Goal: Task Accomplishment & Management: Manage account settings

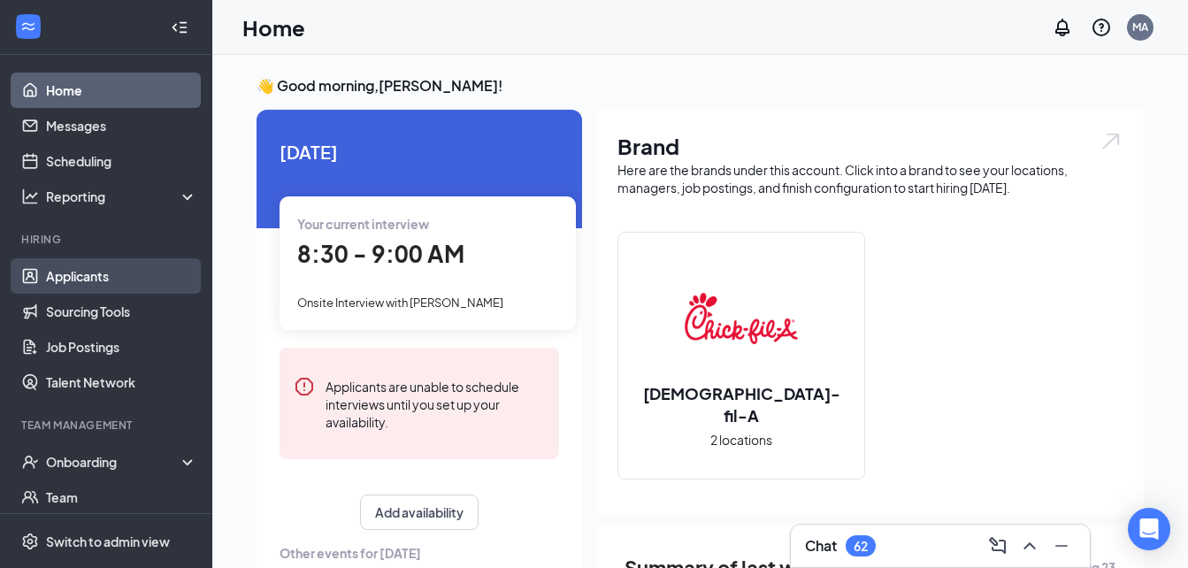
click at [80, 281] on link "Applicants" at bounding box center [121, 275] width 151 height 35
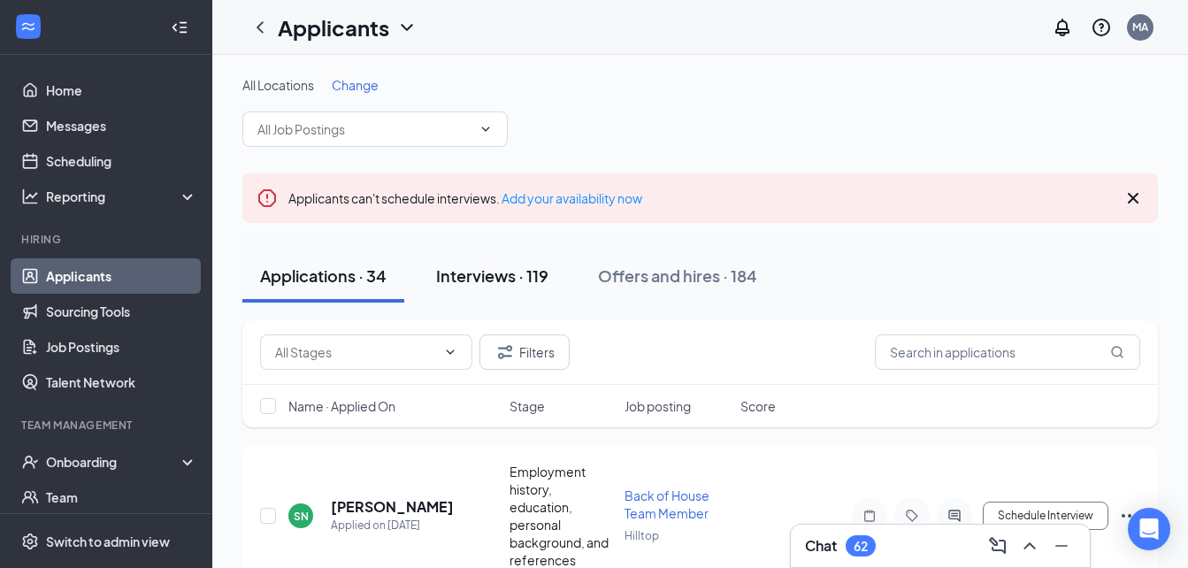
click at [490, 273] on div "Interviews · 119" at bounding box center [492, 276] width 112 height 22
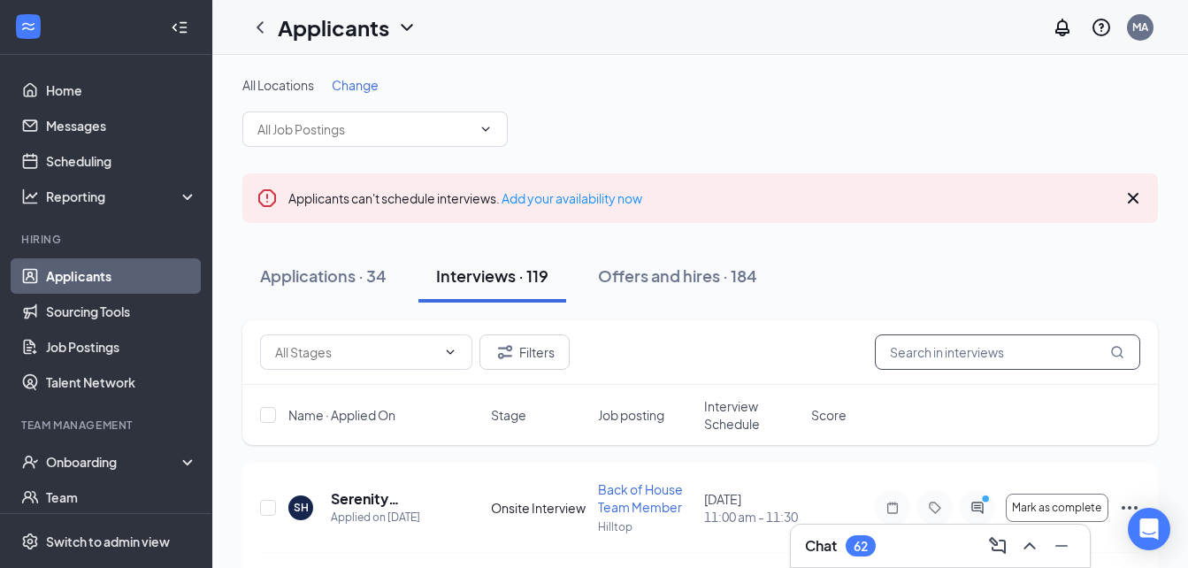
click at [910, 342] on input "text" at bounding box center [1007, 351] width 265 height 35
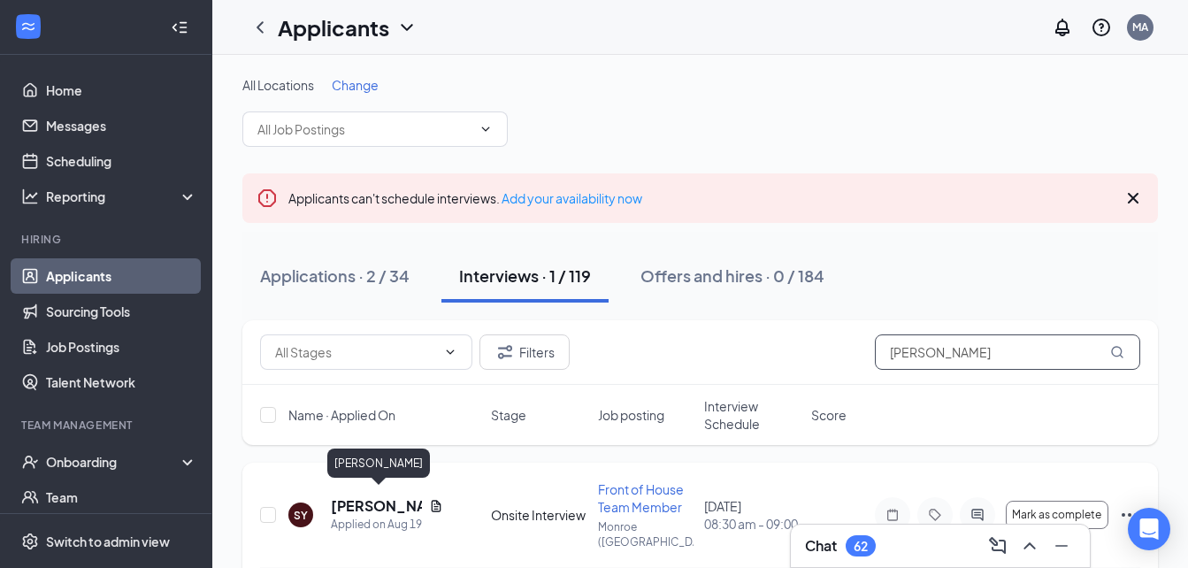
type input "[PERSON_NAME]"
click at [374, 500] on h5 "[PERSON_NAME]" at bounding box center [376, 505] width 91 height 19
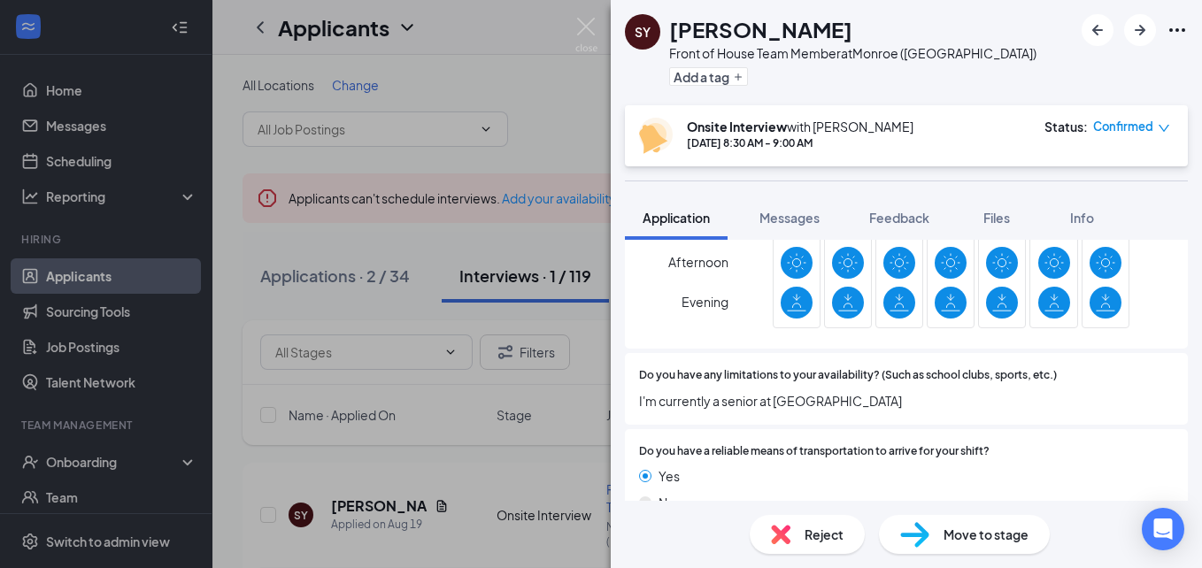
scroll to position [1557, 0]
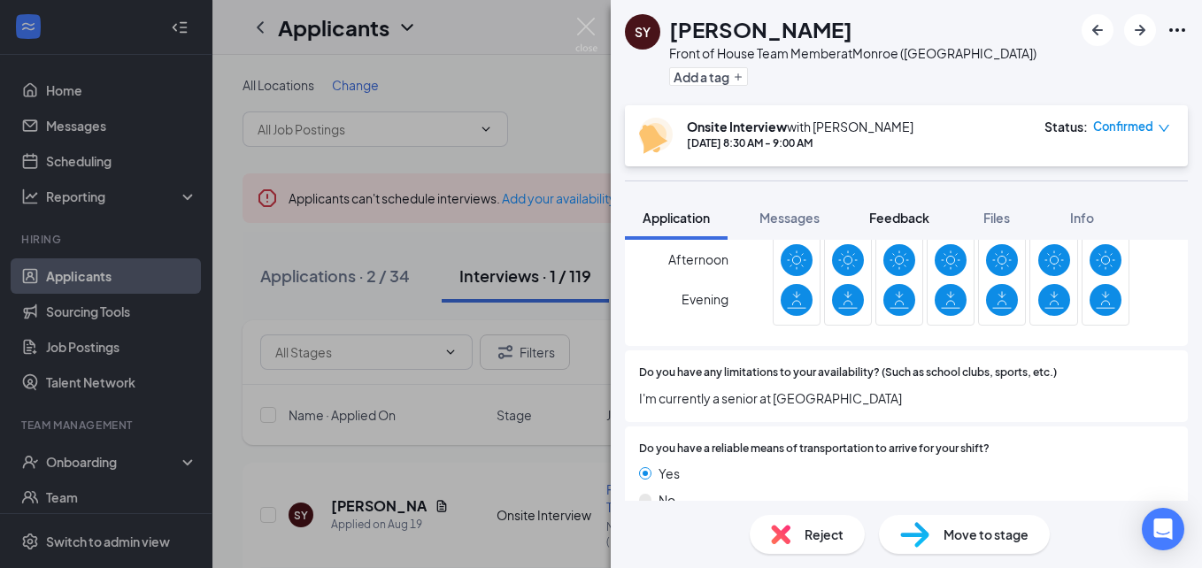
click at [911, 219] on span "Feedback" at bounding box center [899, 218] width 60 height 16
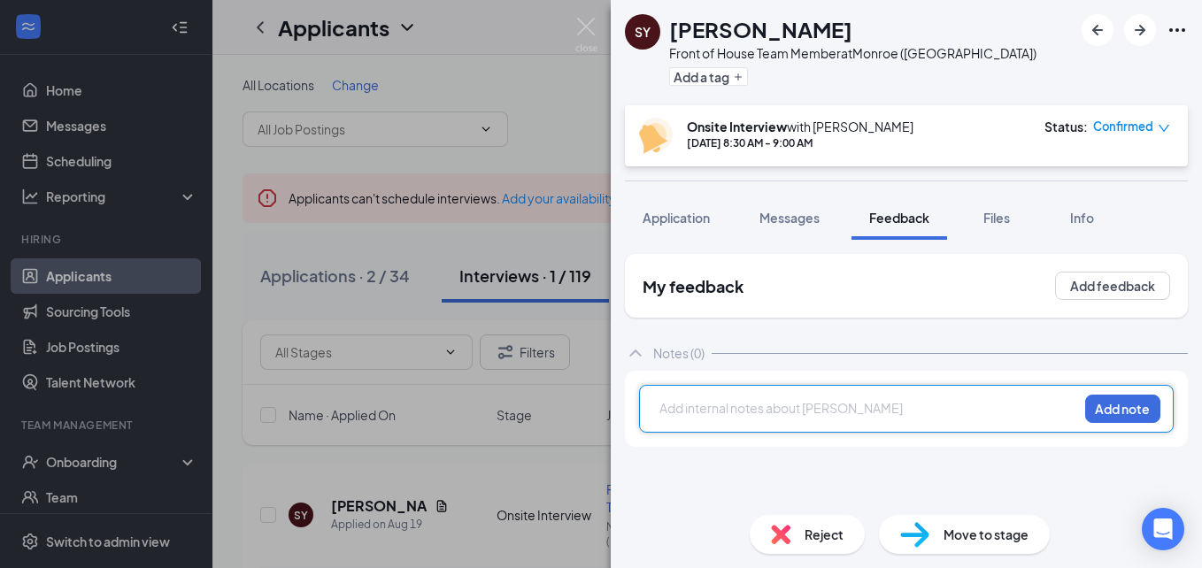
click at [696, 410] on div at bounding box center [868, 408] width 417 height 19
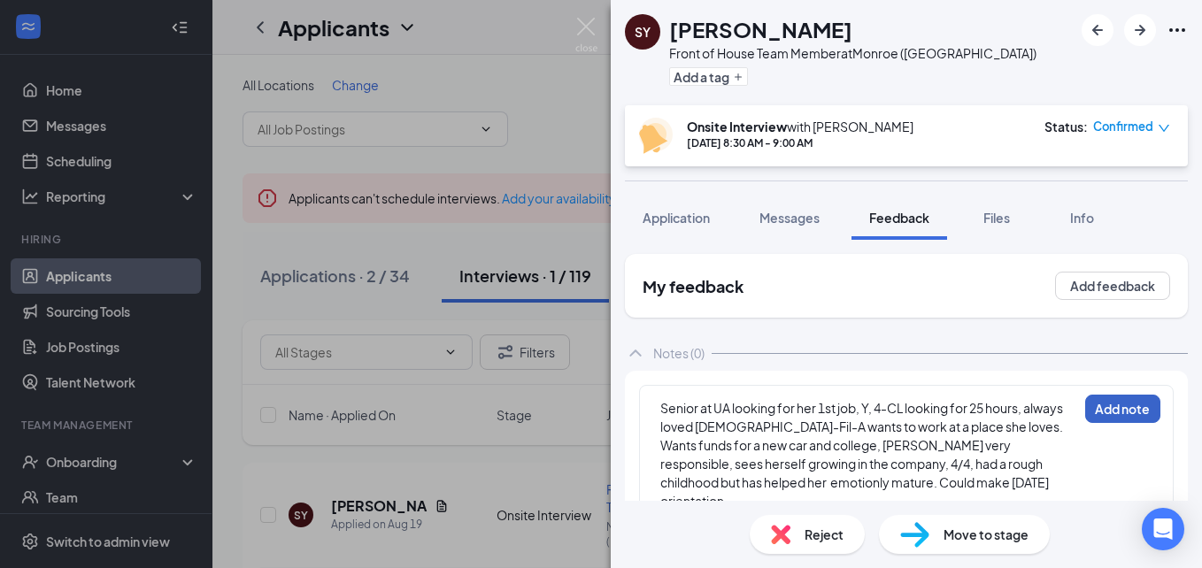
click at [1107, 414] on button "Add note" at bounding box center [1122, 409] width 75 height 28
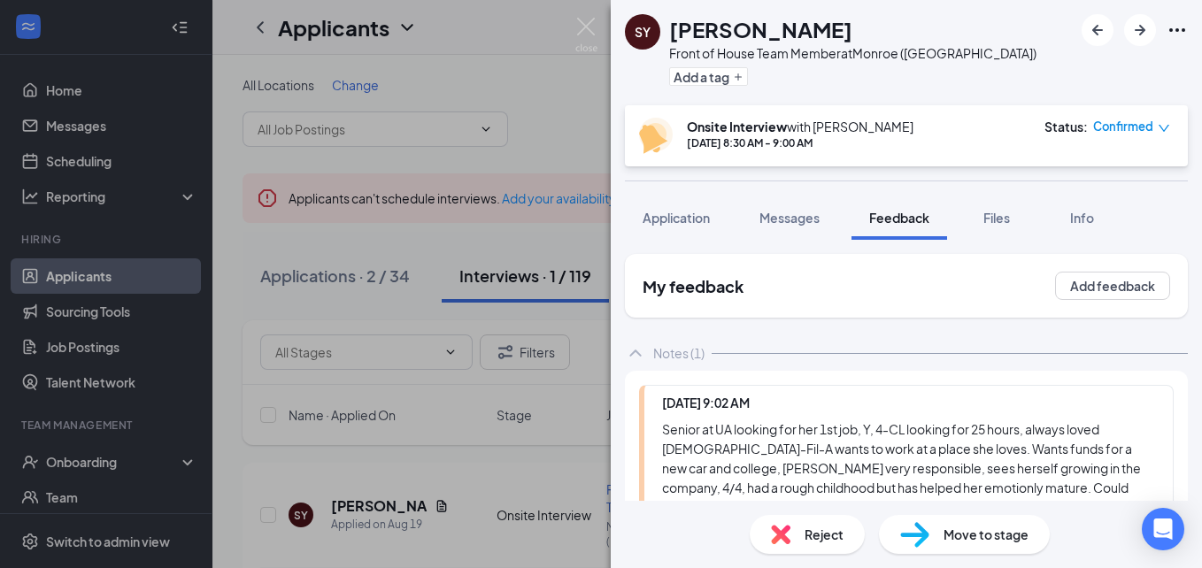
click at [1099, 488] on div "Senior at UA looking for her 1st job, Y, 4-CL looking for 25 hours, always love…" at bounding box center [908, 467] width 493 height 97
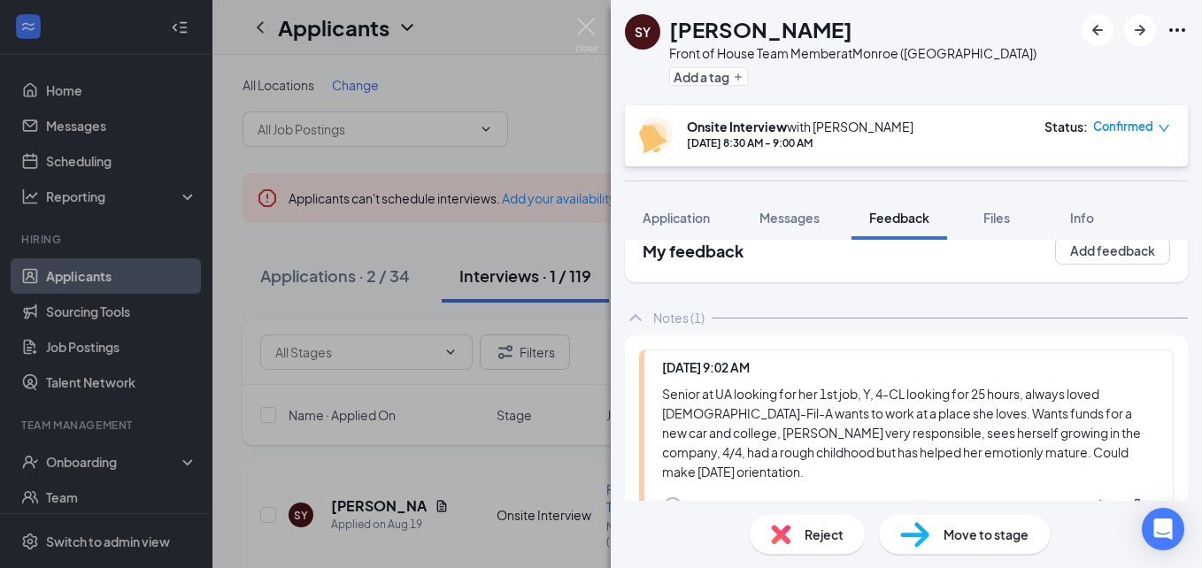
scroll to position [106, 0]
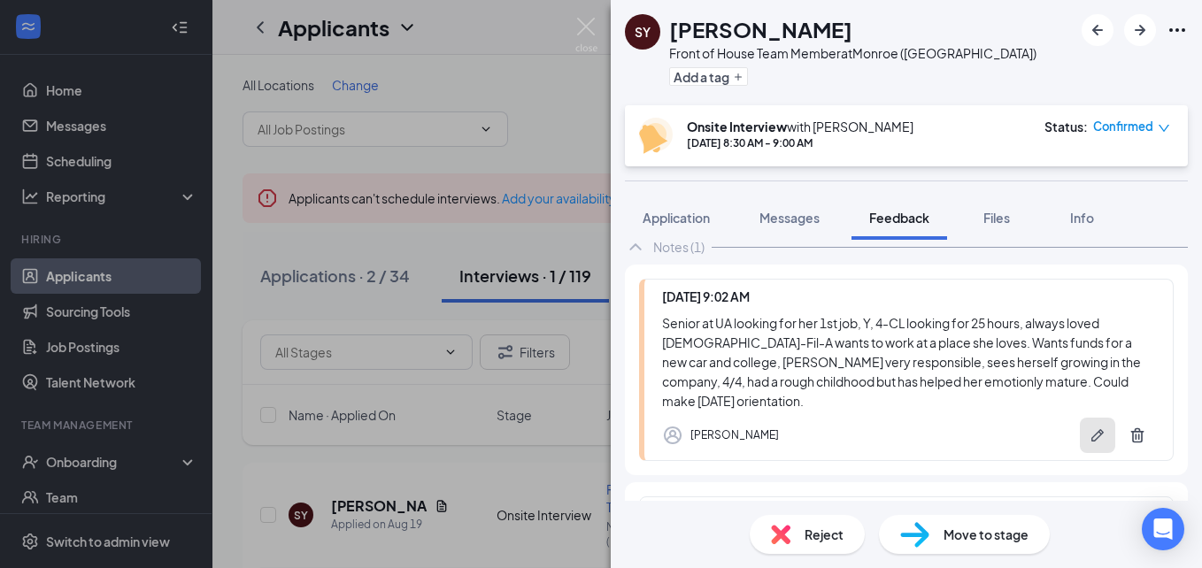
click at [1088, 438] on icon "Pen" at bounding box center [1097, 436] width 18 height 18
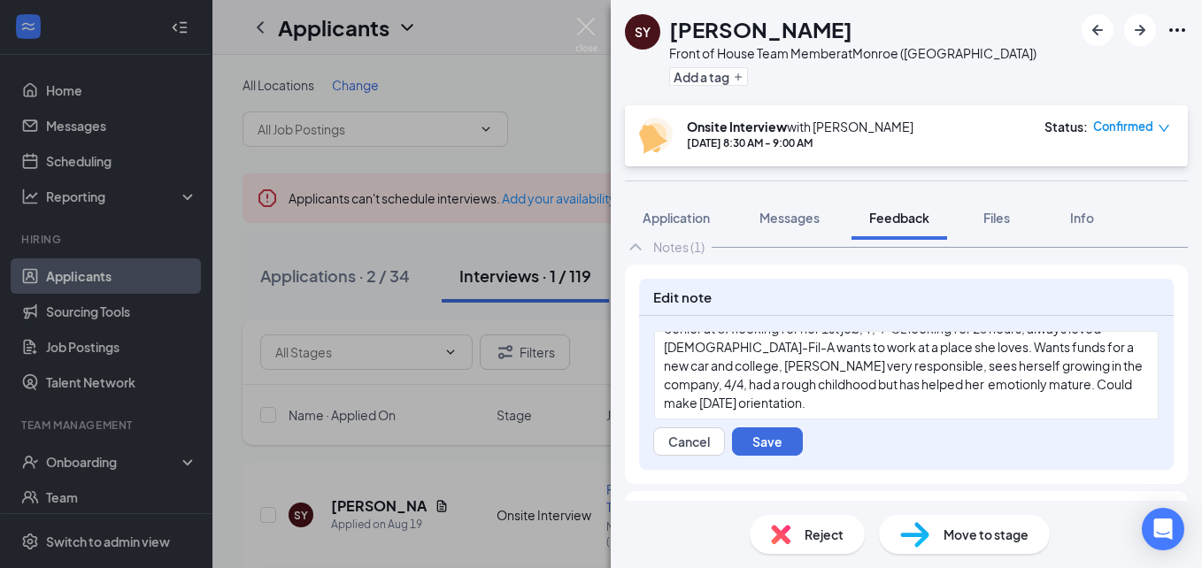
scroll to position [24, 0]
click at [779, 398] on div "Senior at UA looking for her 1st job, Y, 4-CL looking for 25 hours, always love…" at bounding box center [906, 363] width 485 height 93
click at [769, 441] on button "Save" at bounding box center [767, 441] width 71 height 28
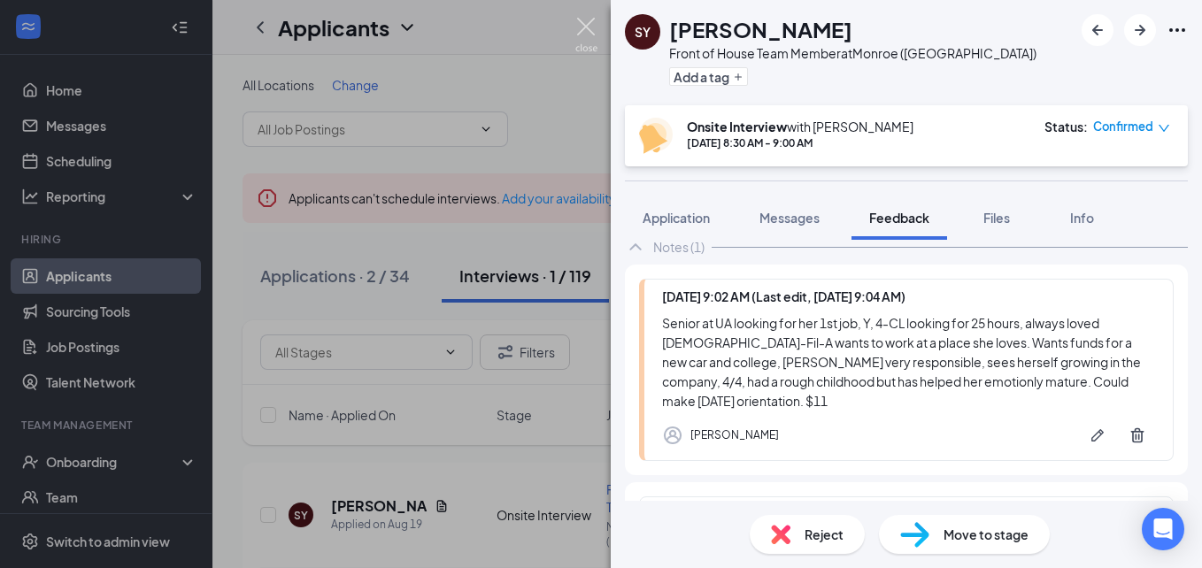
click at [584, 22] on img at bounding box center [586, 35] width 22 height 35
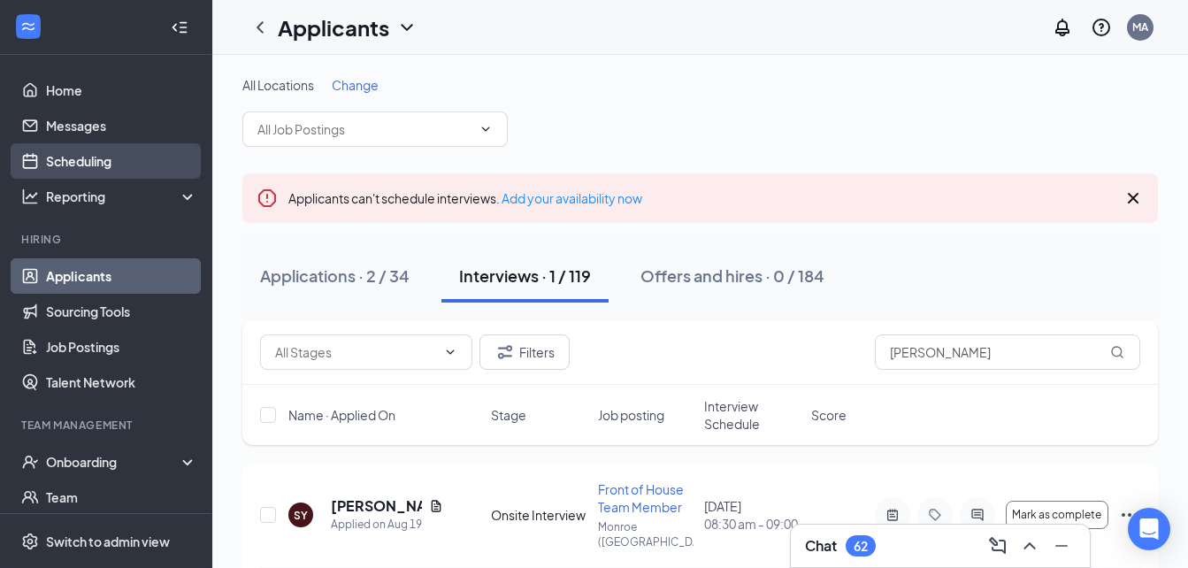
click at [57, 162] on link "Scheduling" at bounding box center [121, 160] width 151 height 35
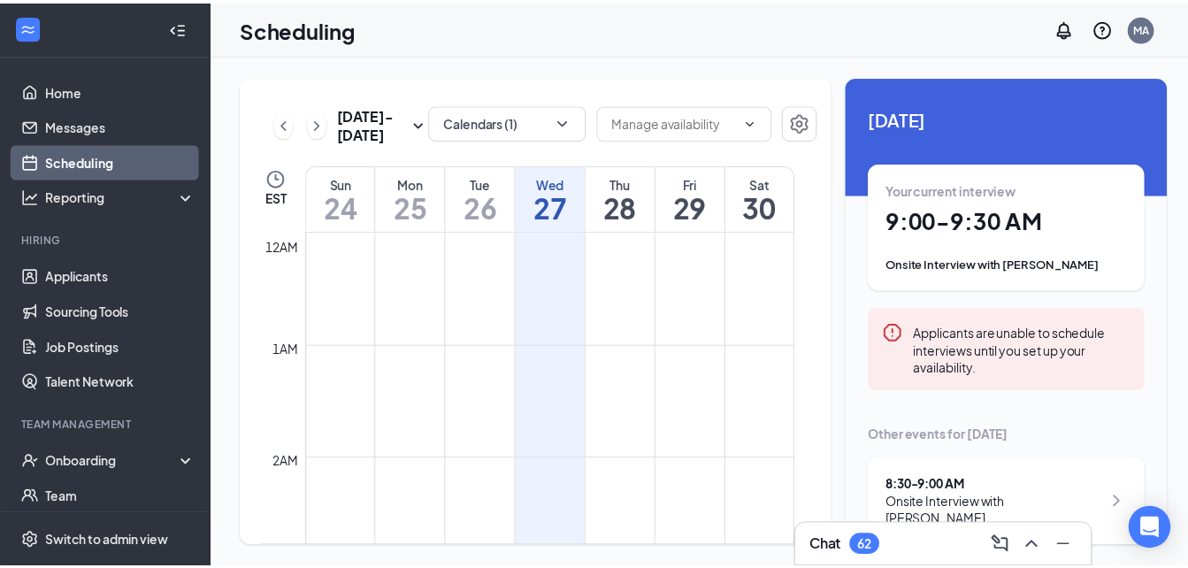
scroll to position [870, 0]
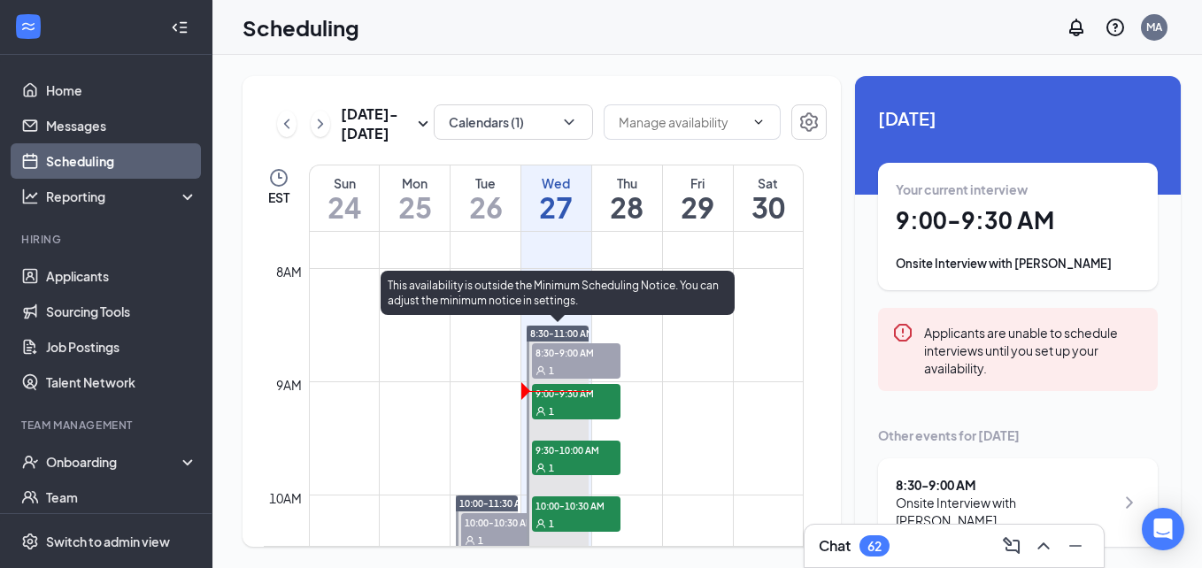
click at [565, 407] on div "1" at bounding box center [576, 411] width 88 height 18
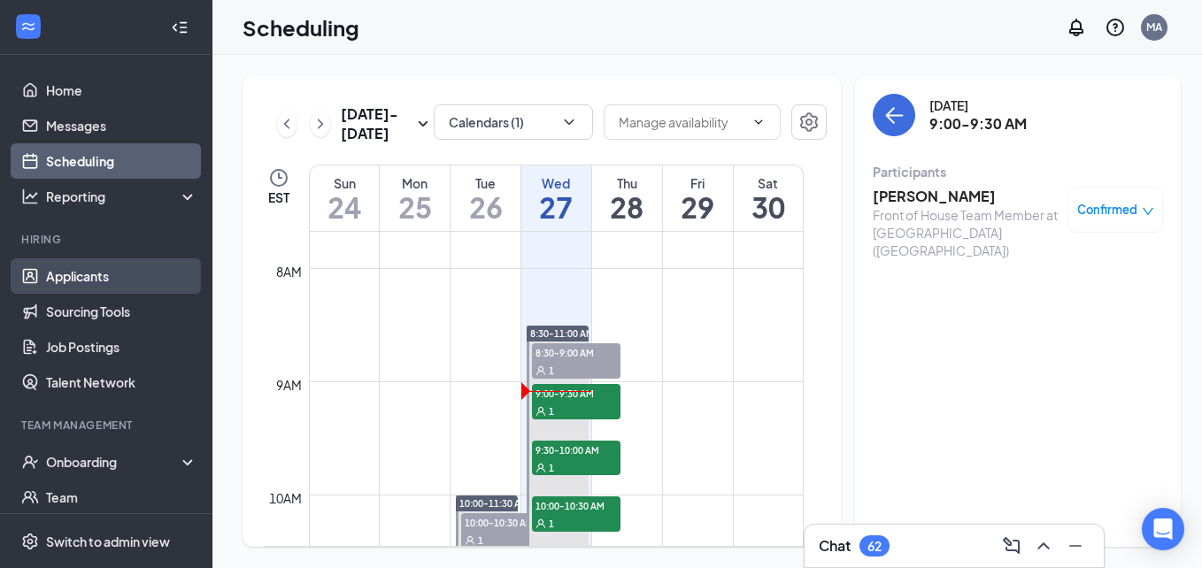
click at [100, 286] on link "Applicants" at bounding box center [121, 275] width 151 height 35
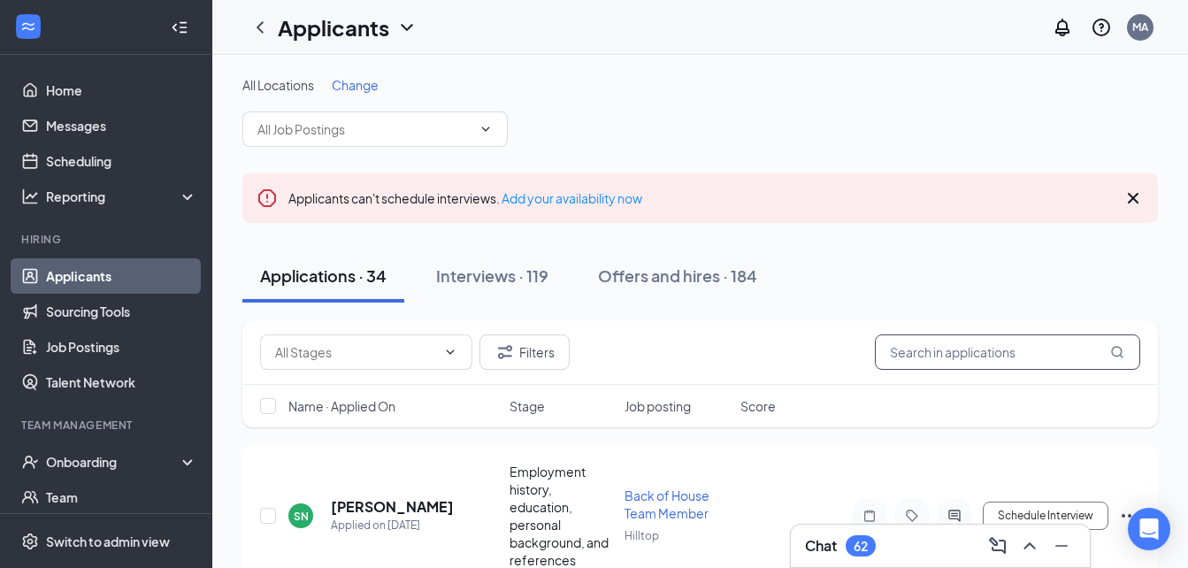
click at [921, 350] on input "text" at bounding box center [1007, 351] width 265 height 35
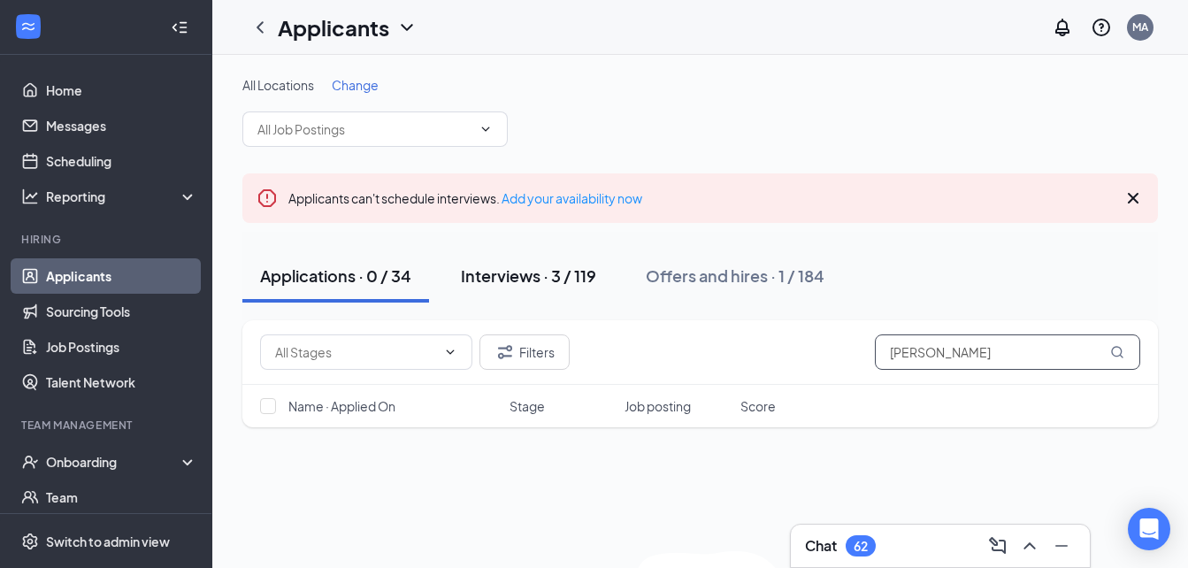
type input "[PERSON_NAME]"
click at [574, 272] on div "Interviews · 3 / 119" at bounding box center [528, 276] width 135 height 22
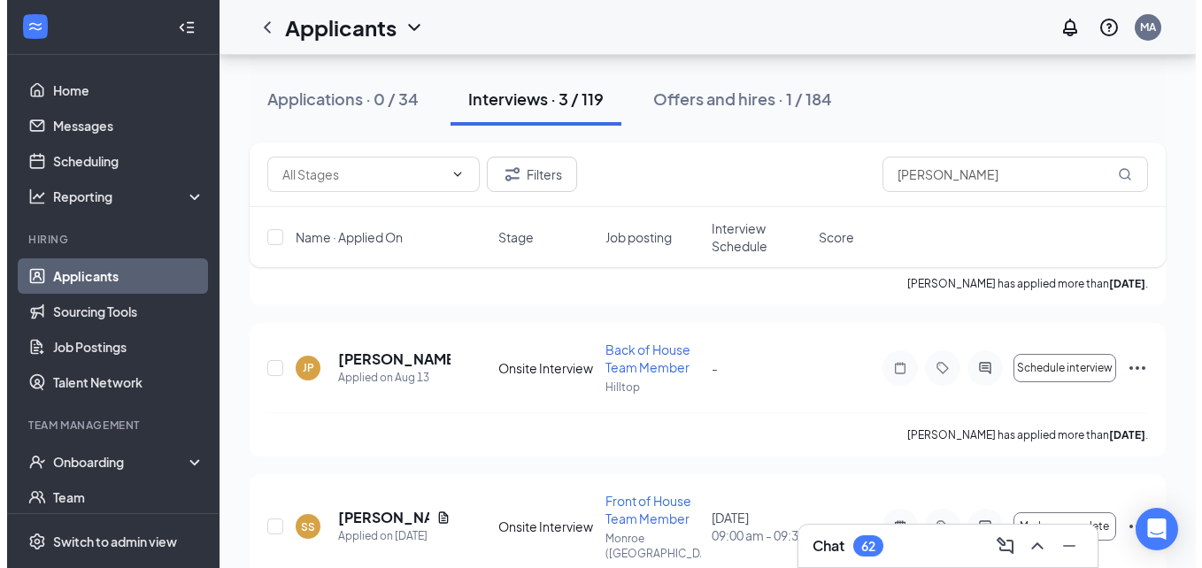
scroll to position [352, 0]
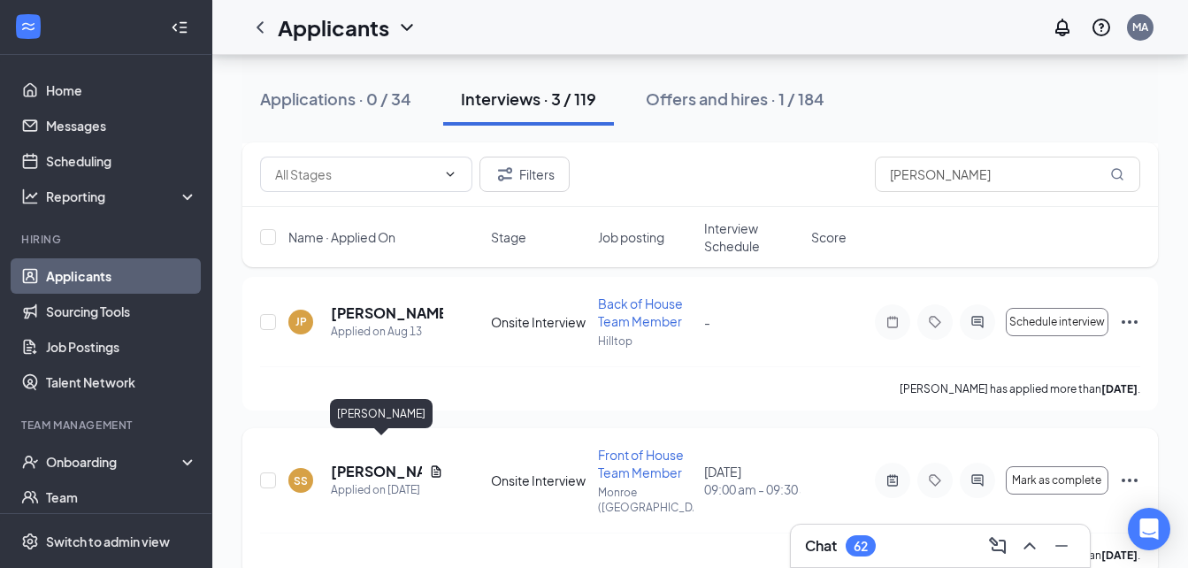
click at [349, 462] on h5 "[PERSON_NAME]" at bounding box center [376, 471] width 91 height 19
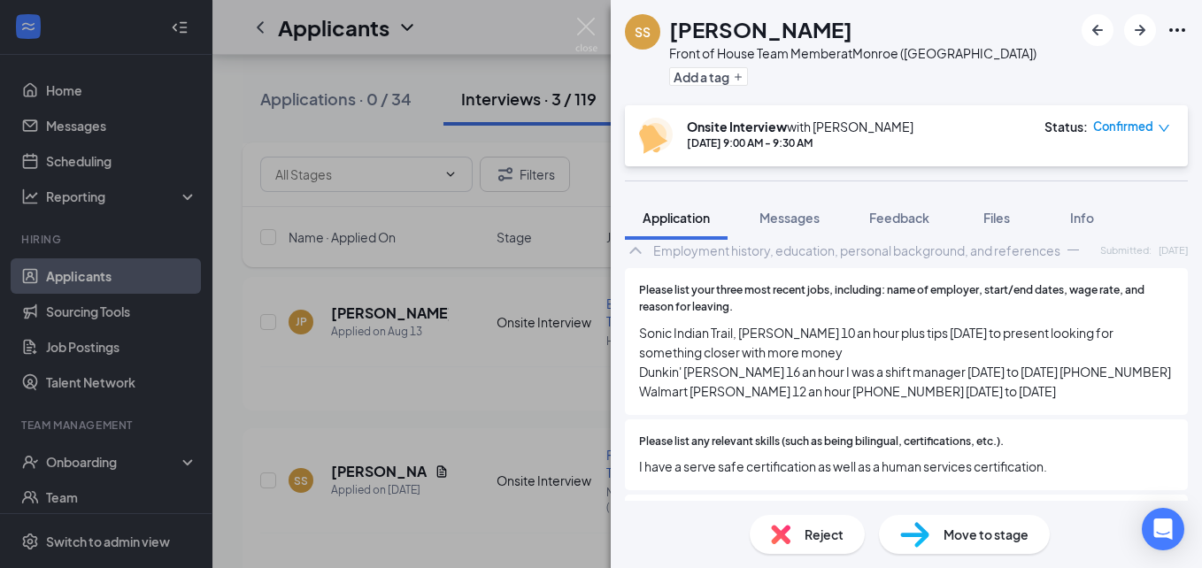
scroll to position [1947, 0]
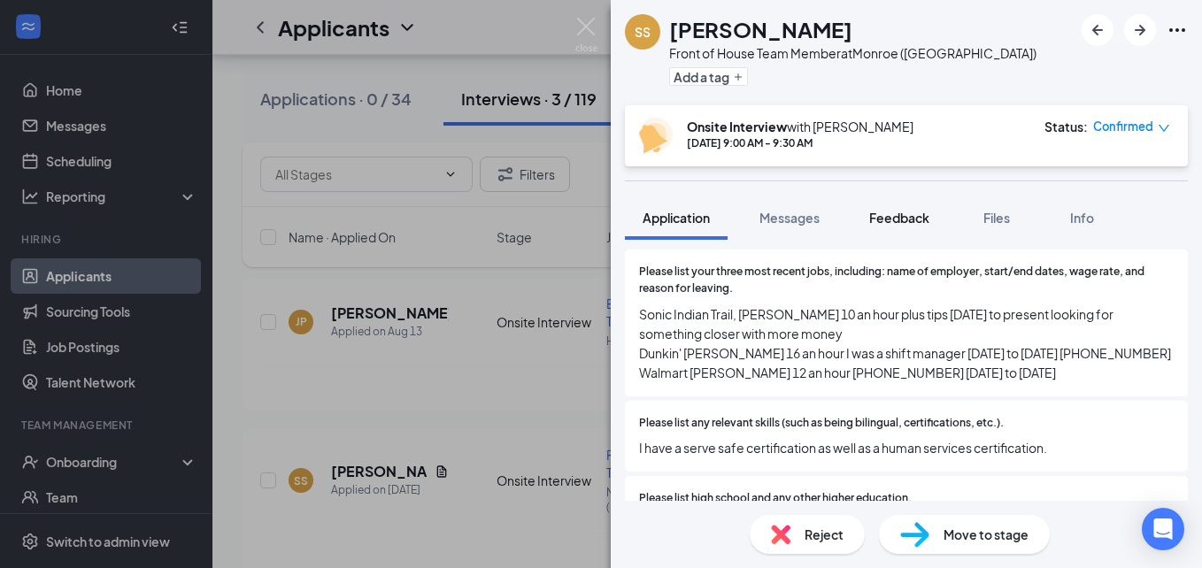
click at [922, 216] on span "Feedback" at bounding box center [899, 218] width 60 height 16
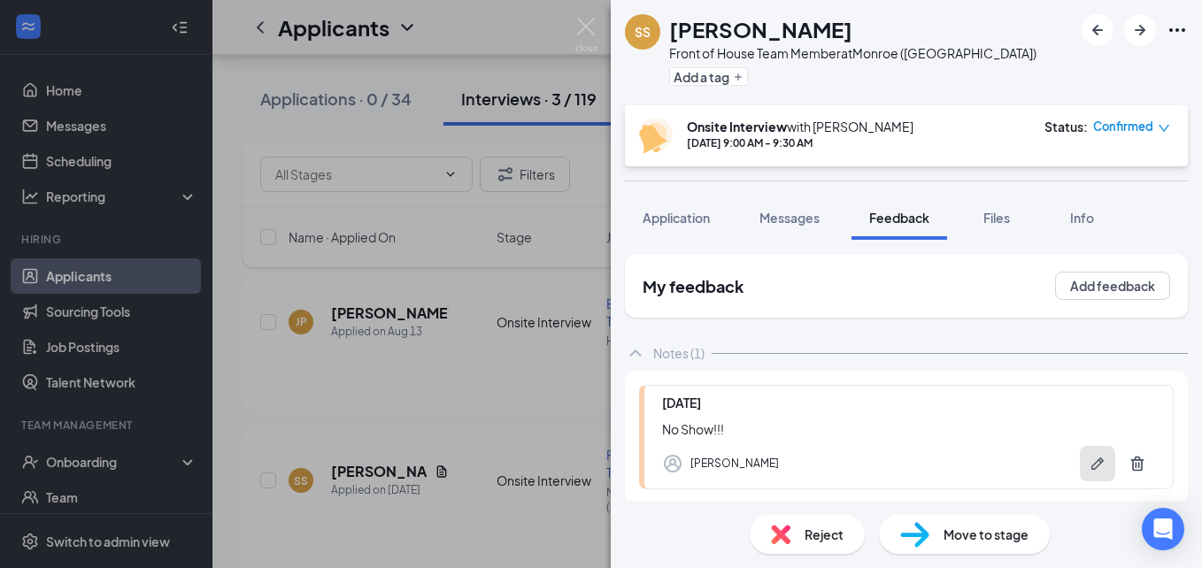
click at [1088, 458] on icon "Pen" at bounding box center [1097, 464] width 18 height 18
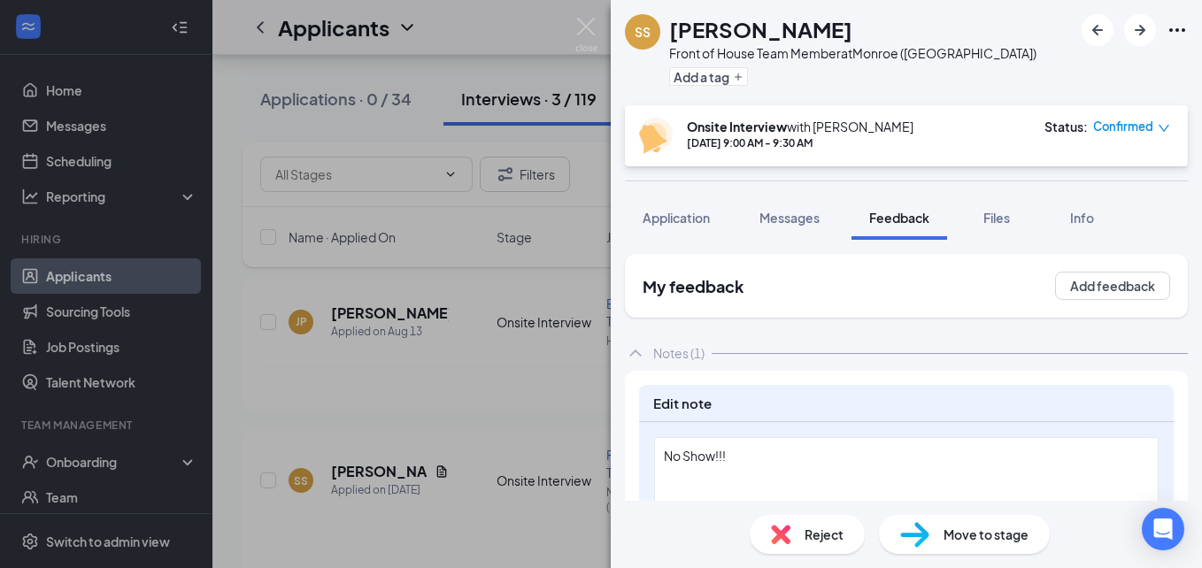
click at [795, 470] on div "No Show!!!" at bounding box center [906, 481] width 504 height 88
click at [803, 216] on span "Messages" at bounding box center [789, 218] width 60 height 16
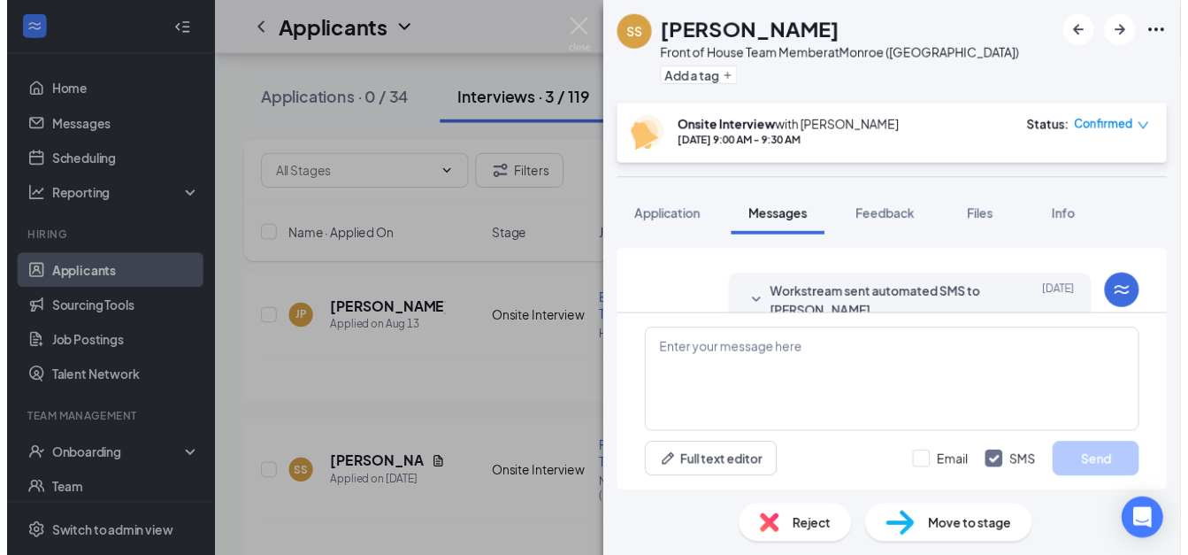
scroll to position [473, 0]
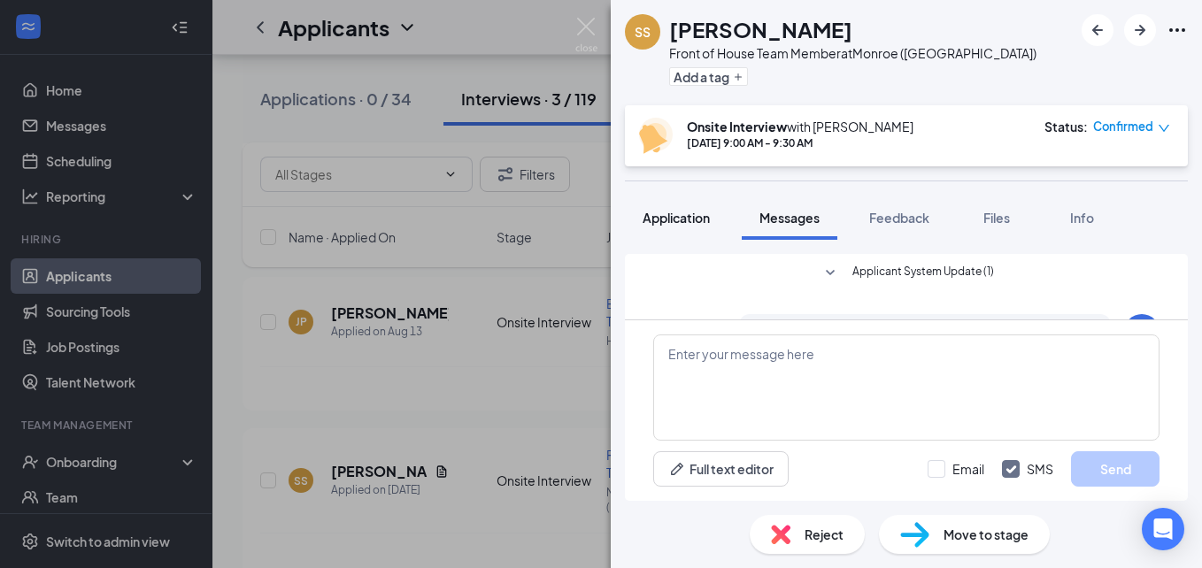
click at [680, 221] on span "Application" at bounding box center [675, 218] width 67 height 16
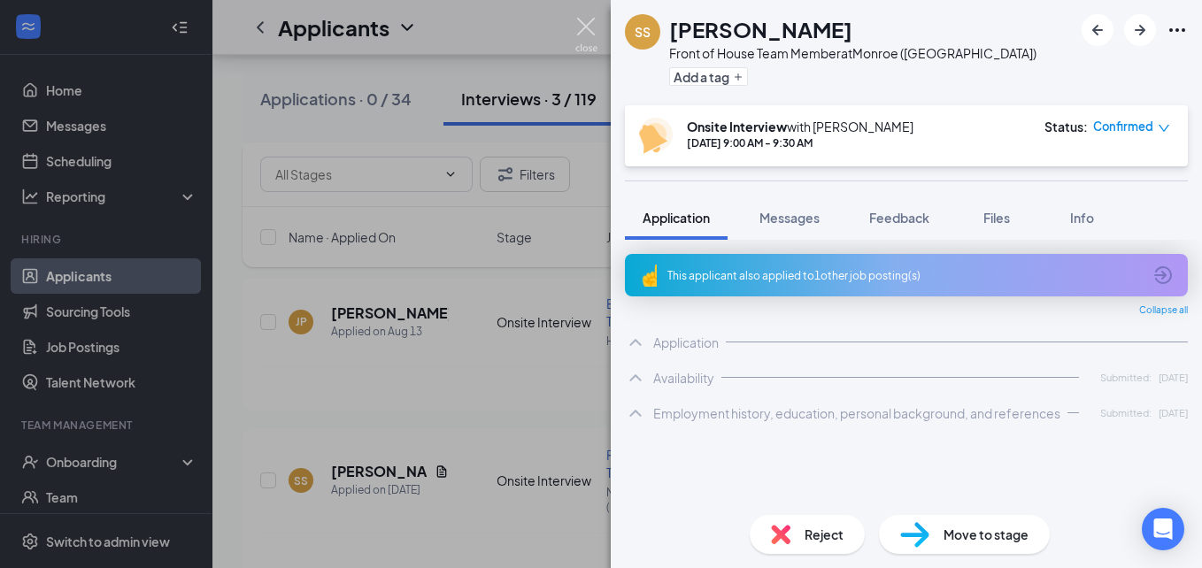
click at [586, 22] on img at bounding box center [586, 35] width 22 height 35
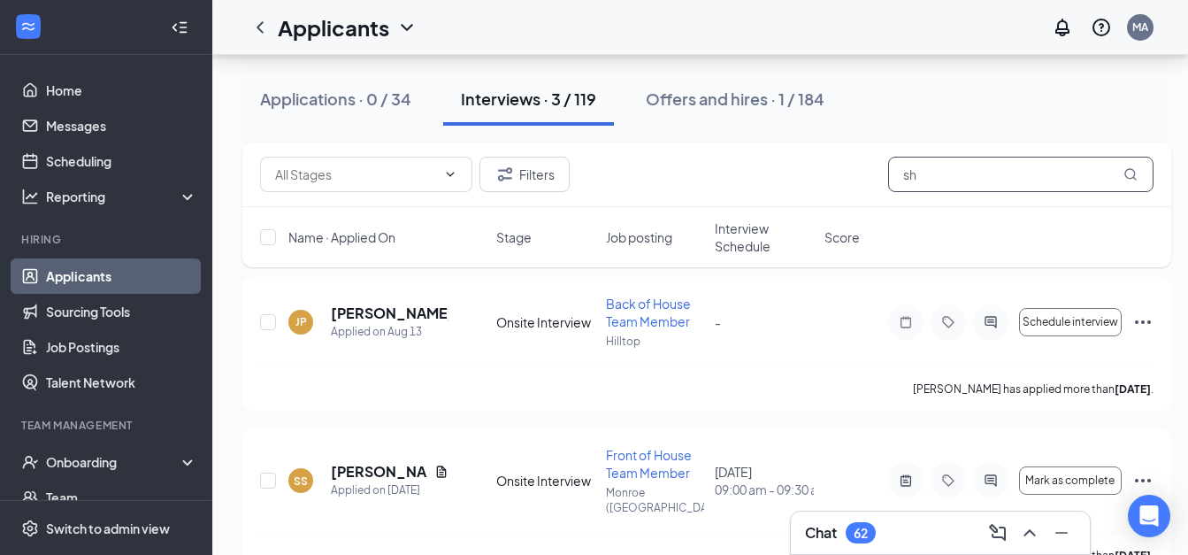
type input "s"
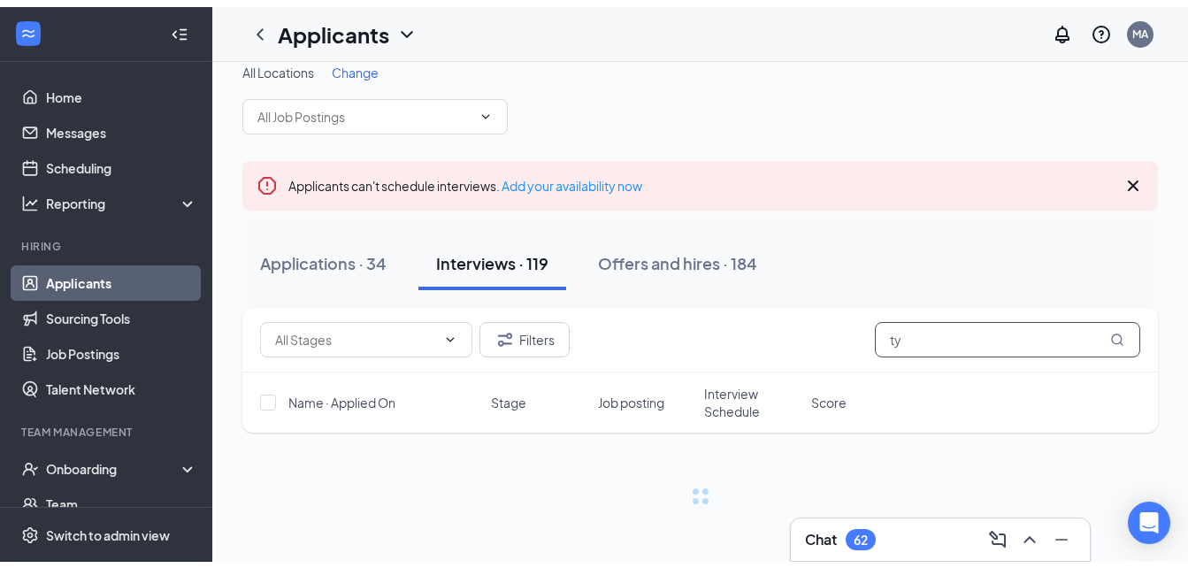
scroll to position [6, 0]
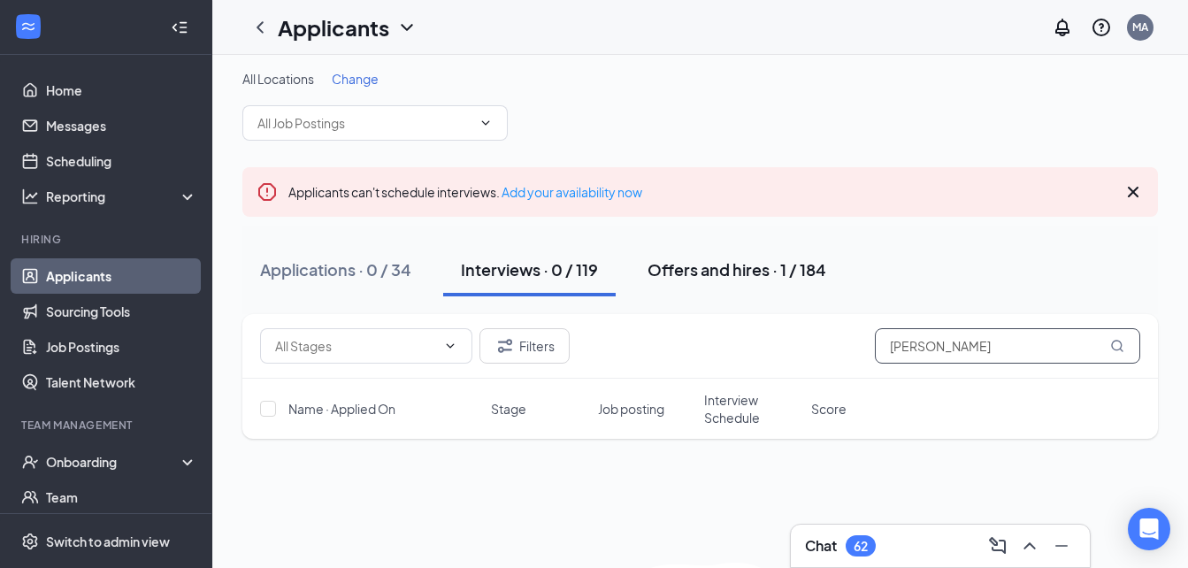
type input "[PERSON_NAME]"
click at [718, 261] on div "Offers and hires · 1 / 184" at bounding box center [737, 269] width 179 height 22
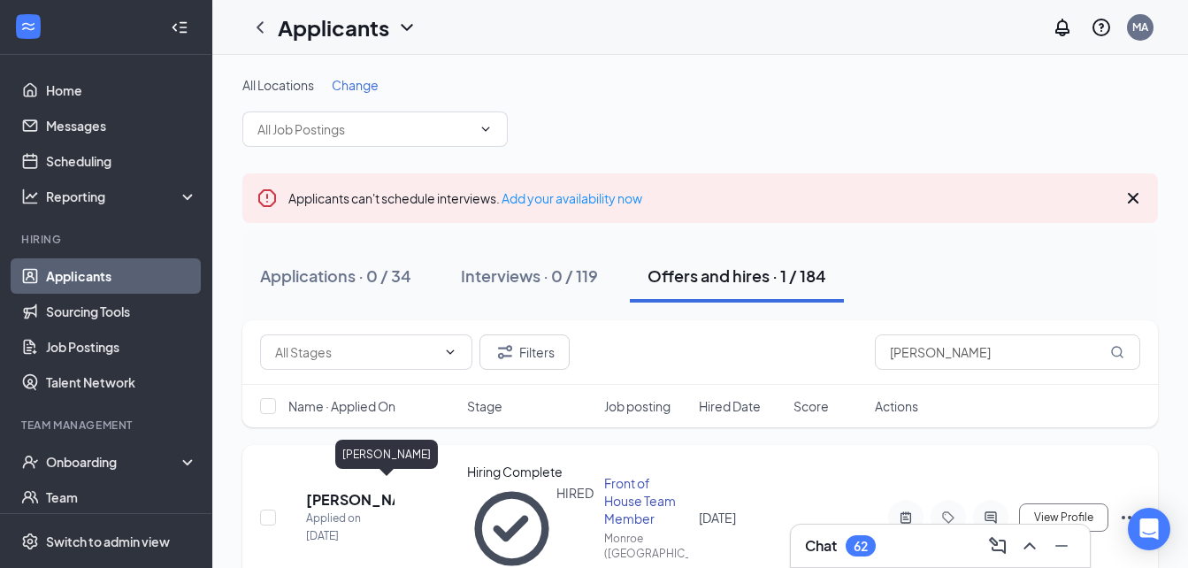
click at [353, 490] on h5 "[PERSON_NAME]" at bounding box center [350, 499] width 88 height 19
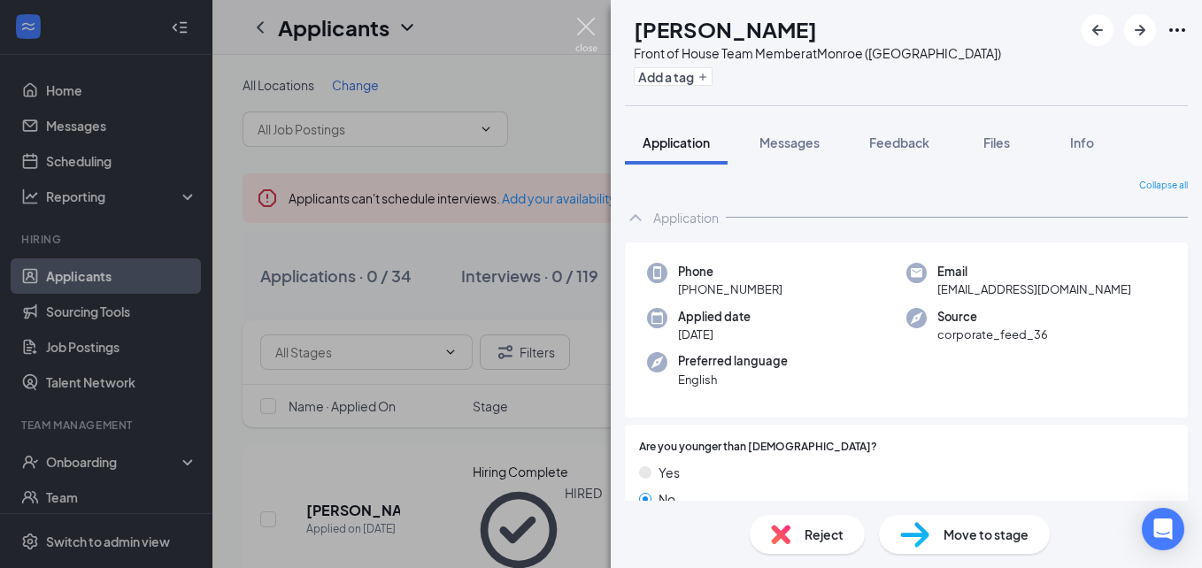
click at [588, 29] on img at bounding box center [586, 35] width 22 height 35
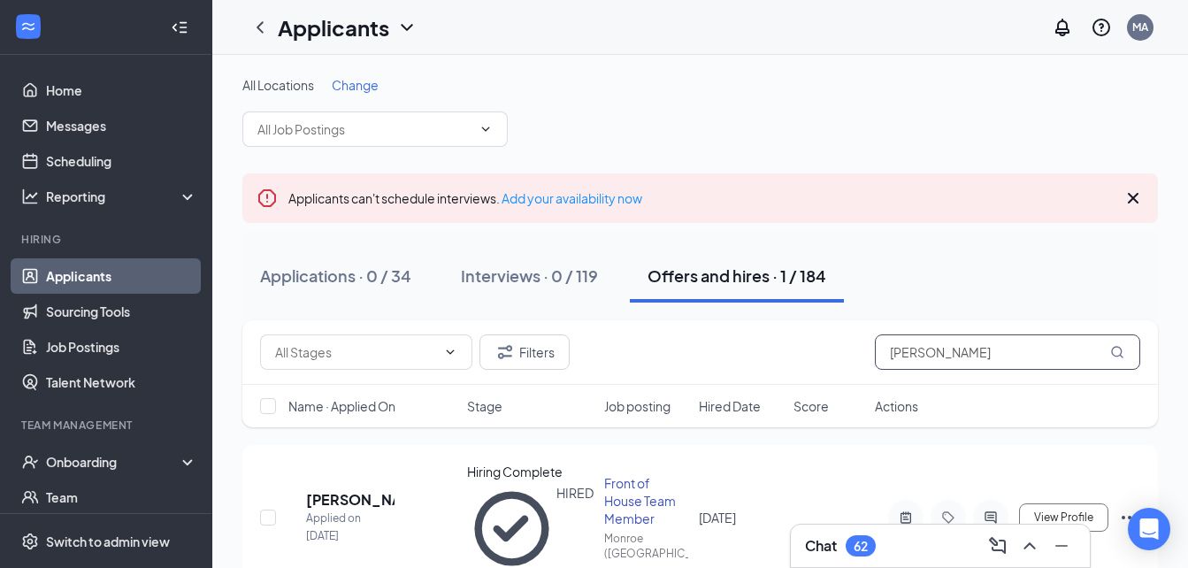
click at [977, 348] on input "[PERSON_NAME]" at bounding box center [1007, 351] width 265 height 35
type input "t"
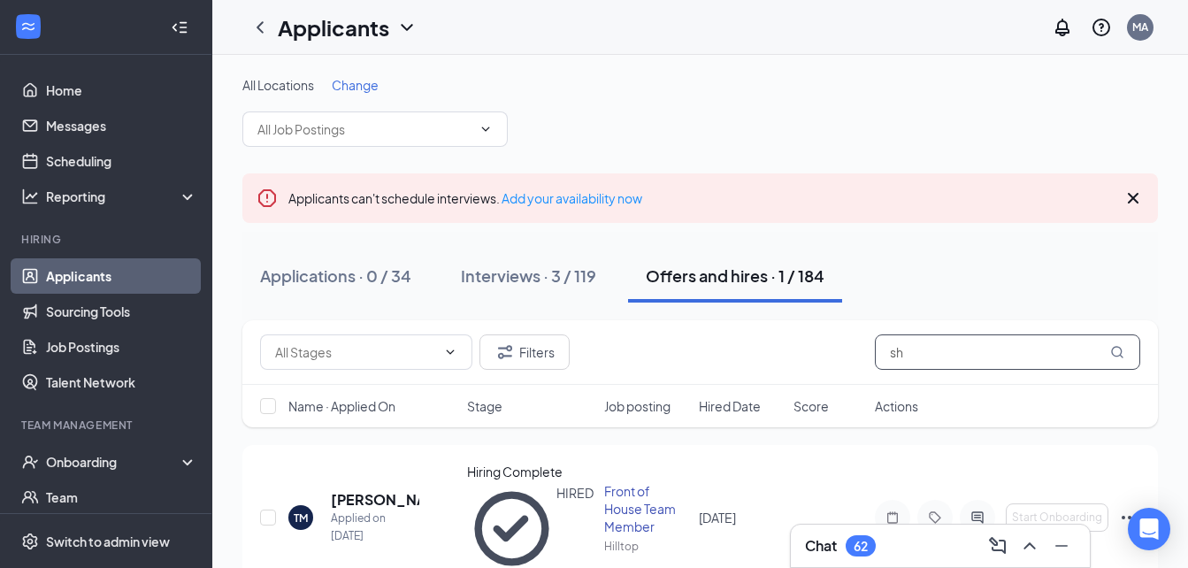
type input "s"
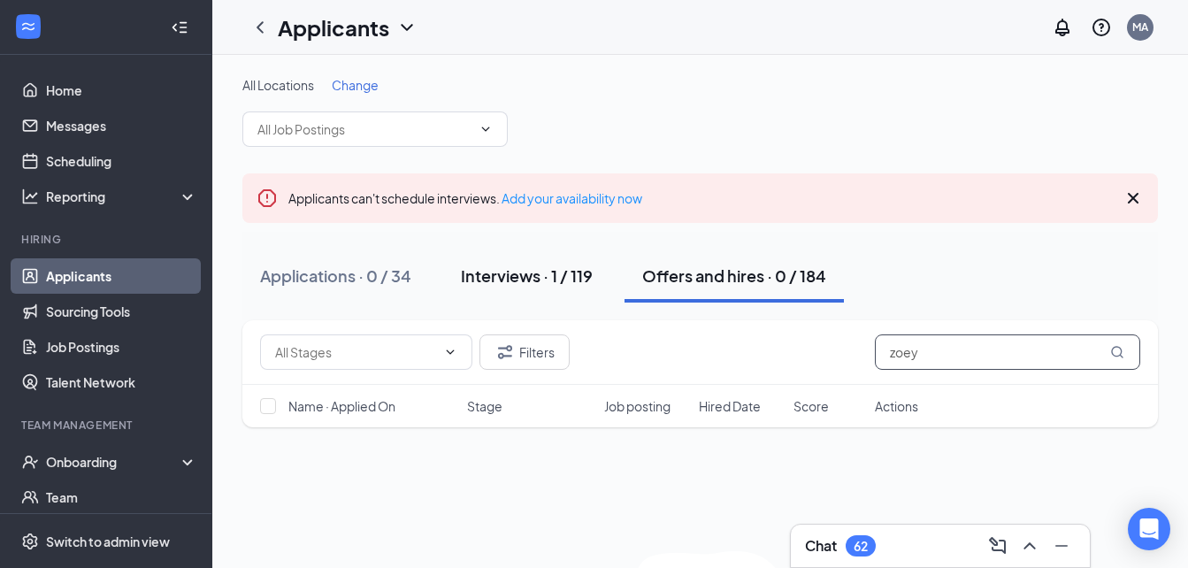
type input "zoey"
click at [523, 266] on div "Interviews · 1 / 119" at bounding box center [527, 276] width 132 height 22
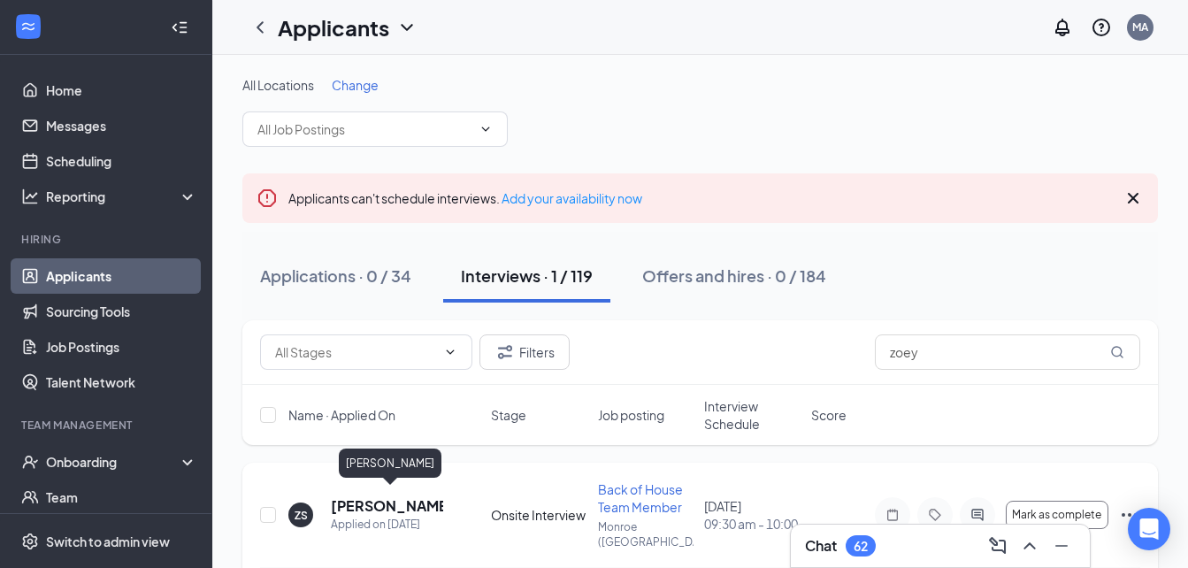
click at [379, 499] on h5 "[PERSON_NAME]" at bounding box center [387, 505] width 112 height 19
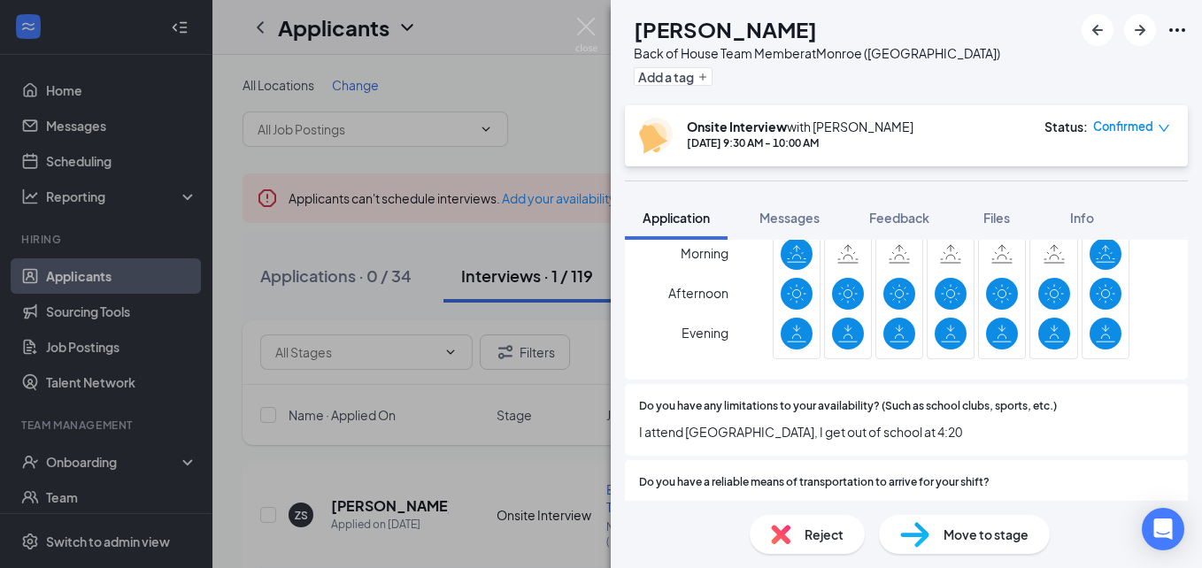
scroll to position [1403, 0]
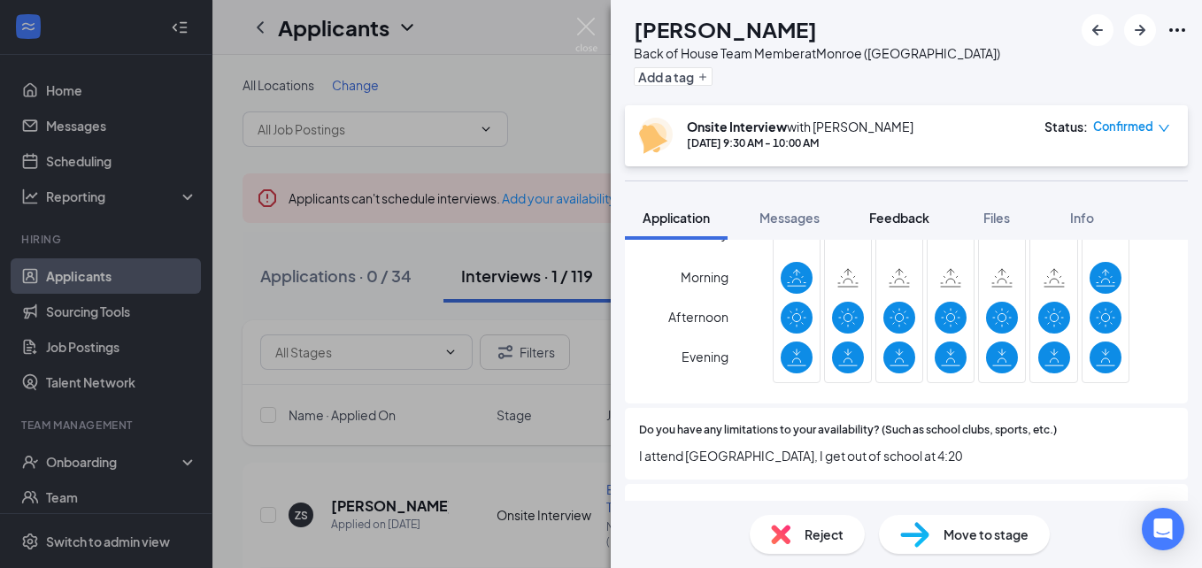
click at [902, 215] on span "Feedback" at bounding box center [899, 218] width 60 height 16
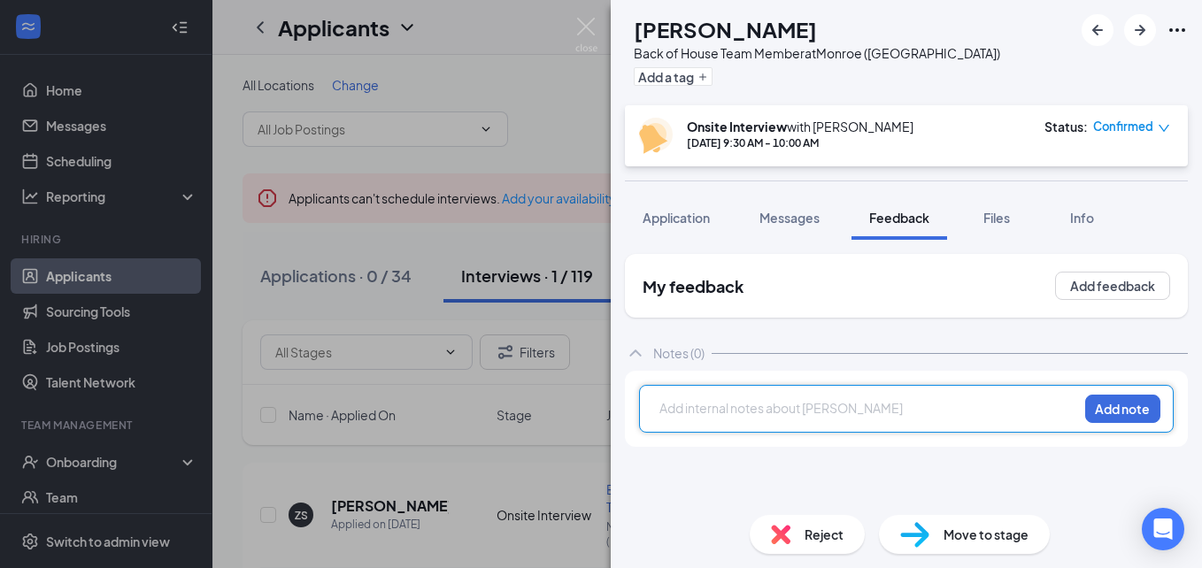
click at [756, 400] on div at bounding box center [868, 408] width 417 height 19
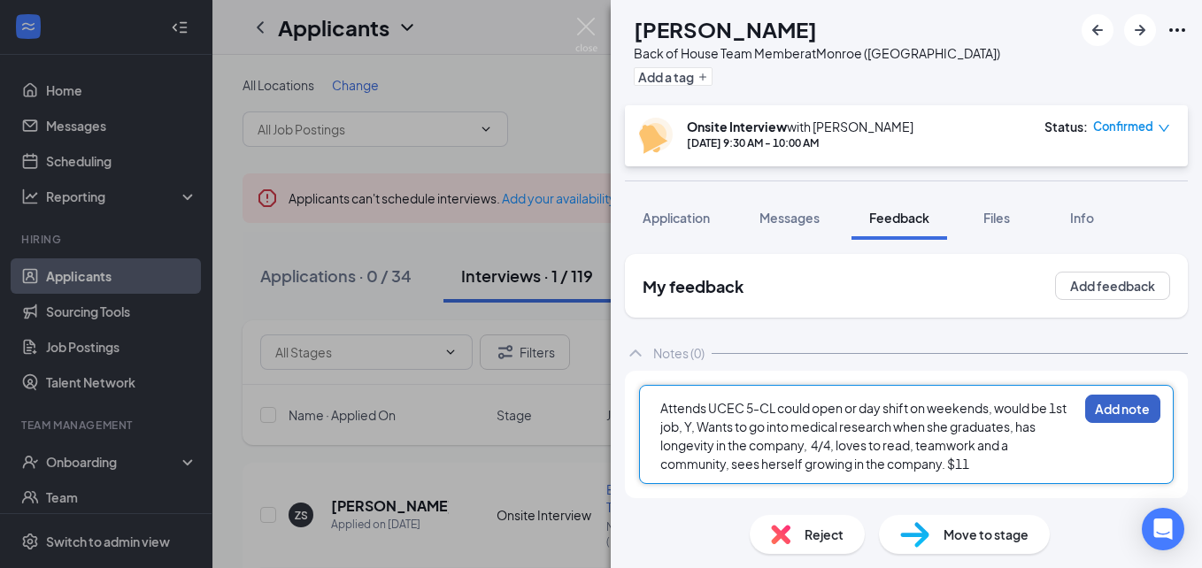
click at [1112, 406] on button "Add note" at bounding box center [1122, 409] width 75 height 28
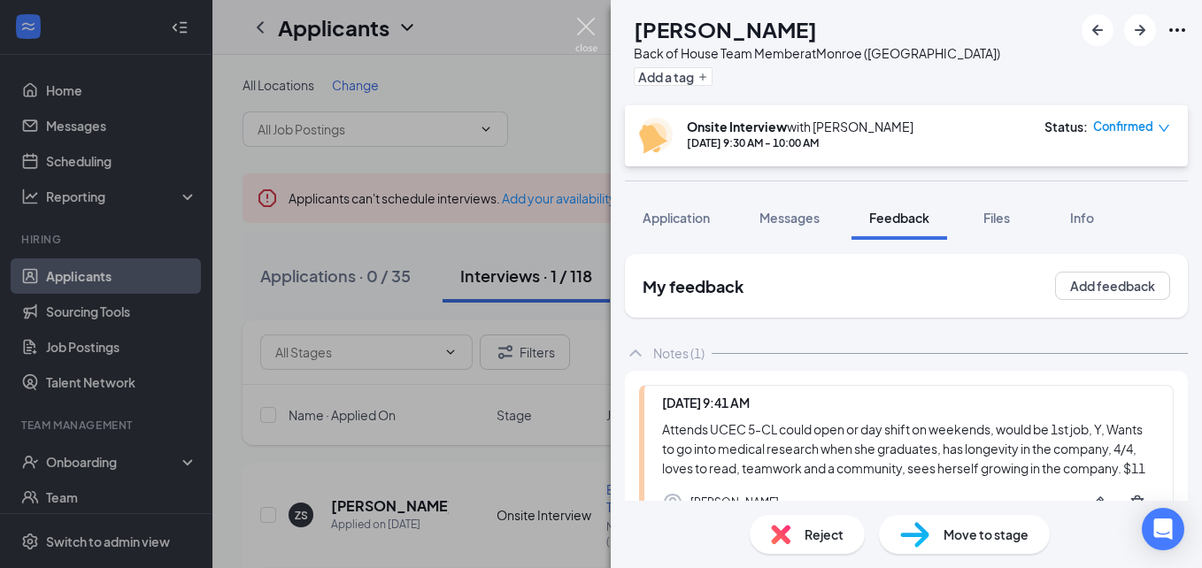
click at [592, 28] on img at bounding box center [586, 35] width 22 height 35
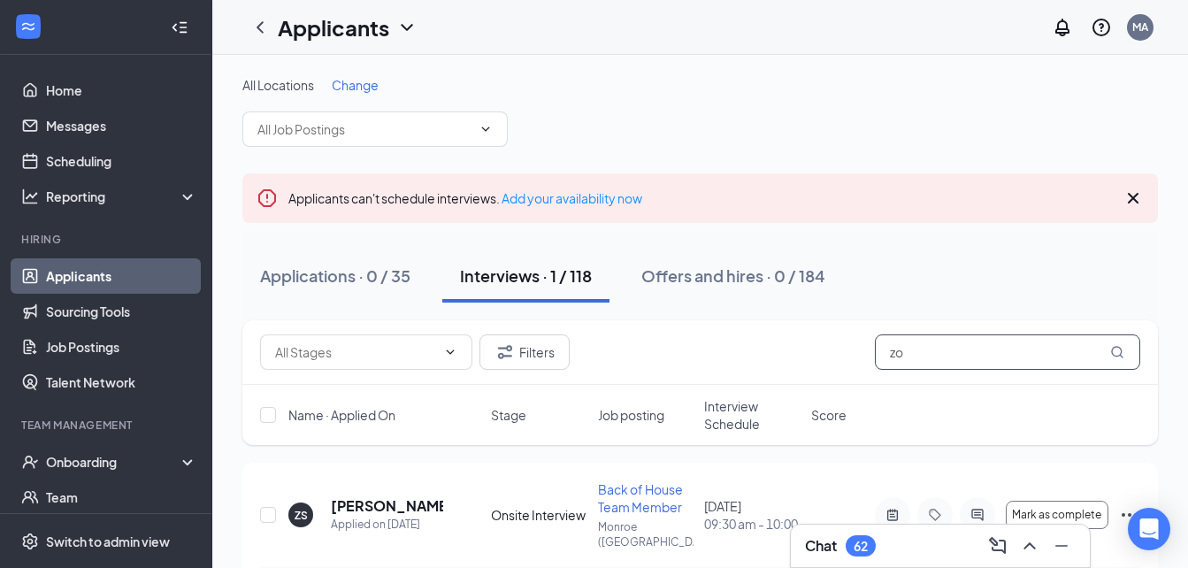
type input "z"
type input "sabrian"
click at [354, 80] on span "Change" at bounding box center [355, 85] width 47 height 16
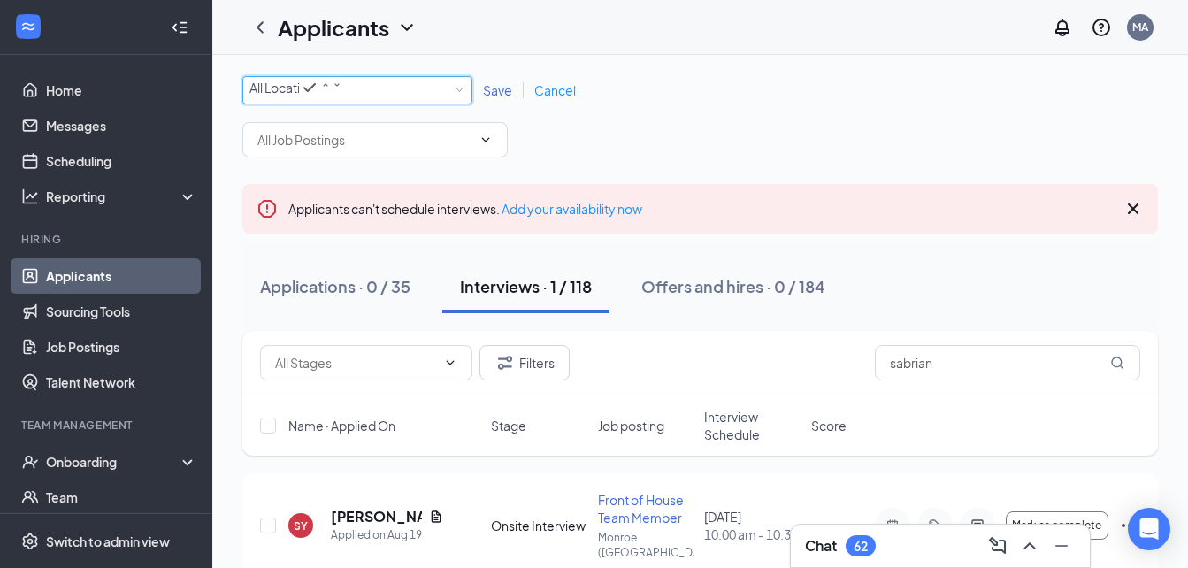
click at [342, 90] on icon "SmallChevronDown" at bounding box center [337, 85] width 11 height 11
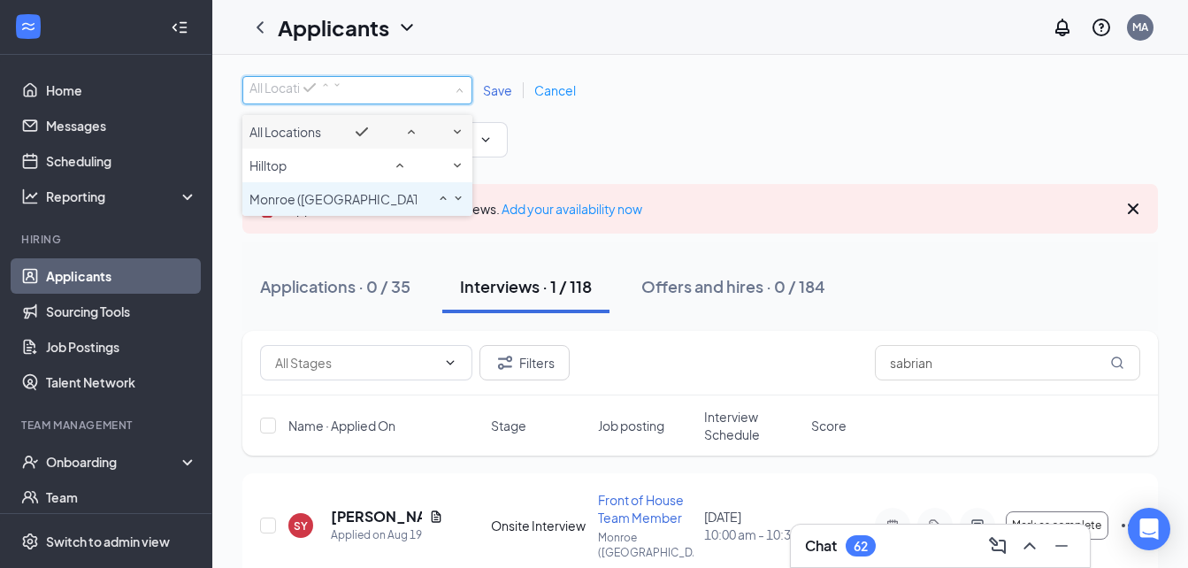
click at [311, 207] on span "Monroe ([GEOGRAPHIC_DATA])" at bounding box center [342, 199] width 184 height 16
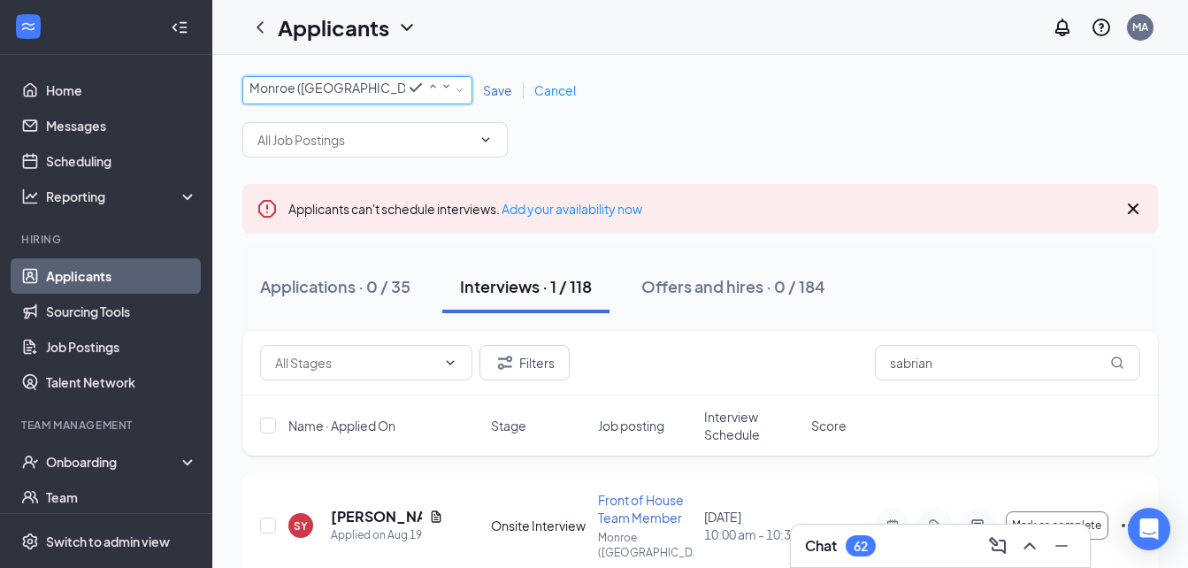
click at [498, 86] on span "Save" at bounding box center [497, 90] width 29 height 16
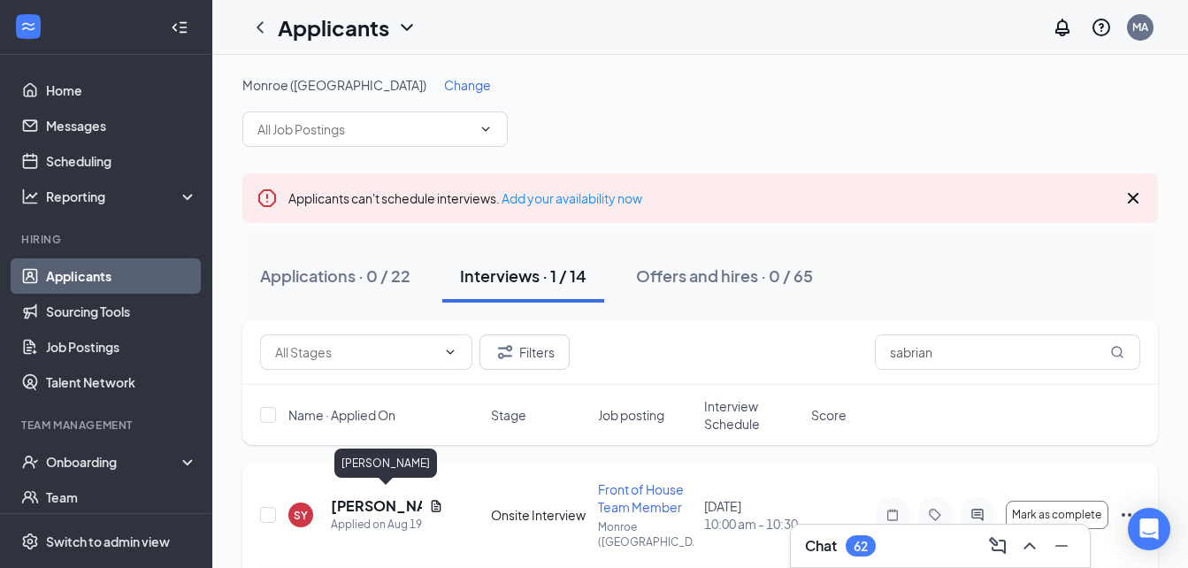
click at [358, 499] on h5 "[PERSON_NAME]" at bounding box center [376, 505] width 91 height 19
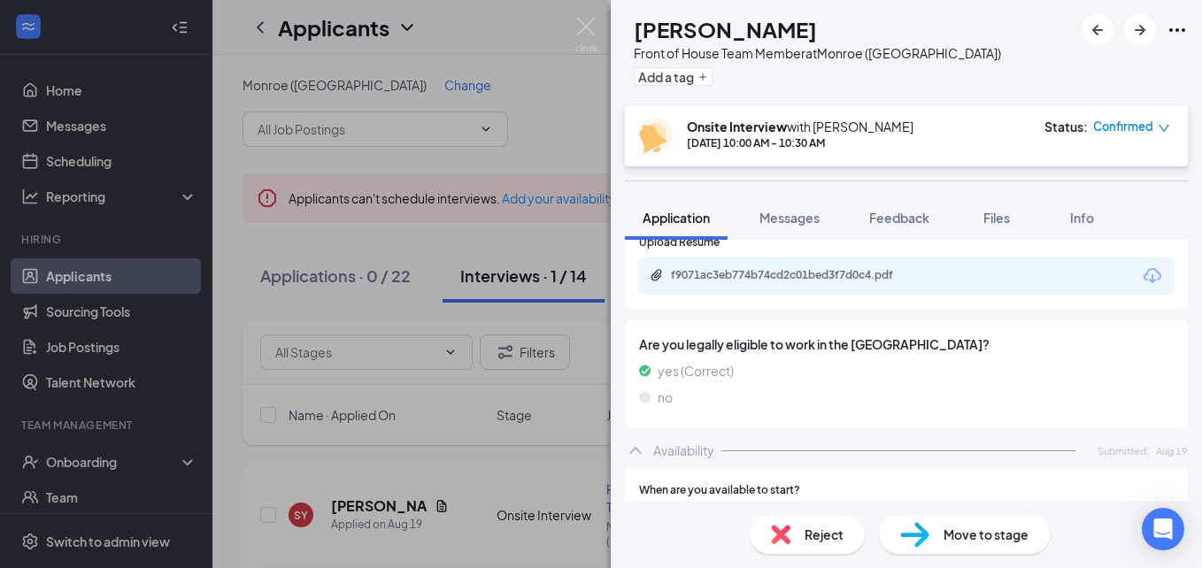
scroll to position [885, 0]
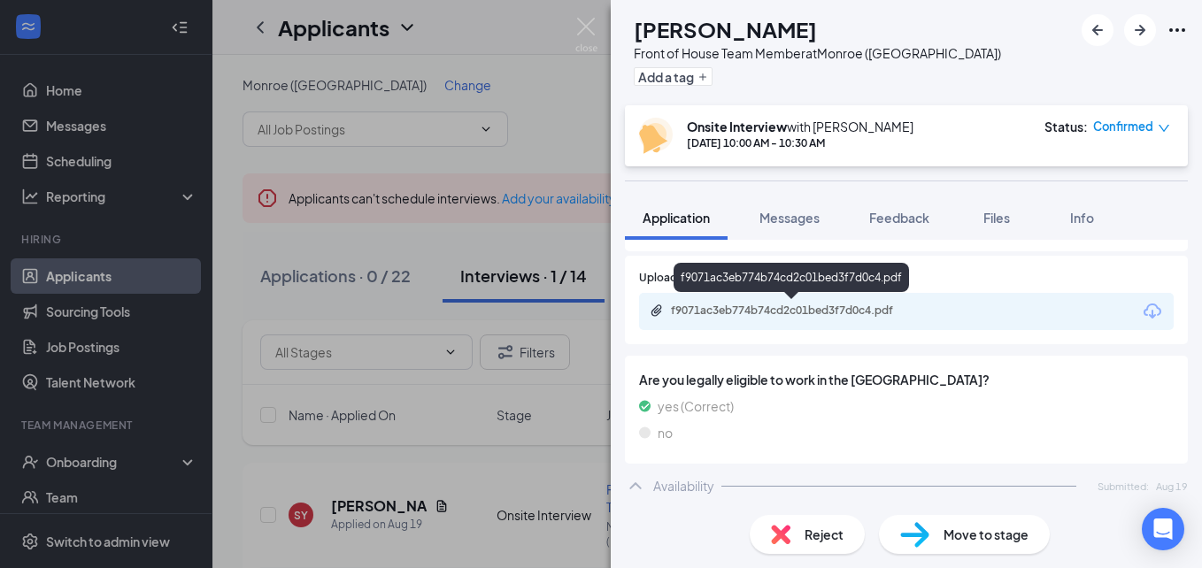
click at [873, 309] on div "f9071ac3eb774b74cd2c01bed3f7d0c4.pdf" at bounding box center [795, 311] width 248 height 14
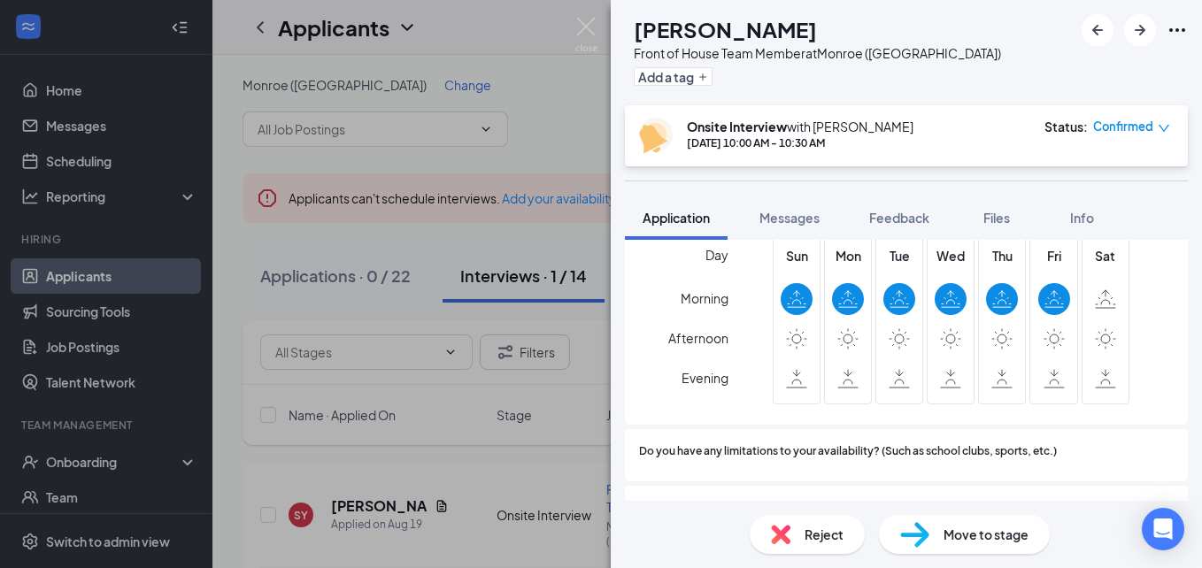
scroll to position [1487, 0]
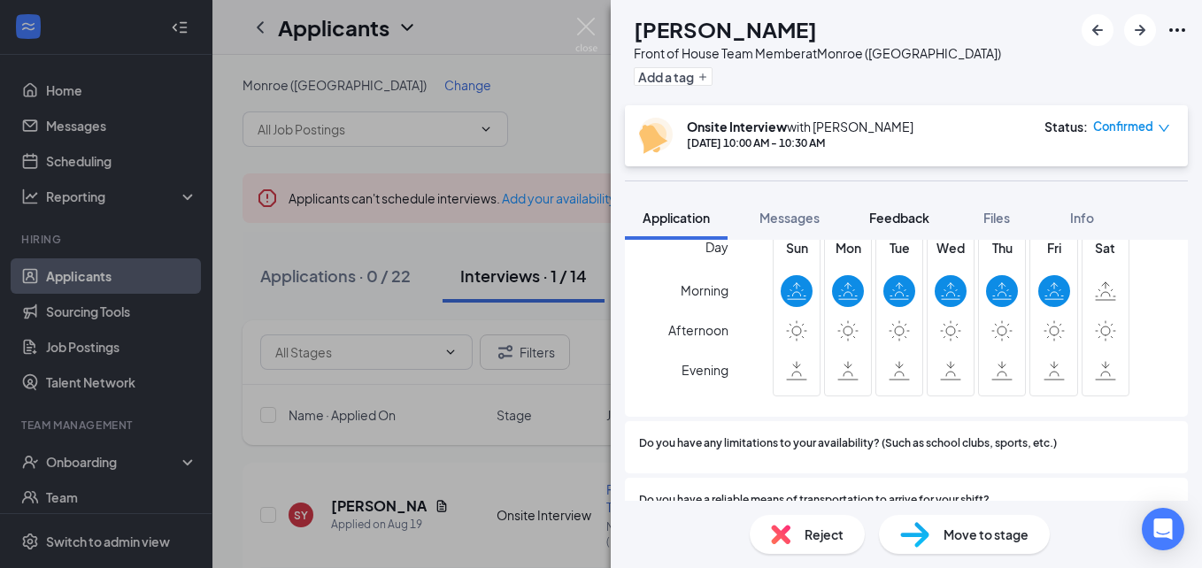
click at [920, 219] on span "Feedback" at bounding box center [899, 218] width 60 height 16
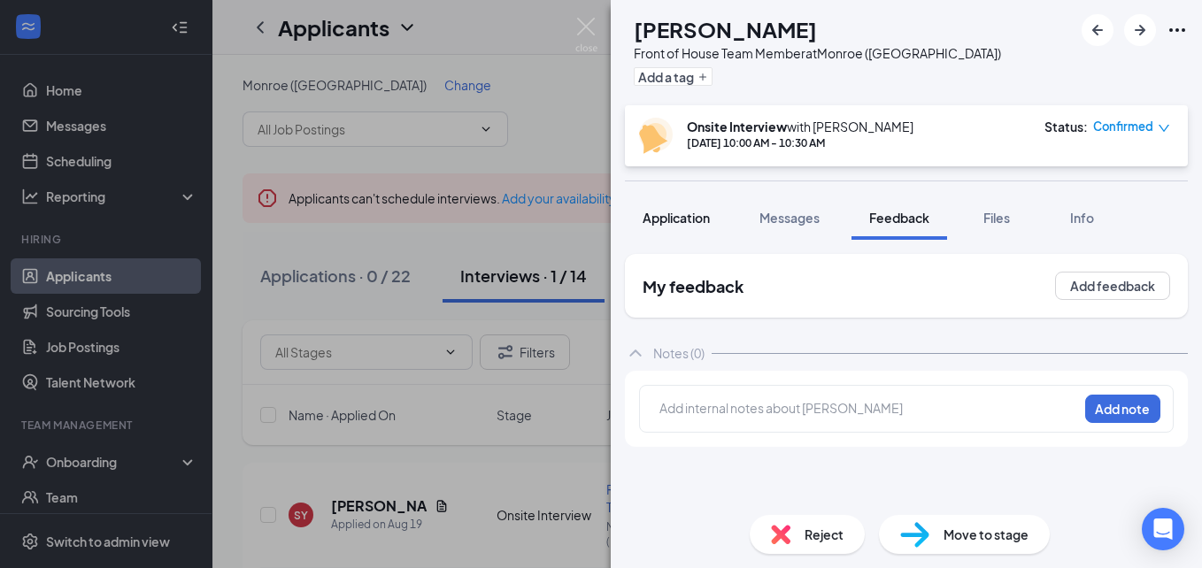
click at [684, 212] on span "Application" at bounding box center [675, 218] width 67 height 16
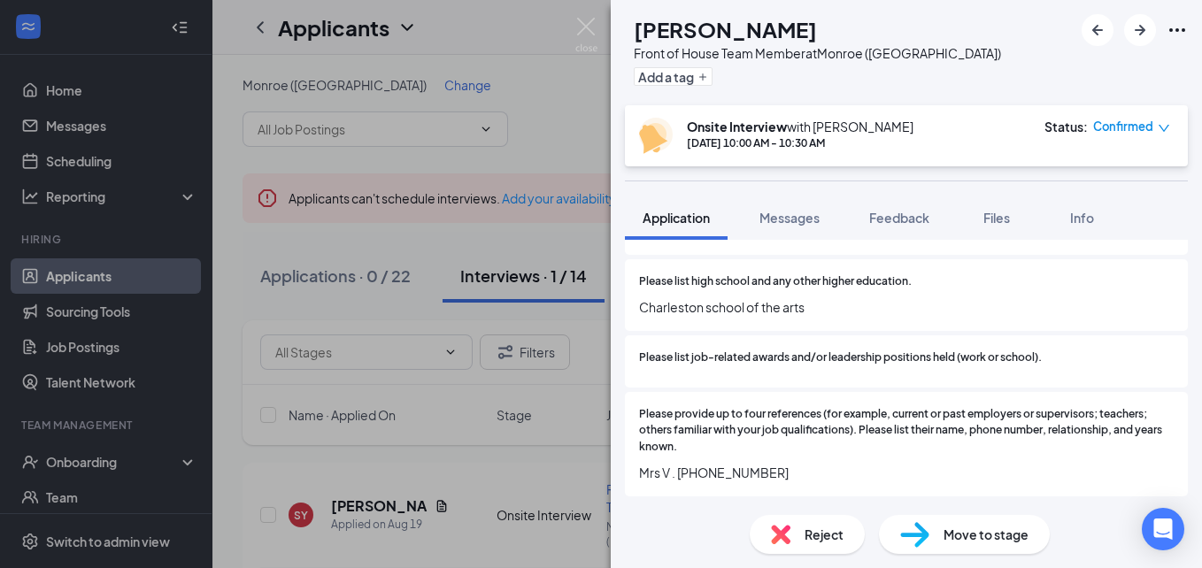
scroll to position [2051, 0]
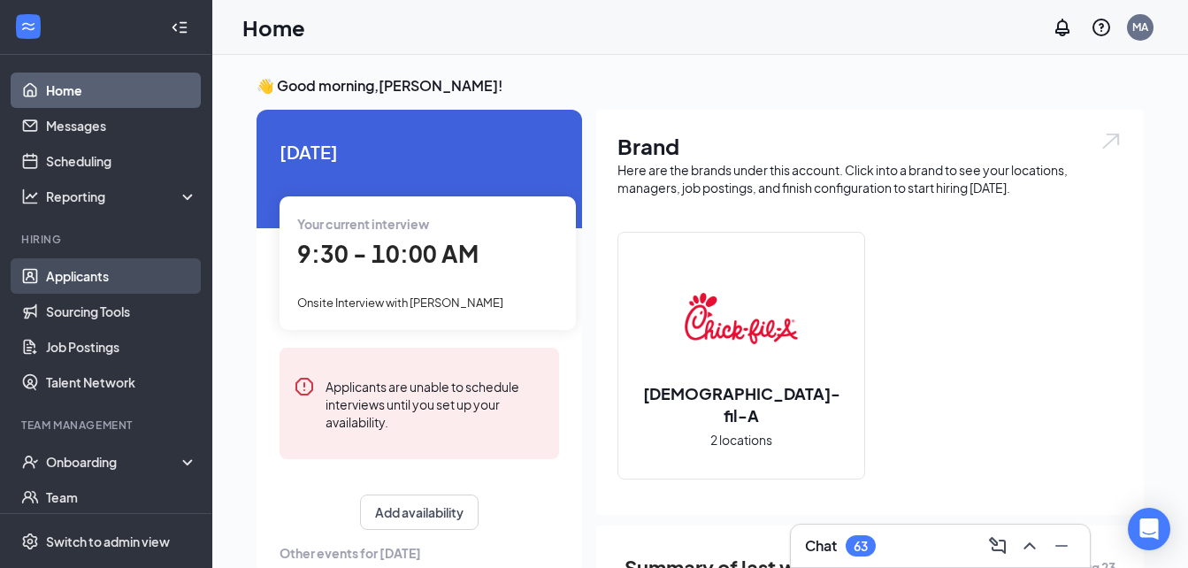
click at [64, 285] on link "Applicants" at bounding box center [121, 275] width 151 height 35
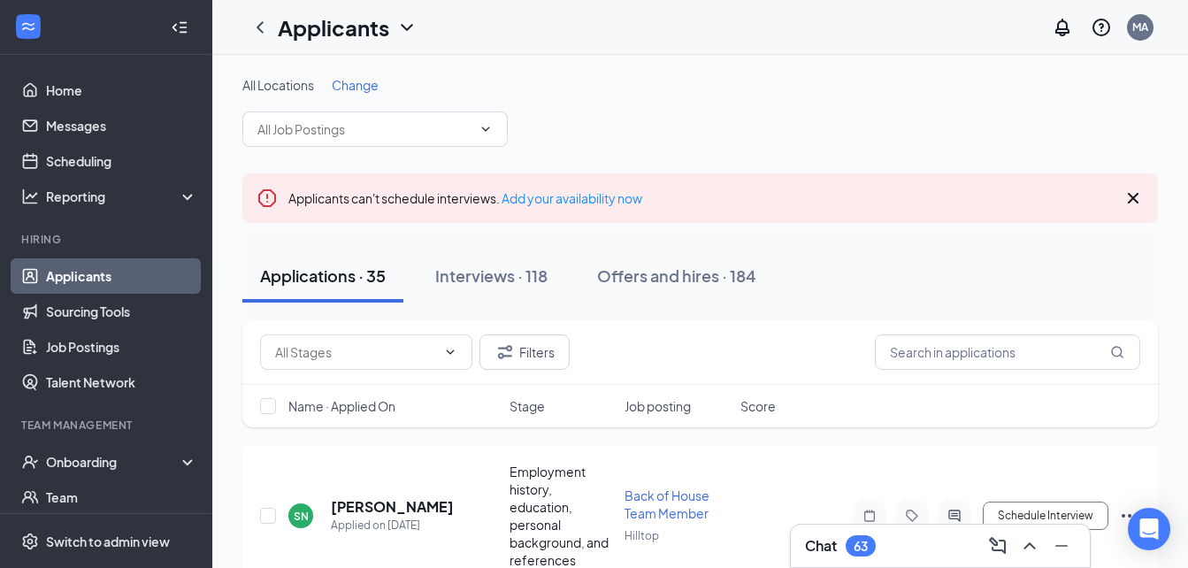
click at [355, 84] on span "Change" at bounding box center [355, 85] width 47 height 16
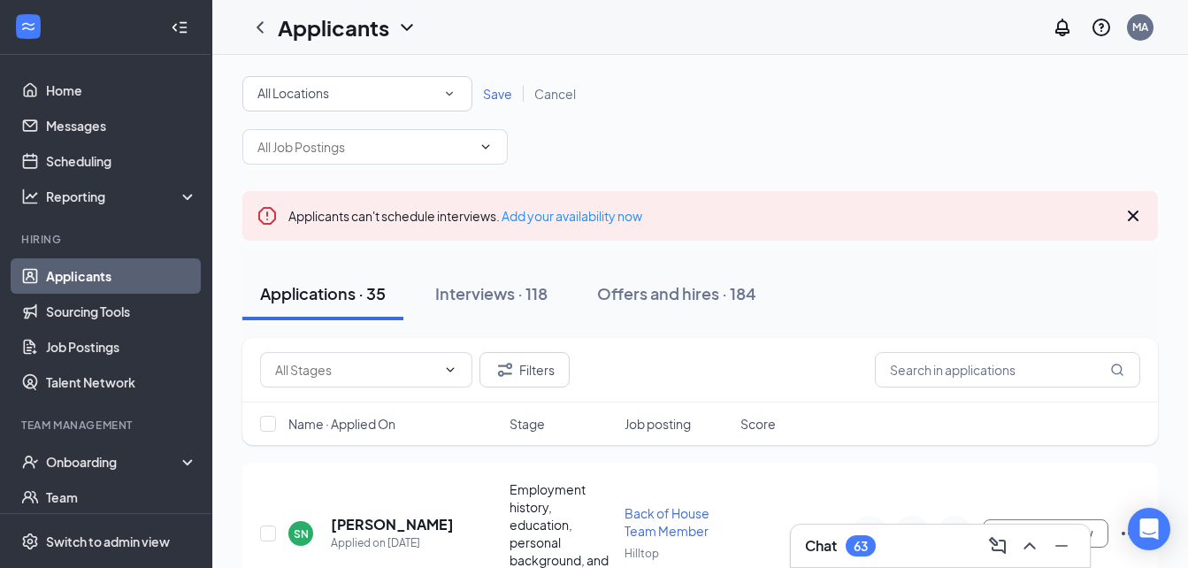
click at [444, 94] on icon "SmallChevronDown" at bounding box center [450, 94] width 16 height 16
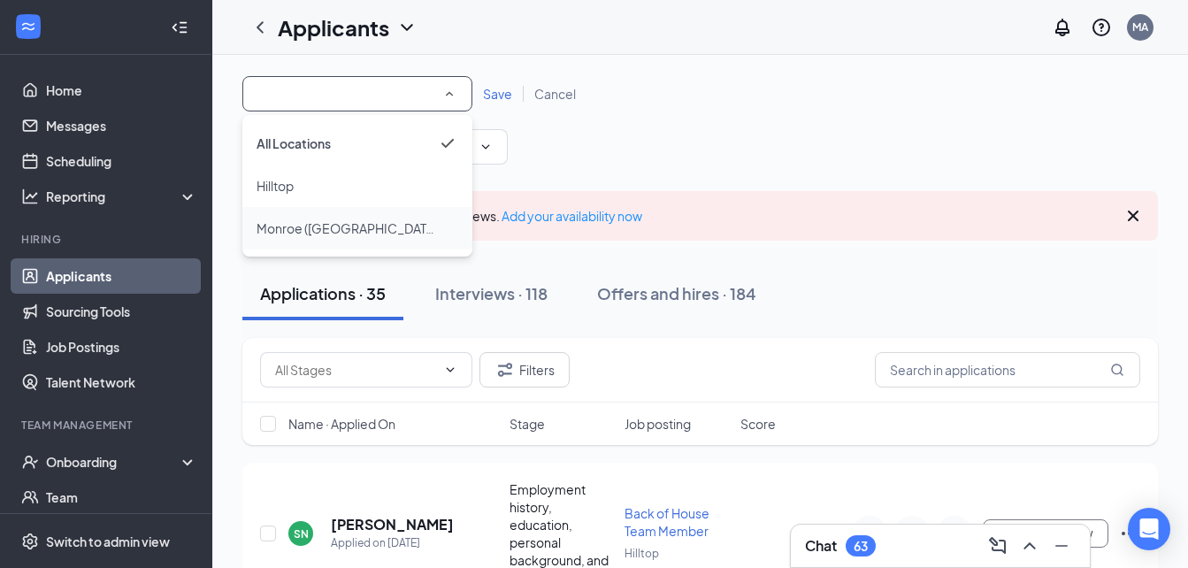
click at [284, 226] on span "Monroe ([GEOGRAPHIC_DATA])" at bounding box center [349, 228] width 184 height 16
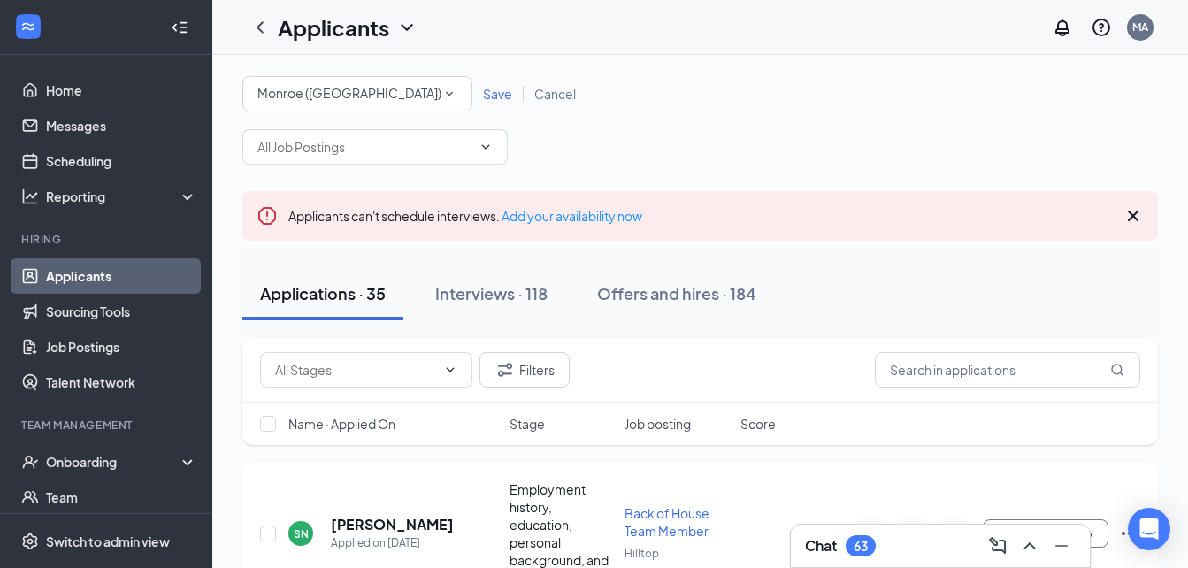
click at [493, 92] on span "Save" at bounding box center [497, 94] width 29 height 16
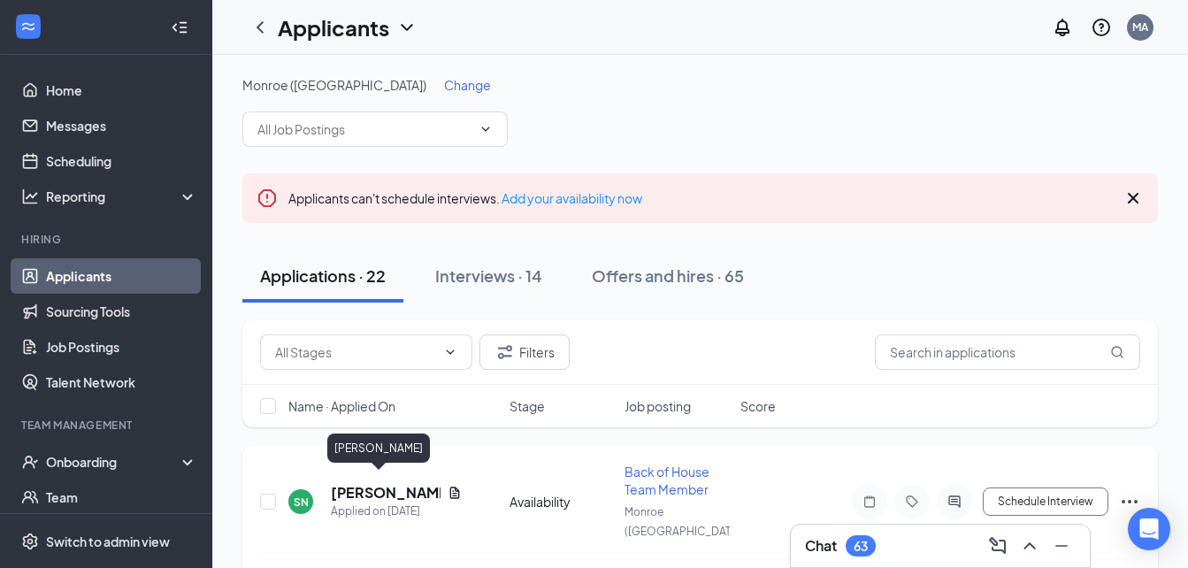
click at [372, 484] on h5 "[PERSON_NAME]" at bounding box center [386, 492] width 110 height 19
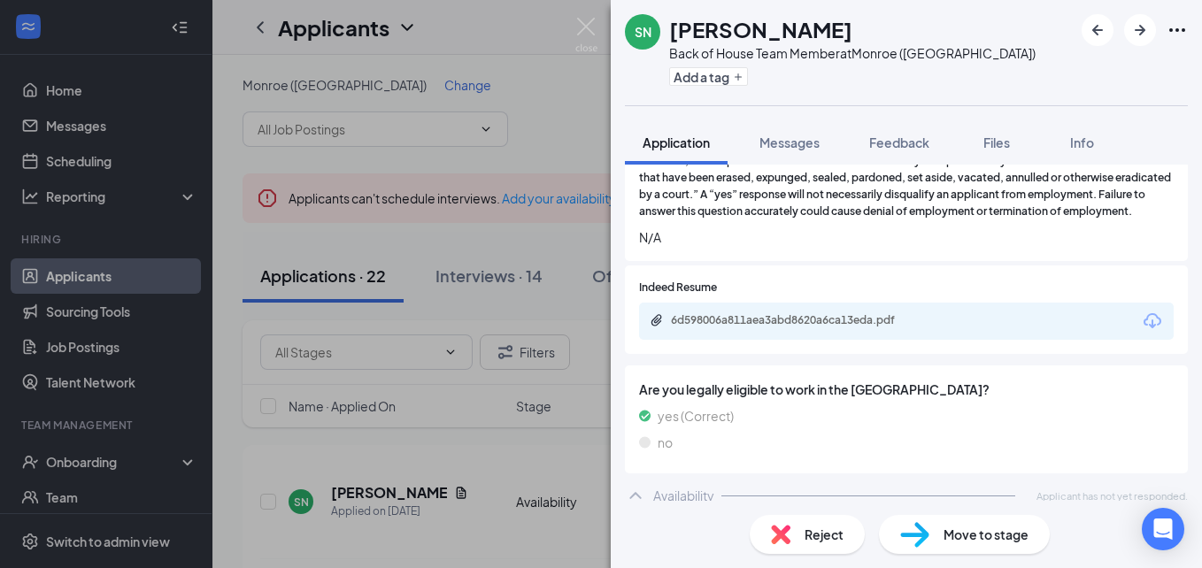
scroll to position [862, 0]
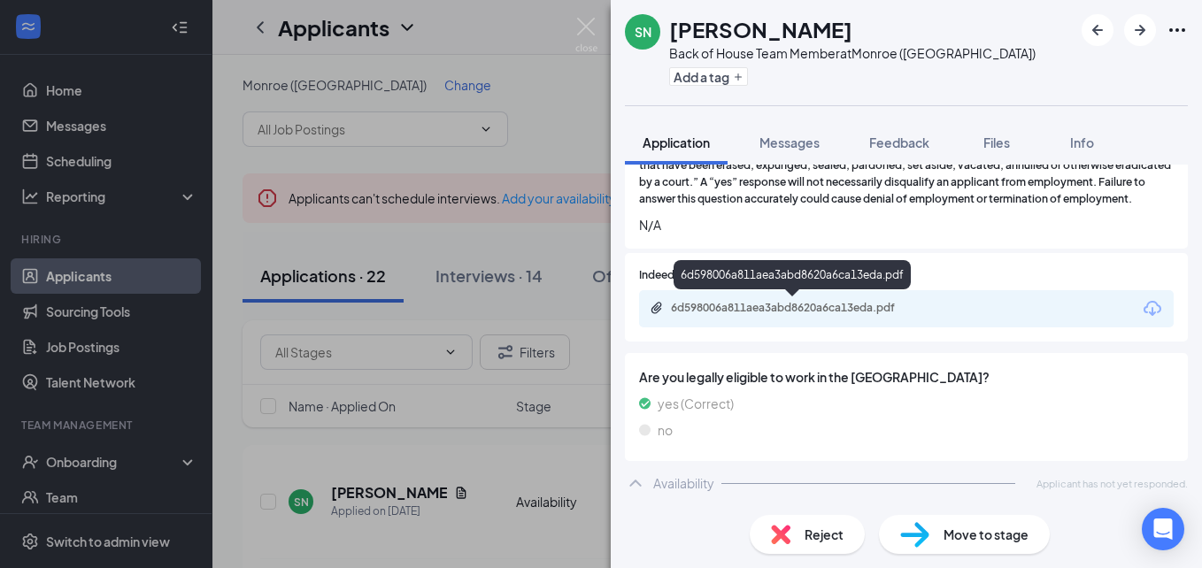
click at [844, 308] on div "6d598006a811aea3abd8620a6ca13eda.pdf" at bounding box center [795, 308] width 248 height 14
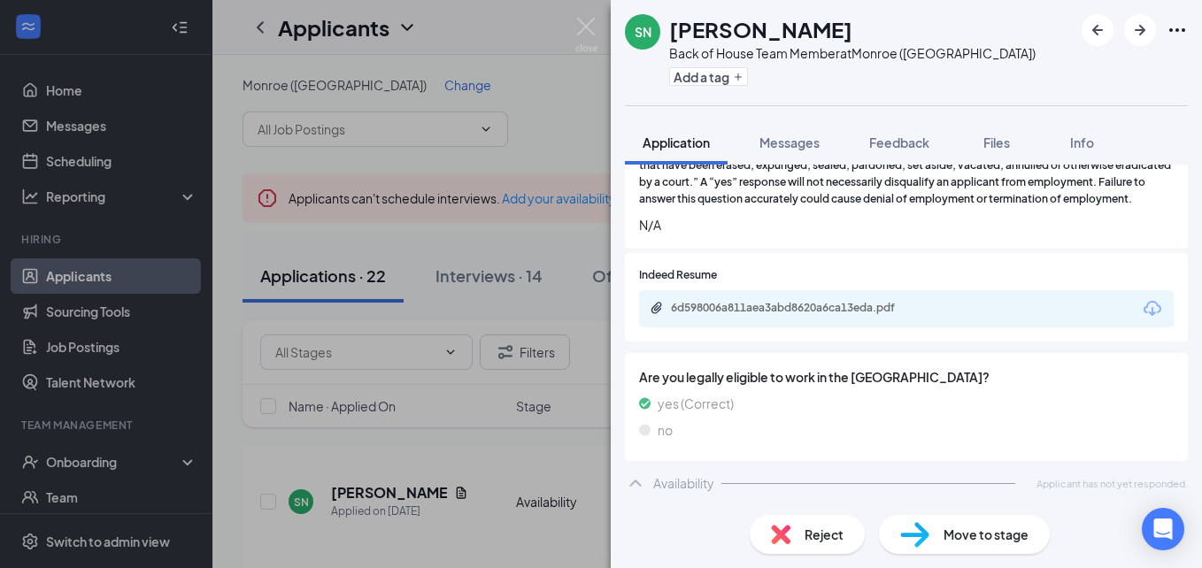
scroll to position [856, 0]
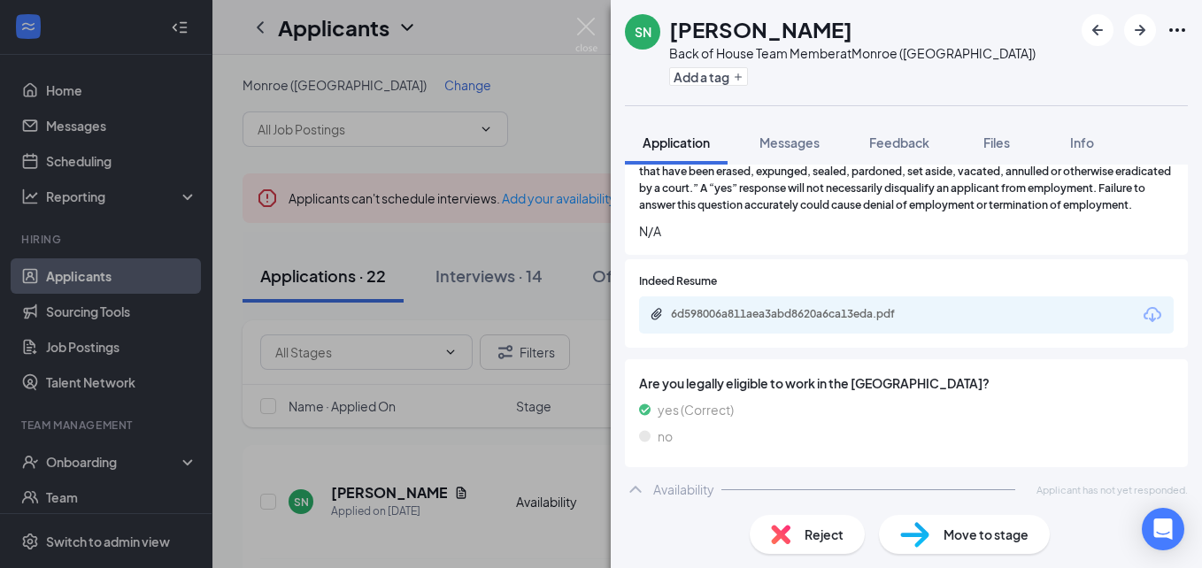
click at [802, 527] on div "Reject" at bounding box center [806, 534] width 115 height 39
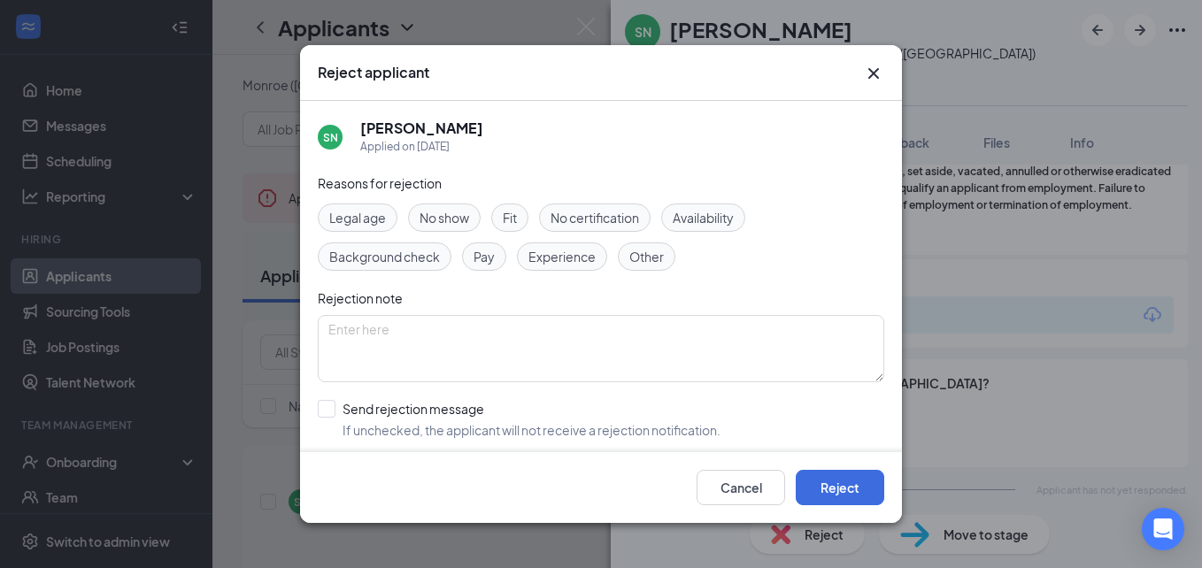
click at [707, 218] on span "Availability" at bounding box center [702, 217] width 61 height 19
click at [330, 408] on input "Send rejection message If unchecked, the applicant will not receive a rejection…" at bounding box center [519, 419] width 403 height 39
checkbox input "true"
click at [840, 485] on button "Reject" at bounding box center [839, 487] width 88 height 35
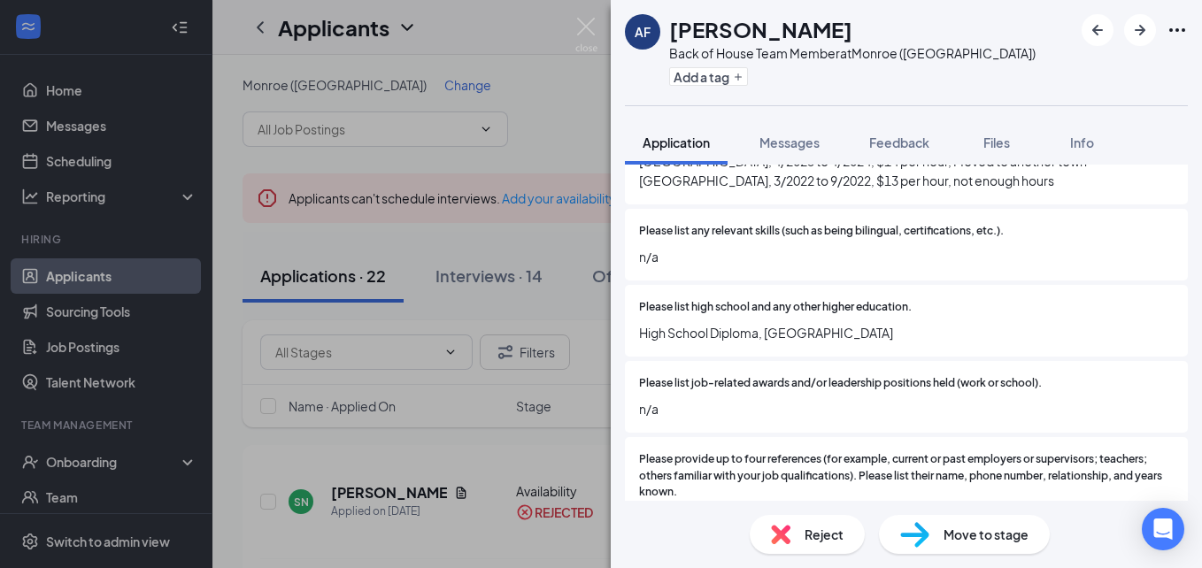
scroll to position [2026, 0]
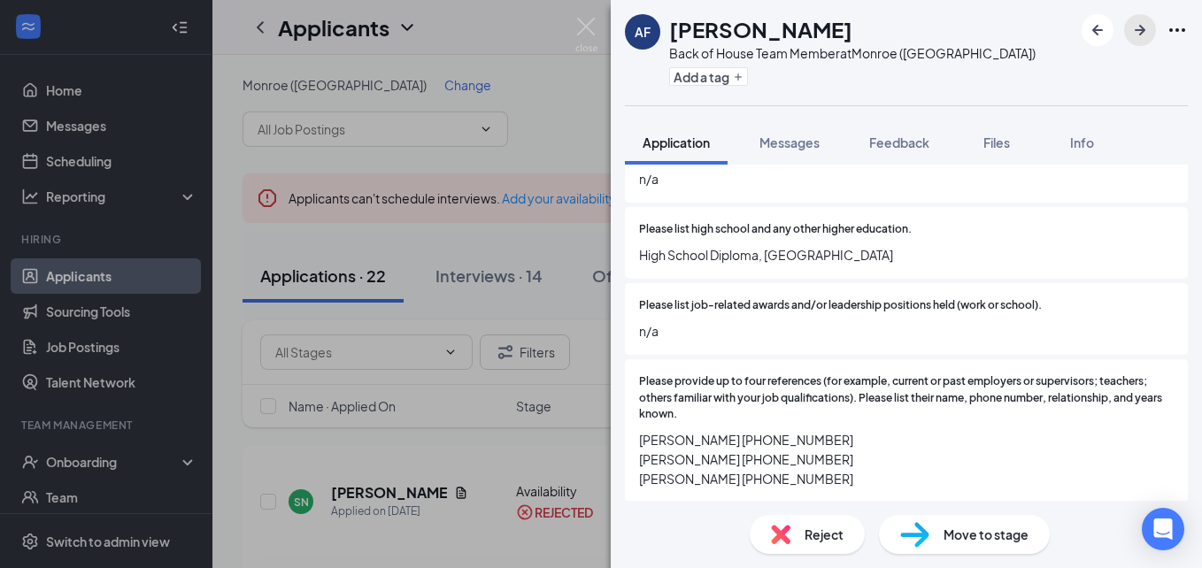
click at [1135, 31] on icon "ArrowRight" at bounding box center [1139, 30] width 11 height 11
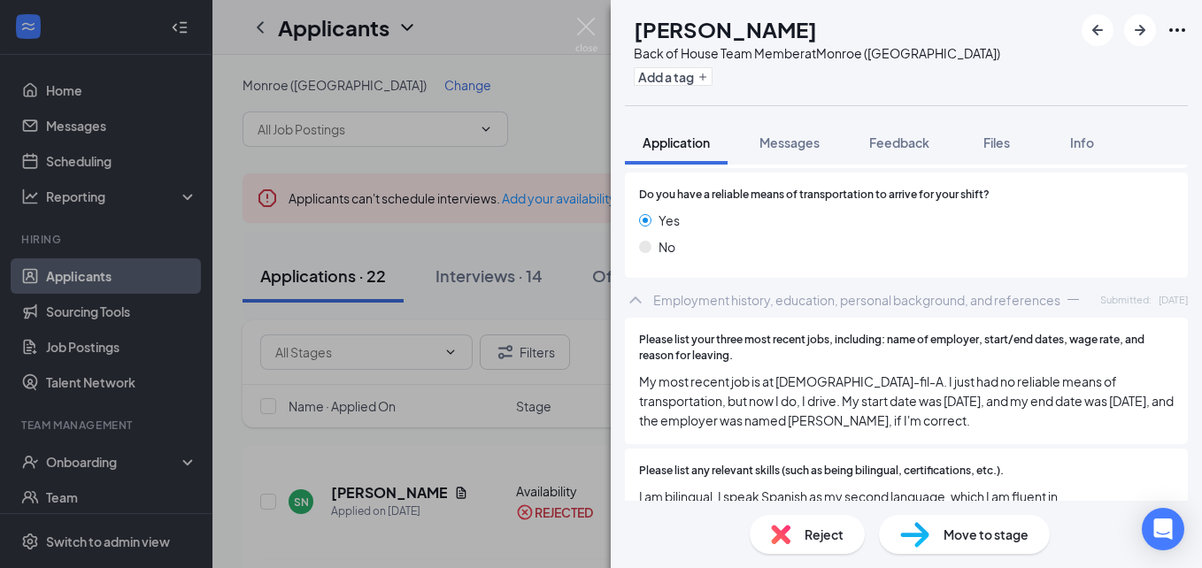
scroll to position [1699, 0]
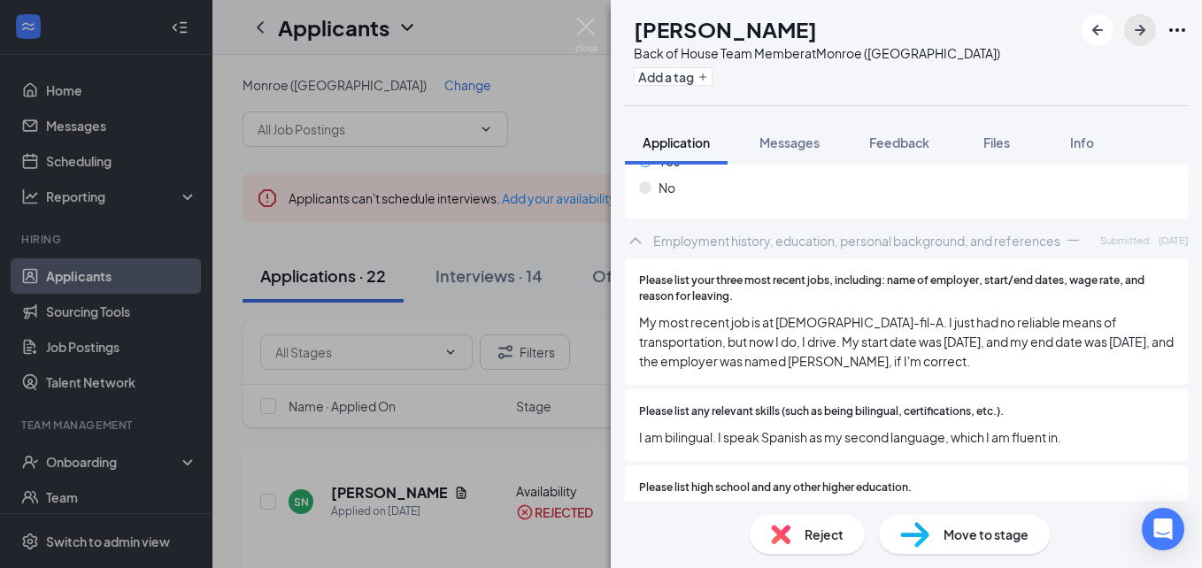
click at [1146, 32] on icon "ArrowRight" at bounding box center [1139, 29] width 21 height 21
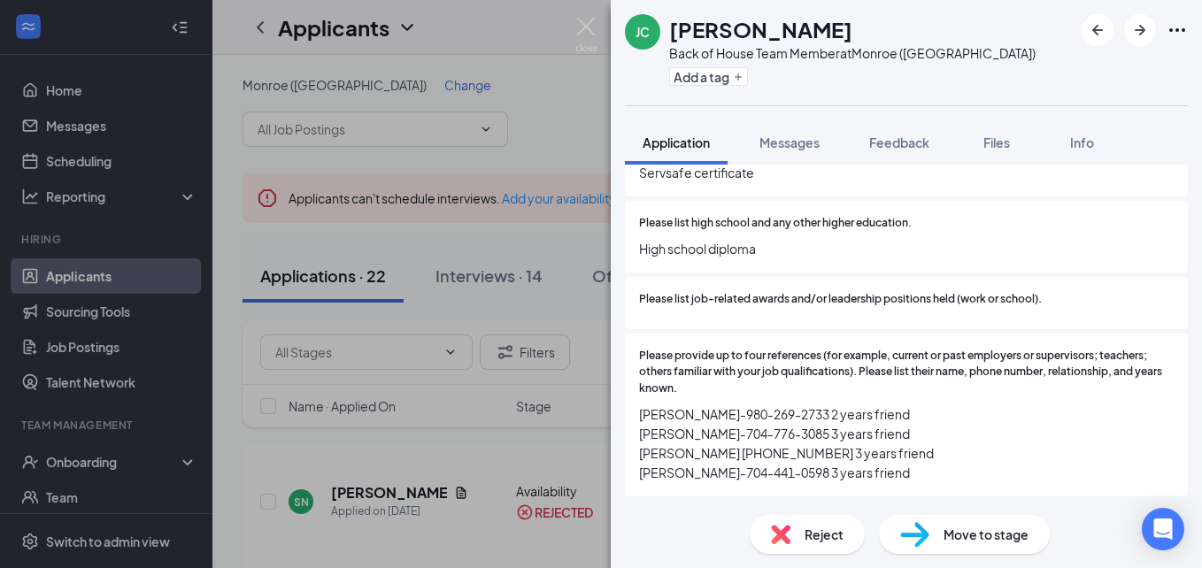
scroll to position [2103, 0]
click at [1132, 33] on icon "ArrowRight" at bounding box center [1139, 29] width 21 height 21
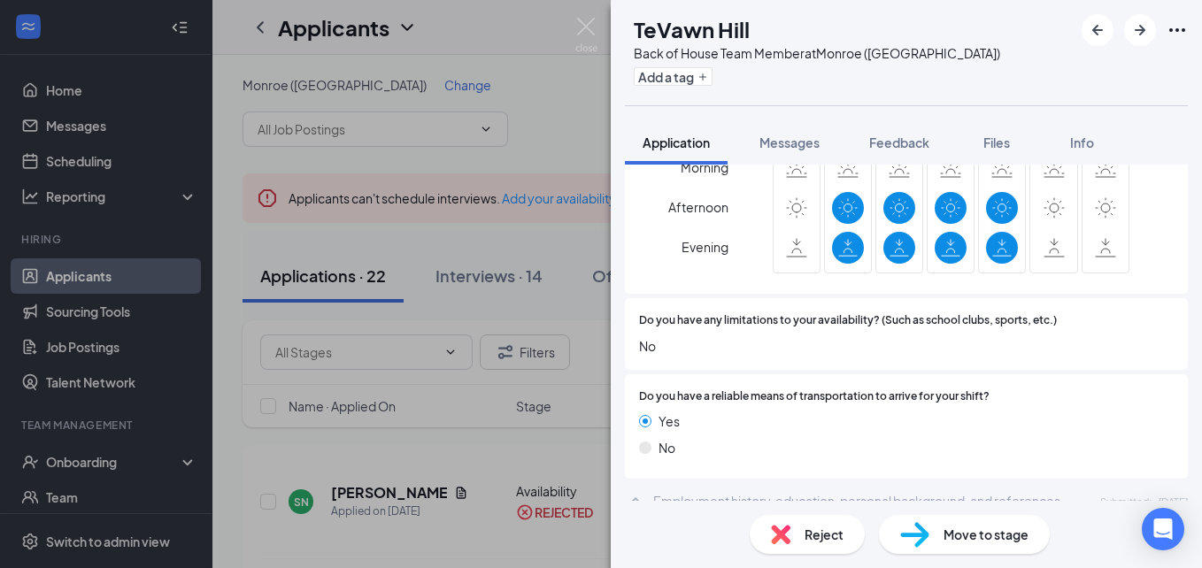
scroll to position [1523, 0]
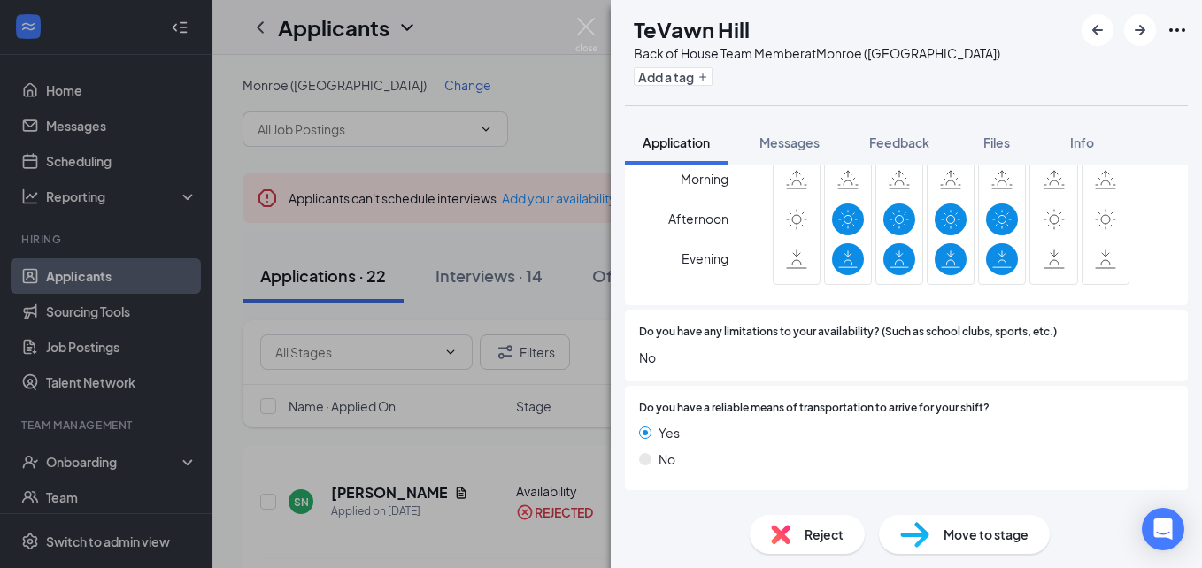
click at [834, 545] on div "Reject" at bounding box center [806, 534] width 115 height 39
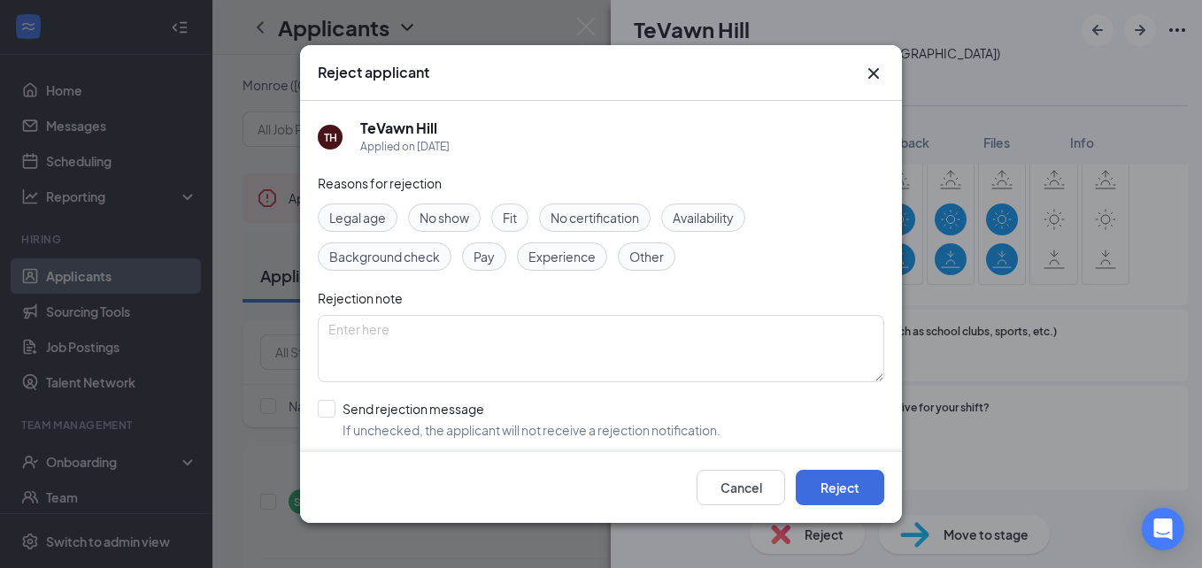
click at [717, 217] on span "Availability" at bounding box center [702, 217] width 61 height 19
click at [329, 413] on input "Send rejection message If unchecked, the applicant will not receive a rejection…" at bounding box center [519, 419] width 403 height 39
checkbox input "true"
click at [824, 488] on button "Reject" at bounding box center [839, 487] width 88 height 35
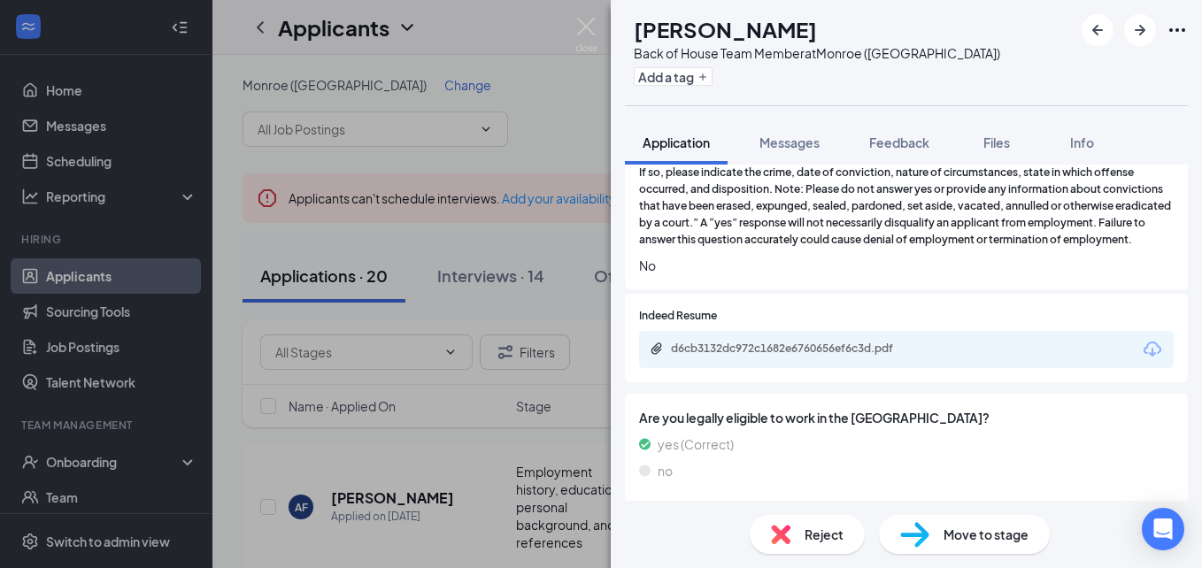
scroll to position [779, 0]
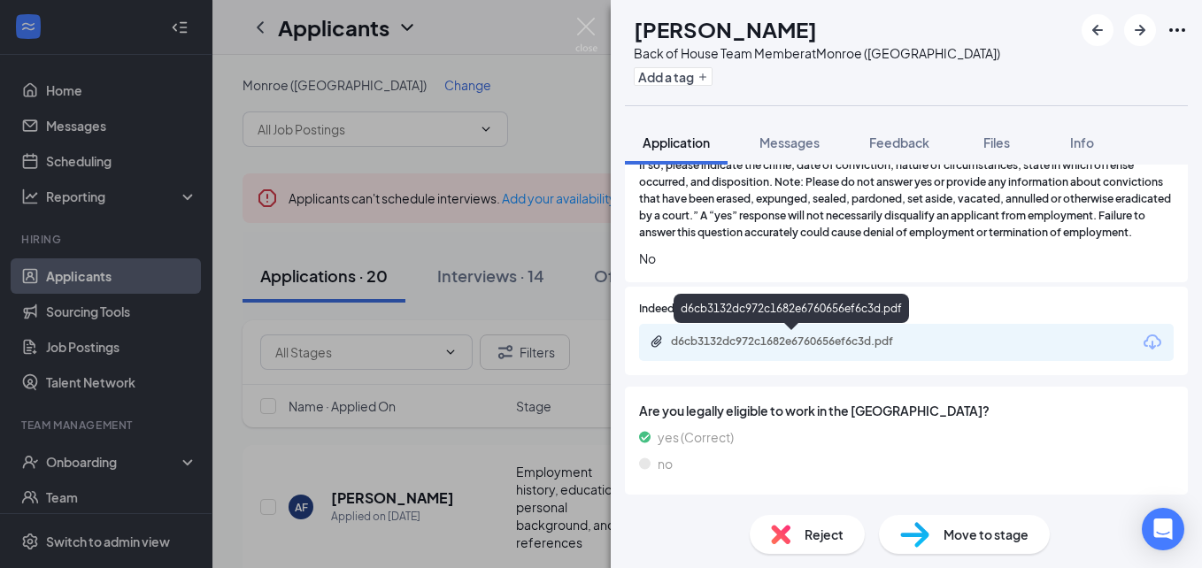
click at [793, 337] on div "d6cb3132dc972c1682e6760656ef6c3d.pdf" at bounding box center [795, 341] width 248 height 14
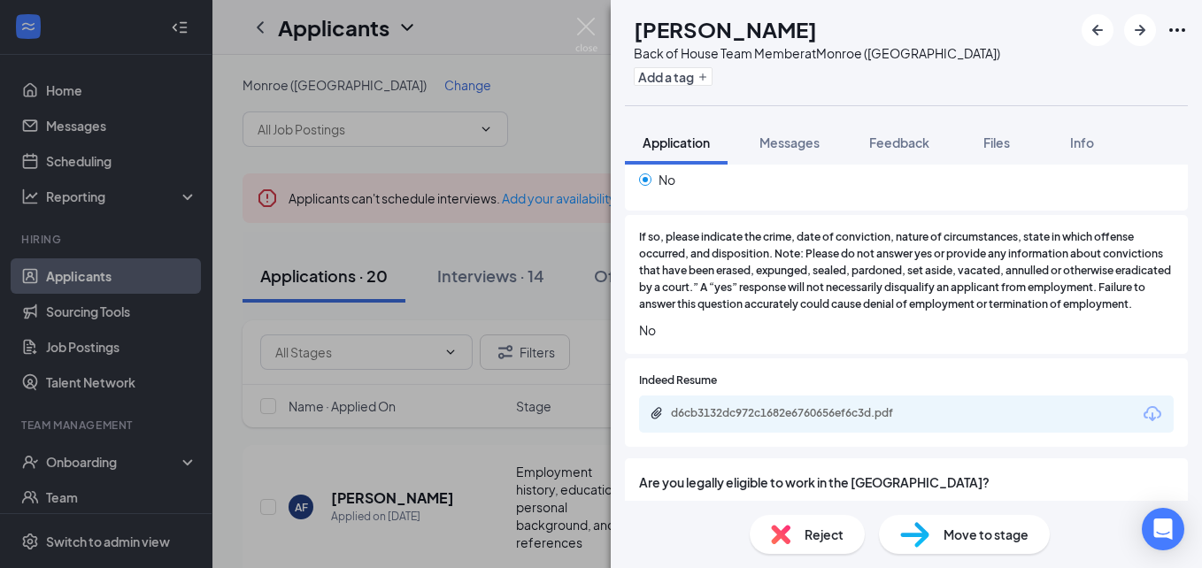
scroll to position [699, 0]
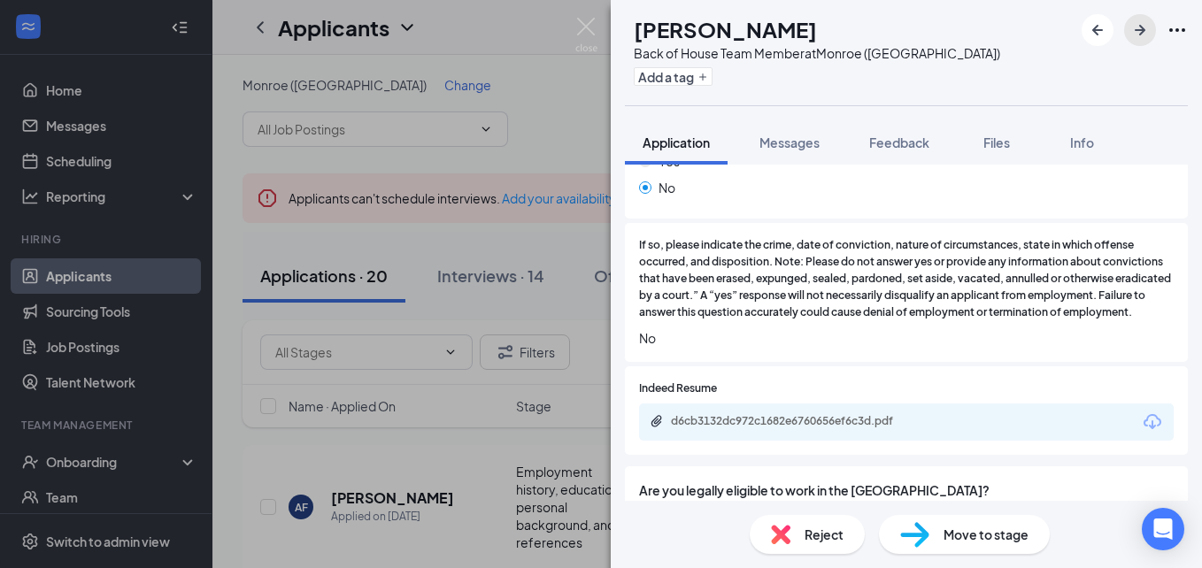
click at [1144, 38] on icon "ArrowRight" at bounding box center [1139, 29] width 21 height 21
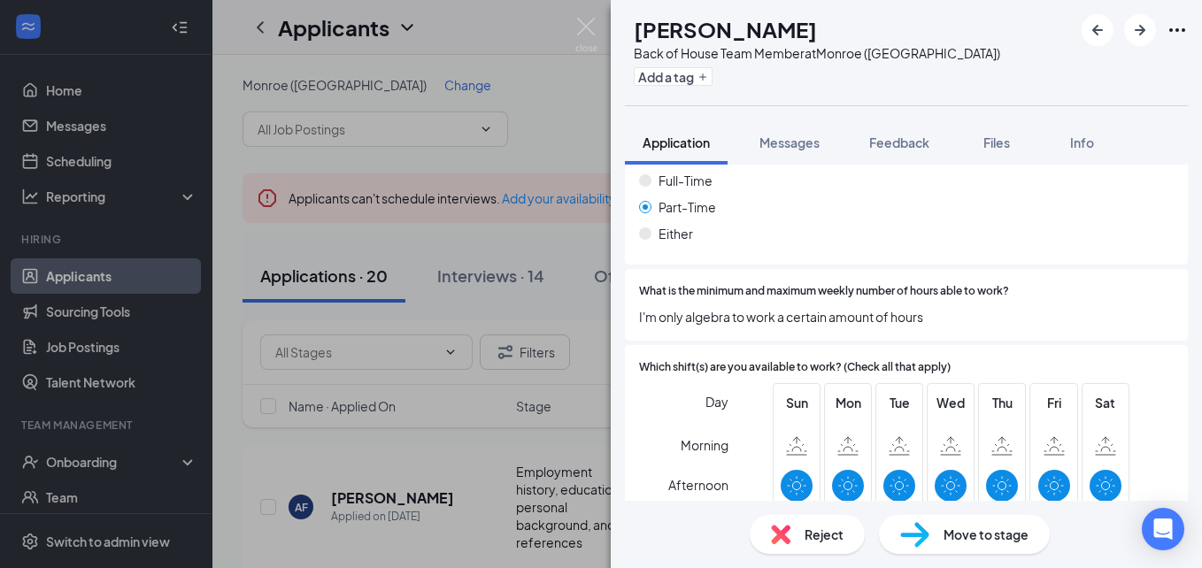
scroll to position [1206, 0]
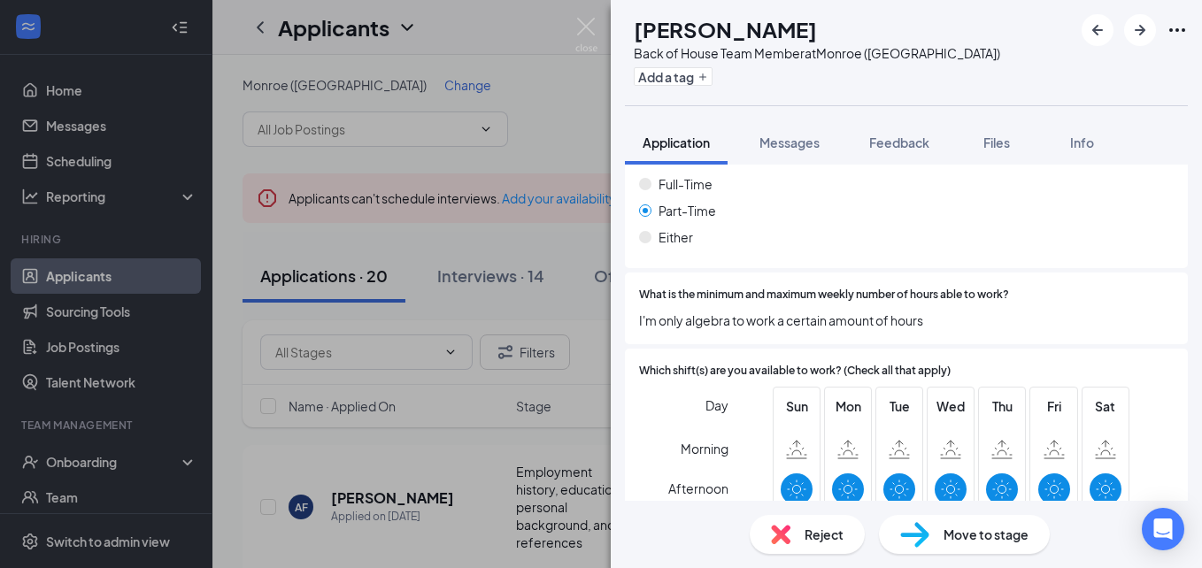
click at [799, 528] on div "Reject" at bounding box center [806, 534] width 115 height 39
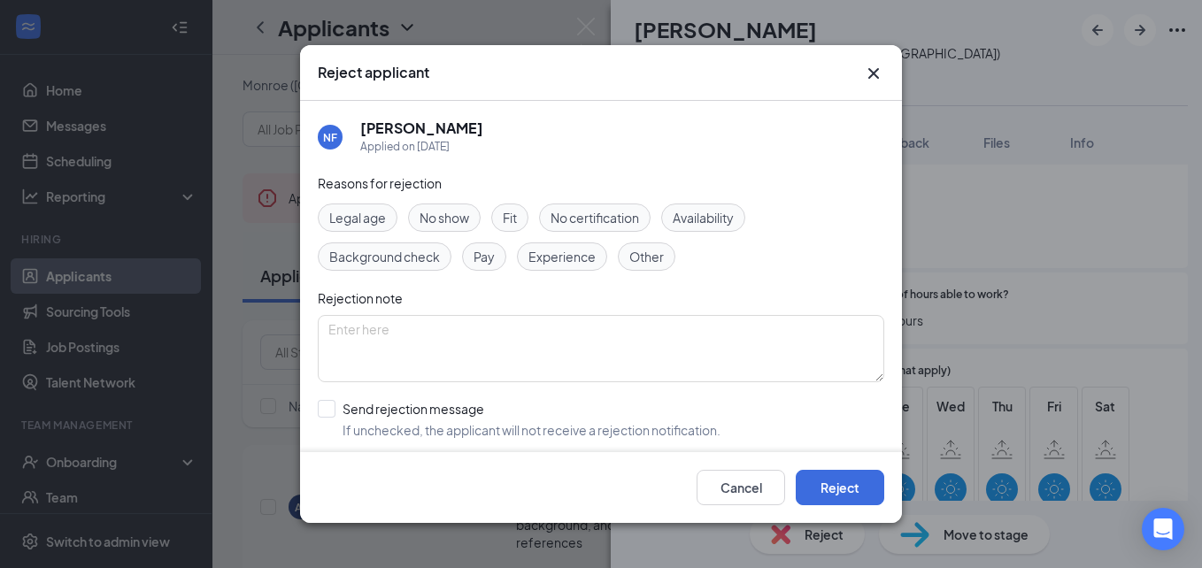
click at [709, 215] on span "Availability" at bounding box center [702, 217] width 61 height 19
click at [322, 410] on input "Send rejection message If unchecked, the applicant will not receive a rejection…" at bounding box center [519, 419] width 403 height 39
checkbox input "true"
click at [820, 496] on button "Reject" at bounding box center [839, 487] width 88 height 35
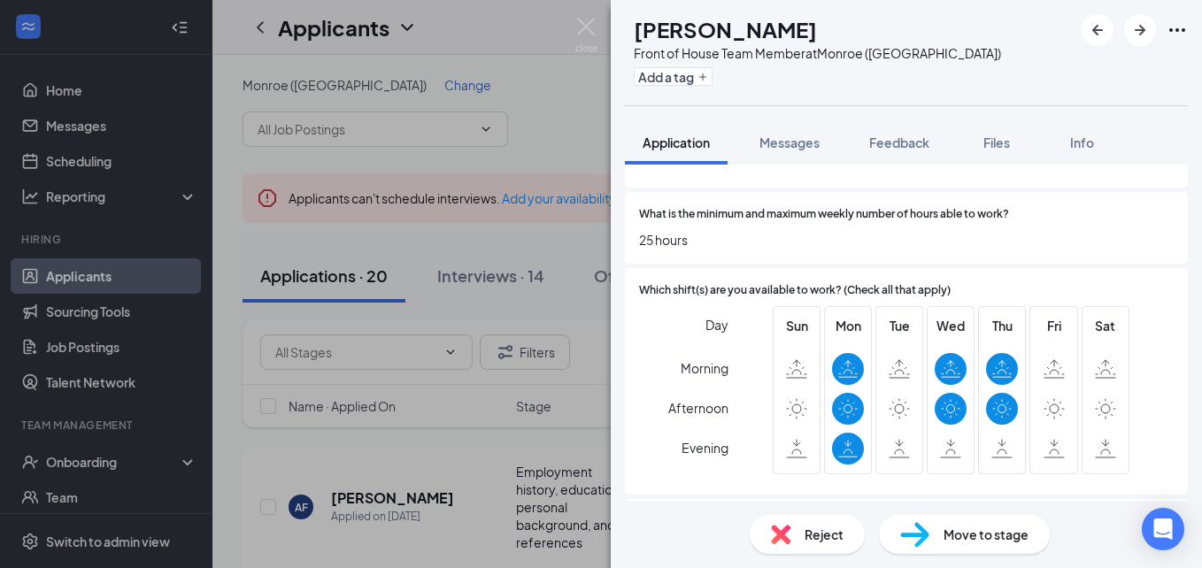
scroll to position [1310, 0]
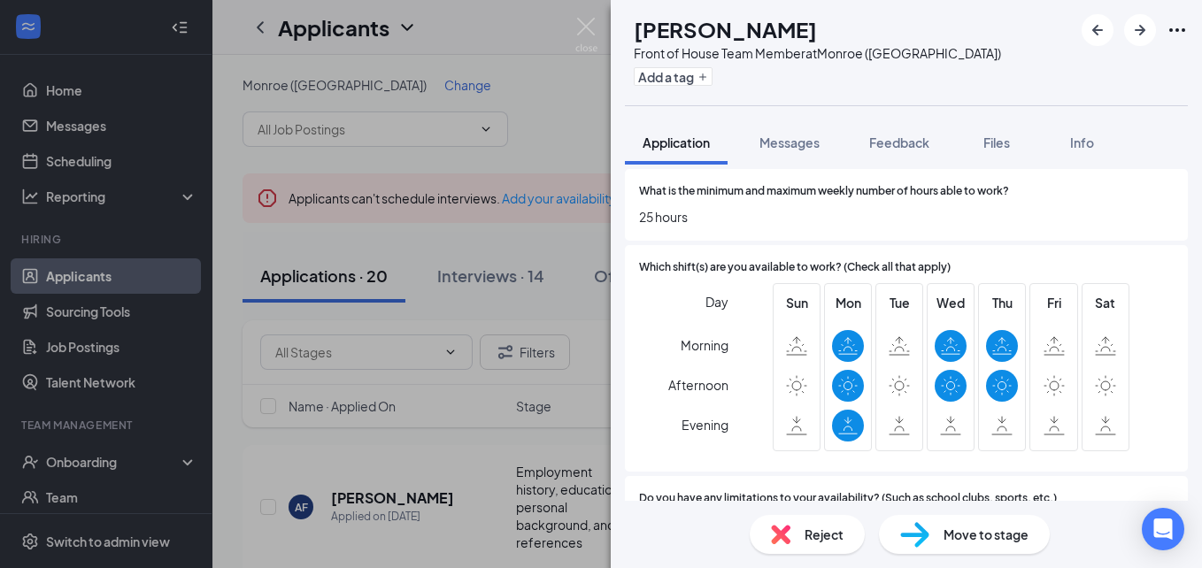
click at [803, 533] on div "Reject" at bounding box center [806, 534] width 115 height 39
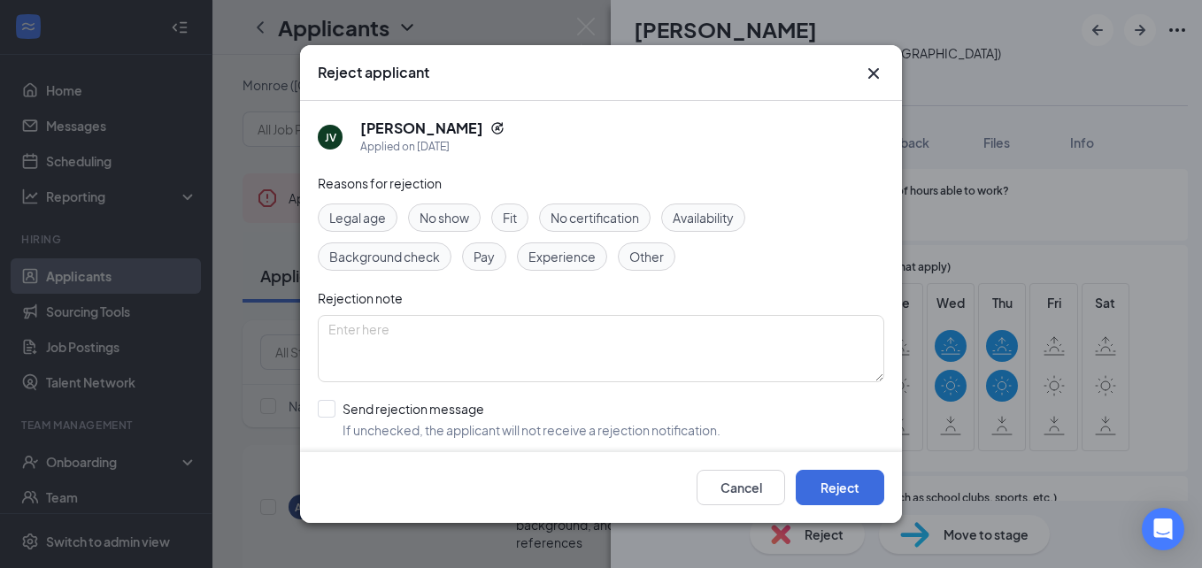
click at [714, 211] on span "Availability" at bounding box center [702, 217] width 61 height 19
click at [319, 412] on input "Send rejection message If unchecked, the applicant will not receive a rejection…" at bounding box center [519, 419] width 403 height 39
checkbox input "true"
click at [843, 484] on button "Reject" at bounding box center [839, 487] width 88 height 35
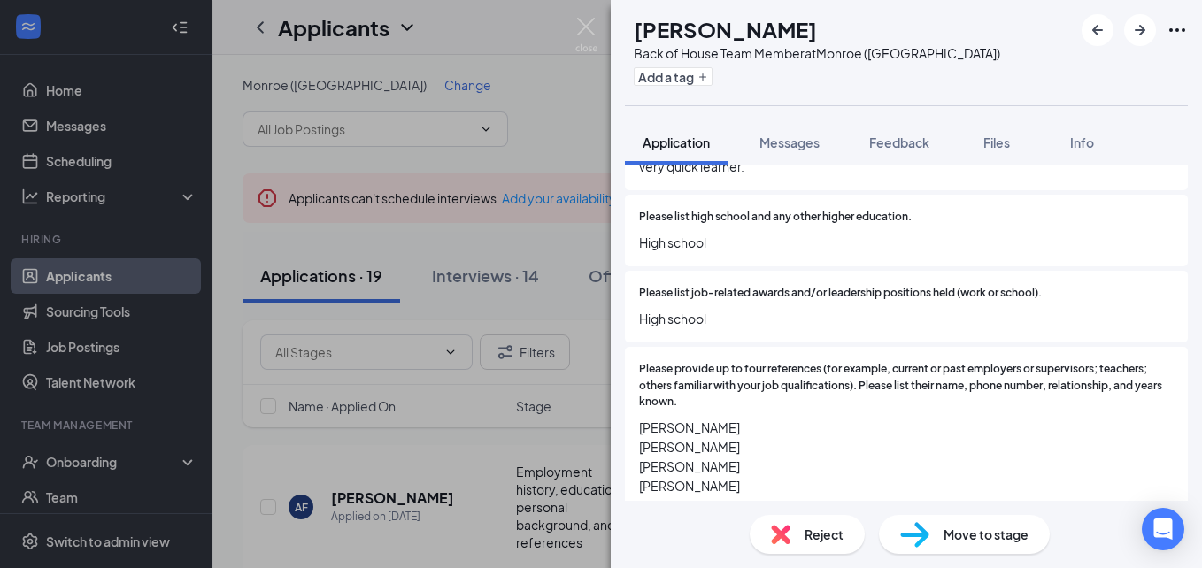
scroll to position [2007, 0]
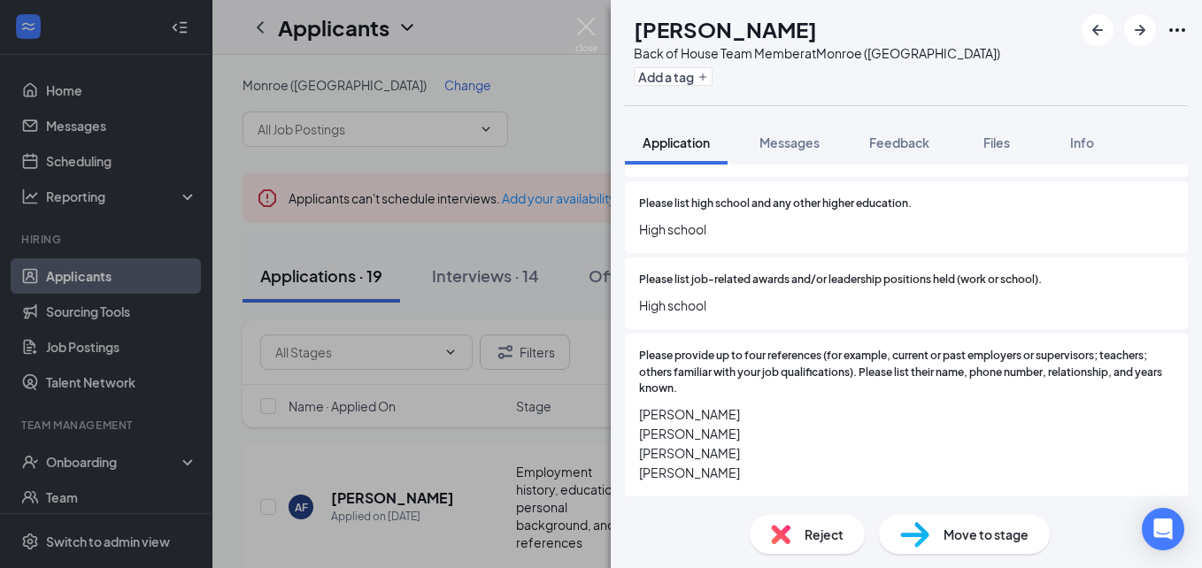
click at [820, 533] on span "Reject" at bounding box center [823, 534] width 39 height 19
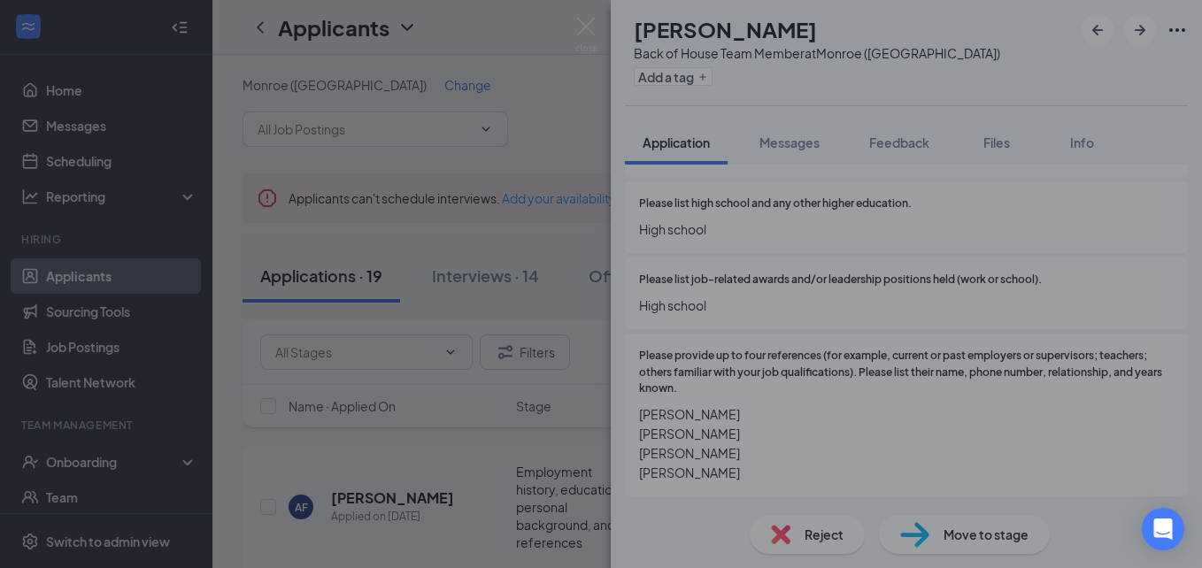
scroll to position [2001, 0]
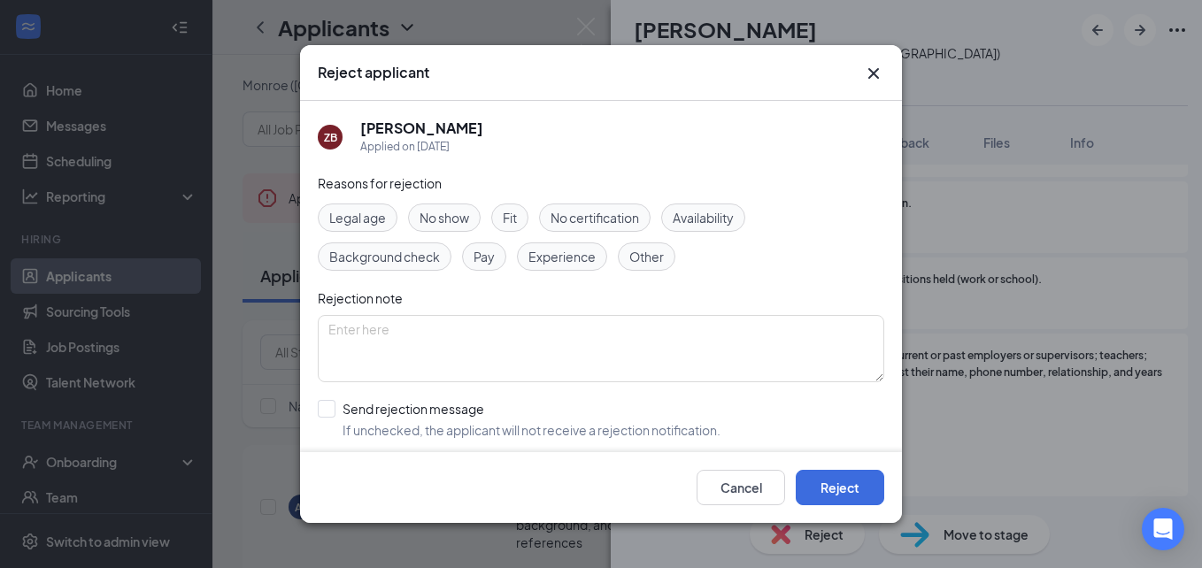
click at [710, 220] on span "Availability" at bounding box center [702, 217] width 61 height 19
click at [331, 408] on input "Send rejection message If unchecked, the applicant will not receive a rejection…" at bounding box center [519, 419] width 403 height 39
checkbox input "true"
click at [819, 485] on button "Reject" at bounding box center [839, 487] width 88 height 35
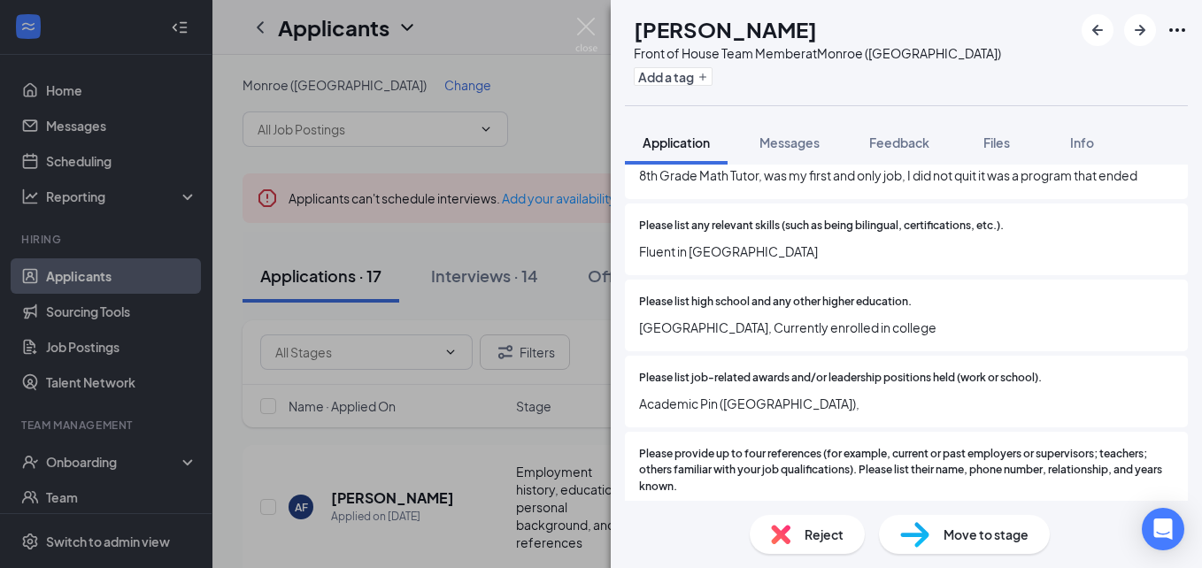
scroll to position [1947, 0]
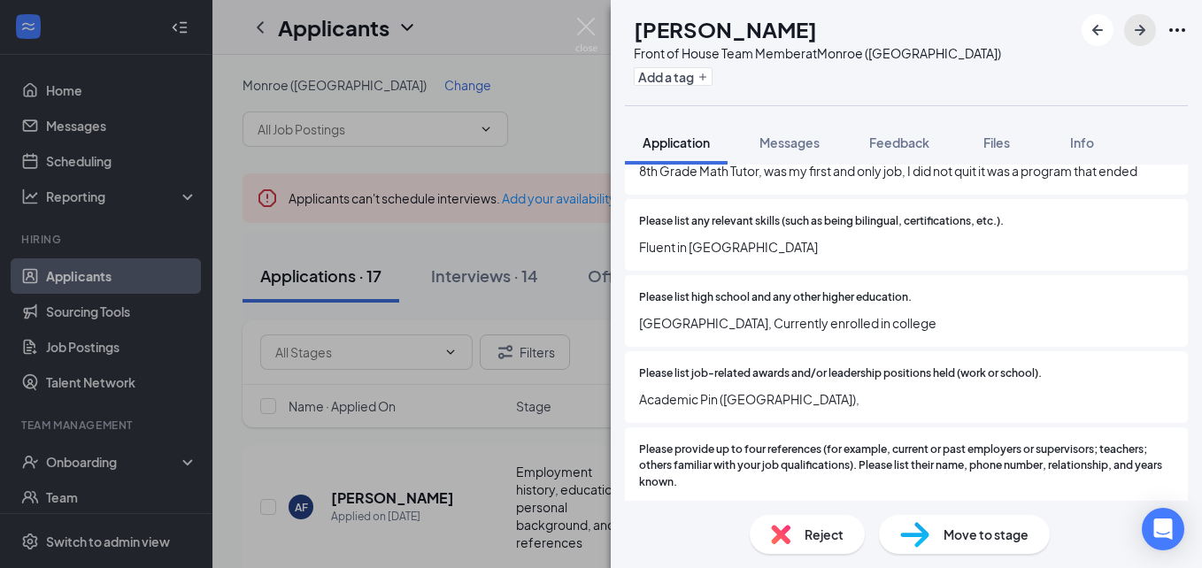
click at [1134, 31] on icon "ArrowRight" at bounding box center [1139, 29] width 21 height 21
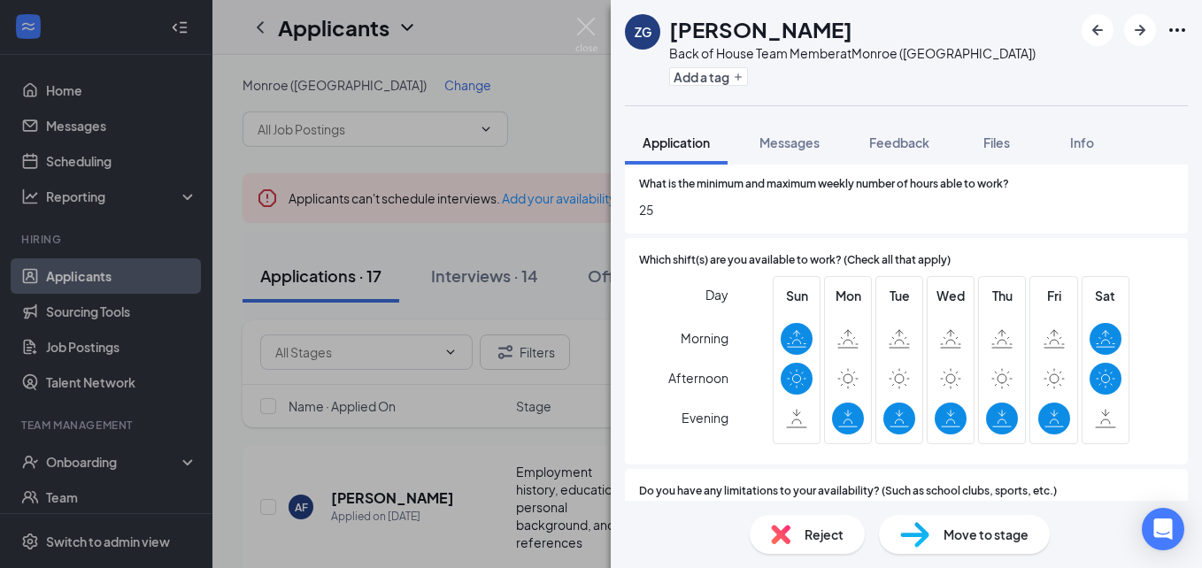
scroll to position [1244, 0]
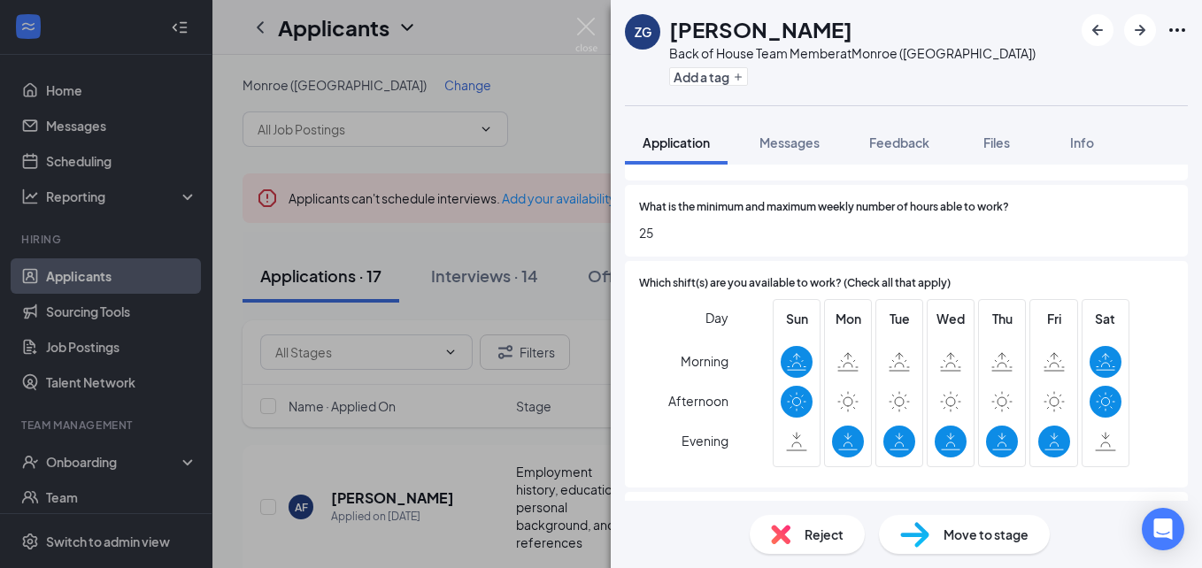
click at [794, 542] on div "Reject" at bounding box center [806, 534] width 115 height 39
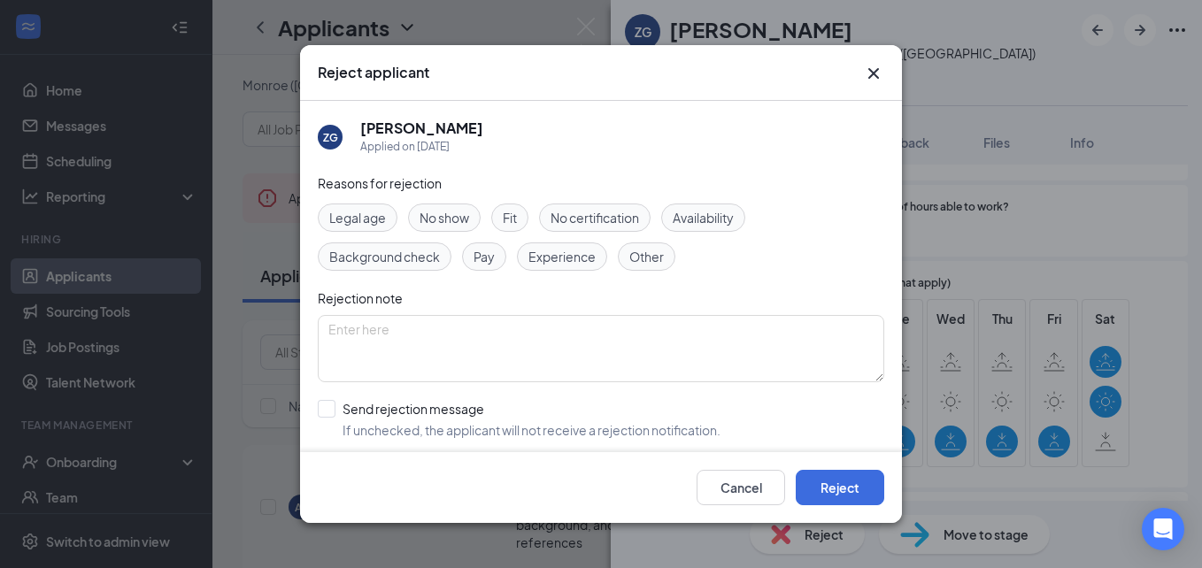
click at [719, 219] on span "Availability" at bounding box center [702, 217] width 61 height 19
click at [330, 407] on input "Send rejection message If unchecked, the applicant will not receive a rejection…" at bounding box center [519, 419] width 403 height 39
checkbox input "true"
click at [823, 488] on button "Reject" at bounding box center [839, 487] width 88 height 35
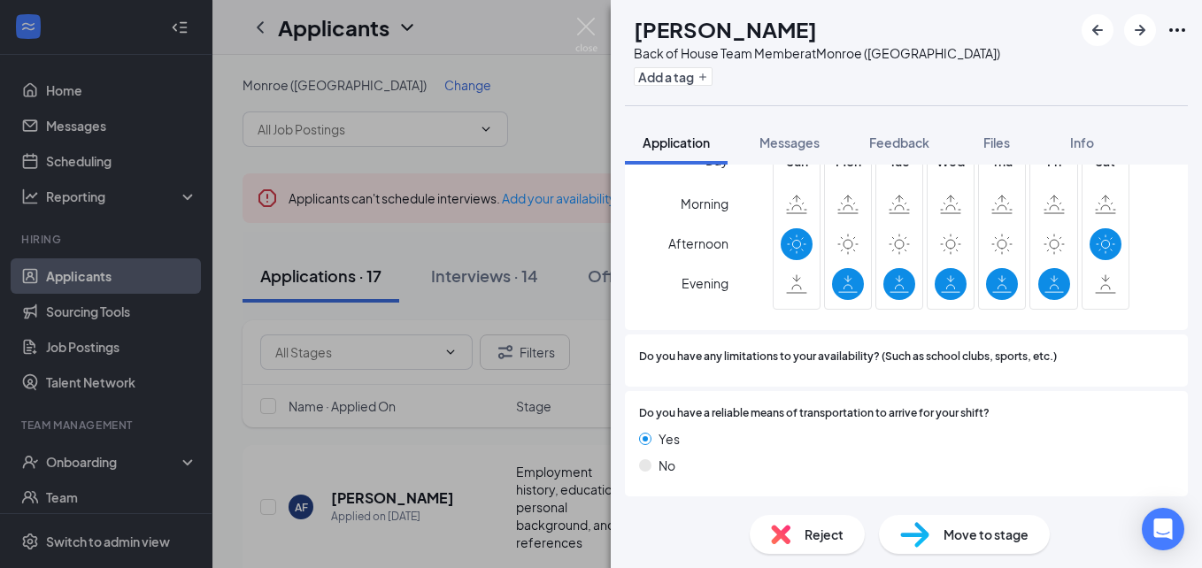
scroll to position [1487, 0]
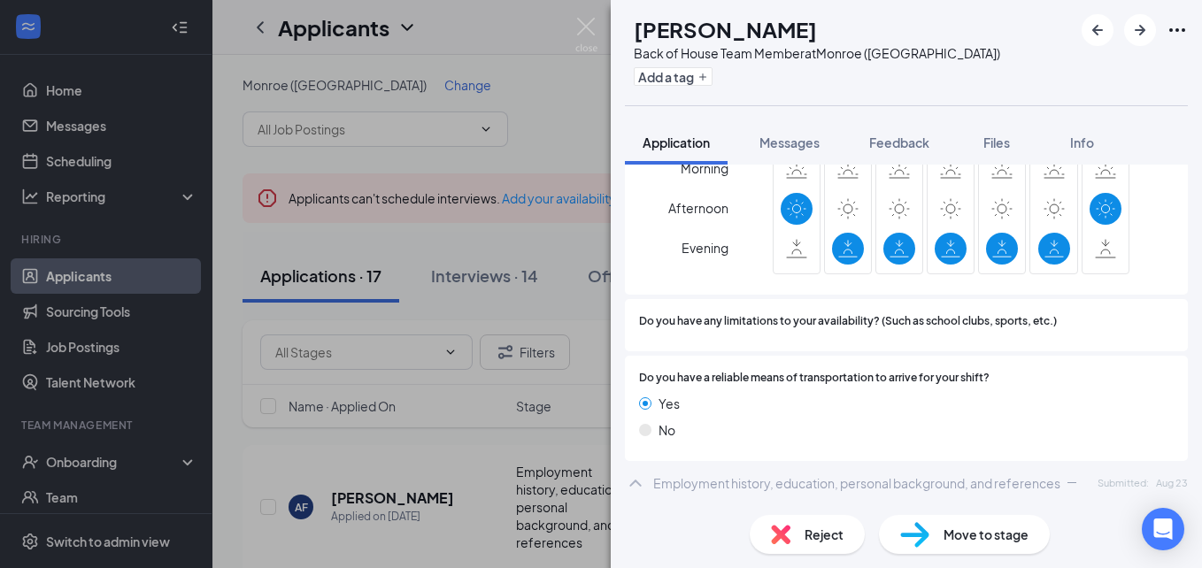
click at [828, 535] on span "Reject" at bounding box center [823, 534] width 39 height 19
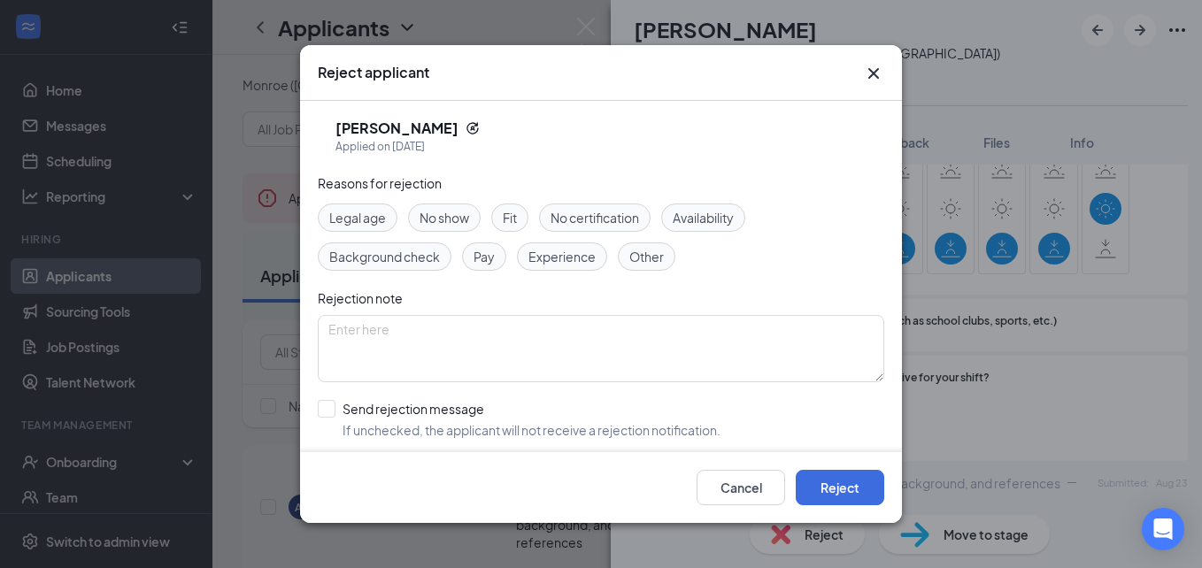
click at [696, 221] on span "Availability" at bounding box center [702, 217] width 61 height 19
click at [327, 408] on input "Send rejection message If unchecked, the applicant will not receive a rejection…" at bounding box center [519, 419] width 403 height 39
checkbox input "true"
click at [840, 483] on button "Reject" at bounding box center [839, 487] width 88 height 35
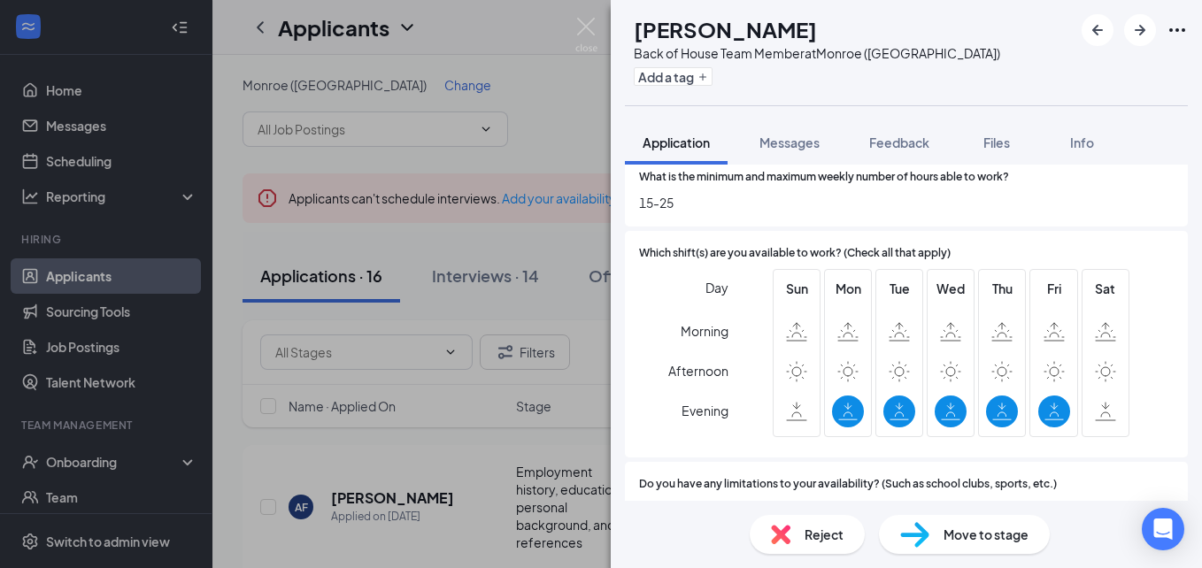
scroll to position [1310, 0]
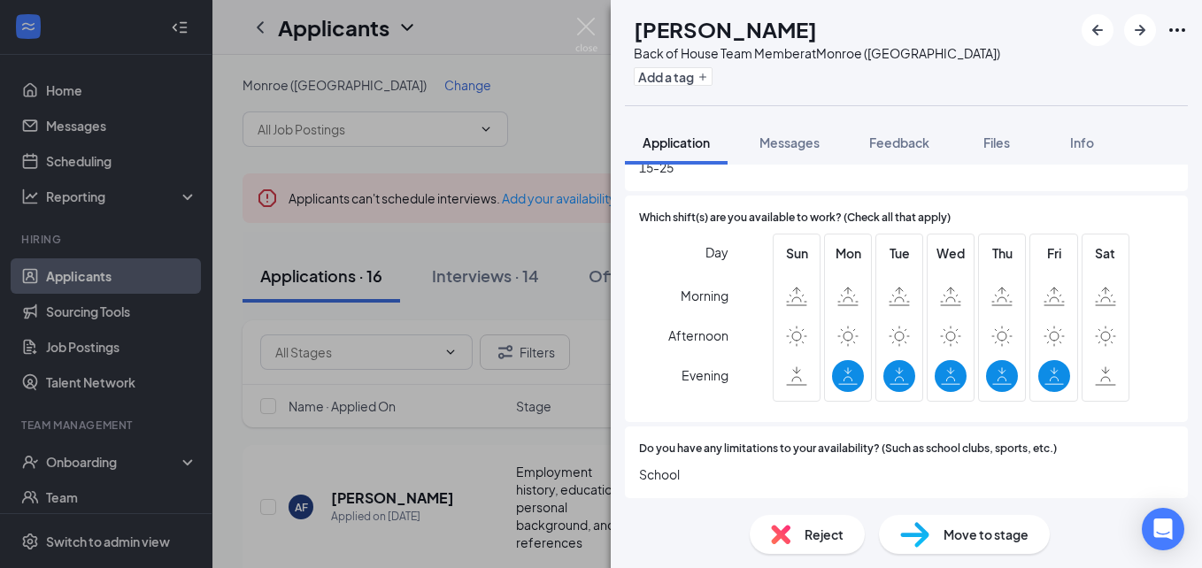
click at [809, 529] on span "Reject" at bounding box center [823, 534] width 39 height 19
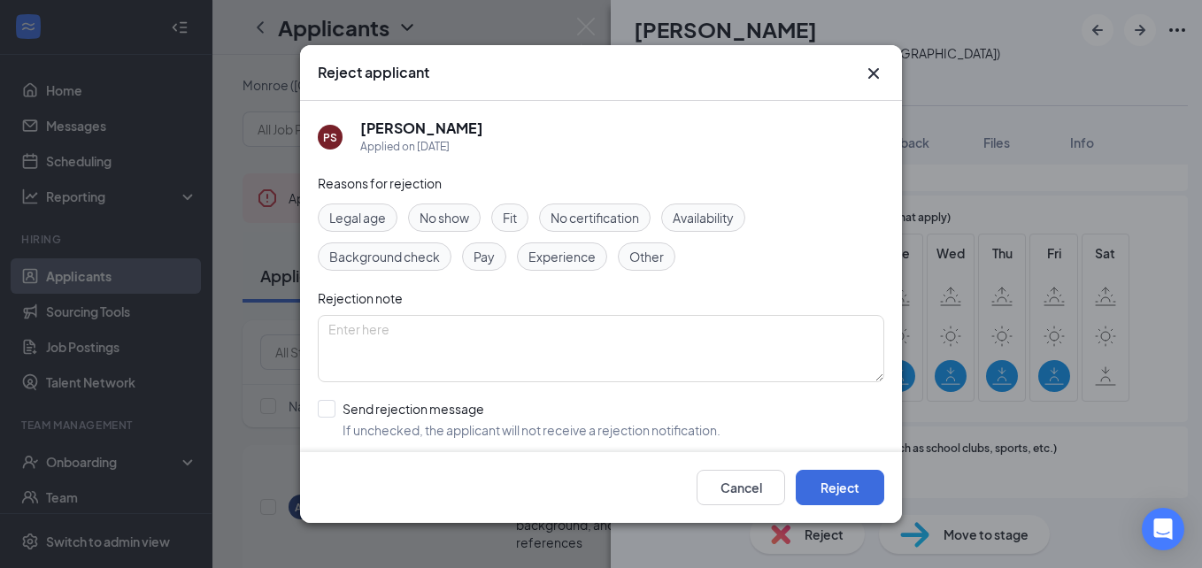
click at [709, 214] on span "Availability" at bounding box center [702, 217] width 61 height 19
click at [334, 404] on input "Send rejection message If unchecked, the applicant will not receive a rejection…" at bounding box center [519, 419] width 403 height 39
checkbox input "true"
click at [863, 481] on button "Reject" at bounding box center [839, 487] width 88 height 35
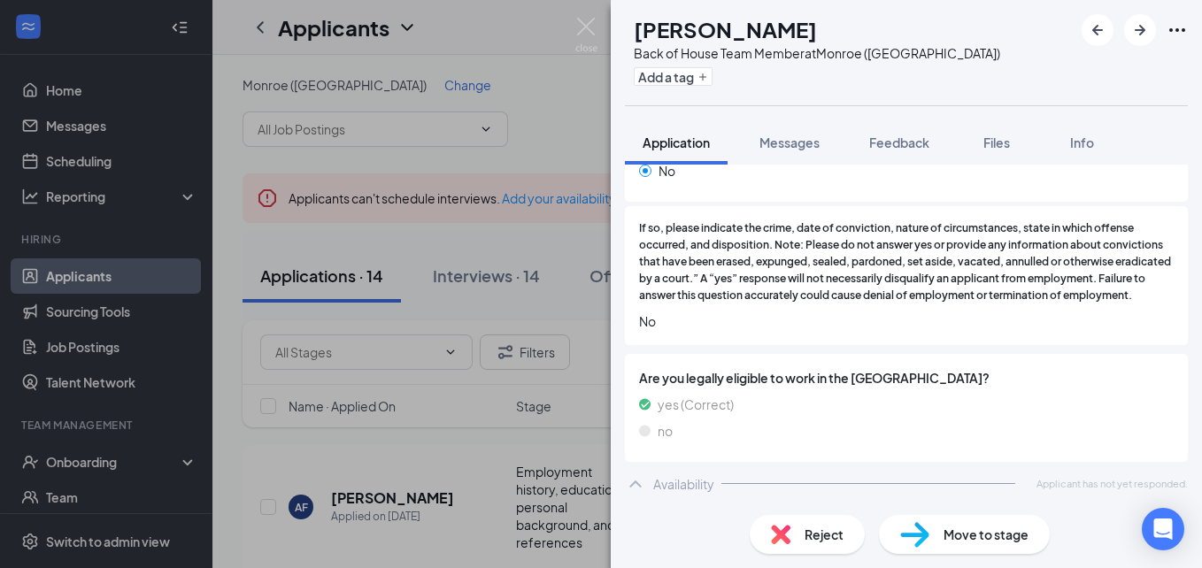
scroll to position [766, 0]
click at [803, 545] on div "Reject" at bounding box center [806, 534] width 115 height 39
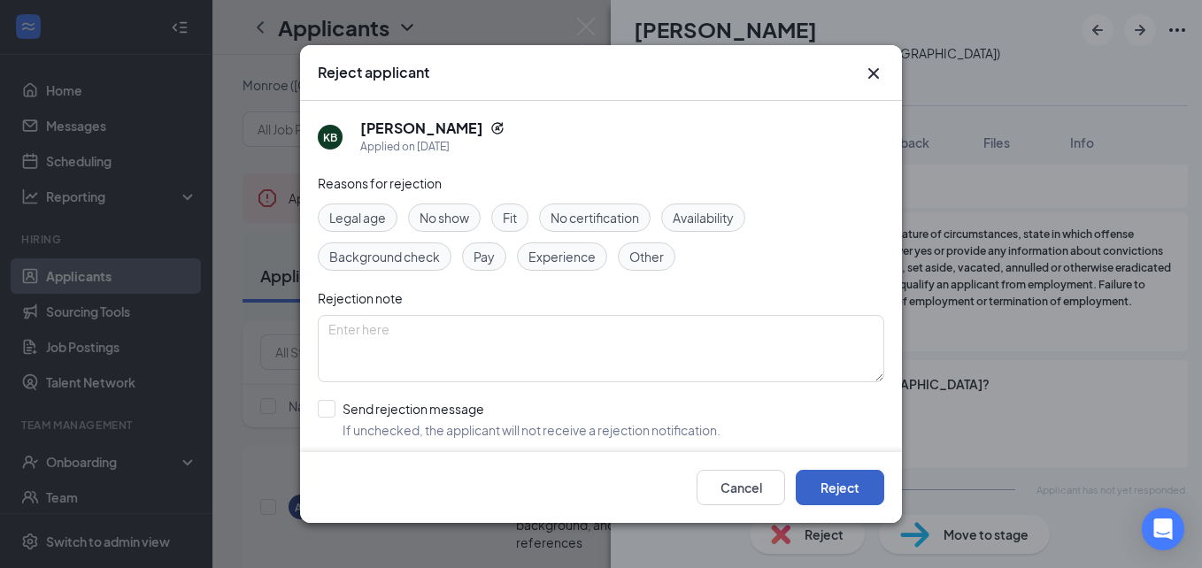
click at [844, 496] on button "Reject" at bounding box center [839, 487] width 88 height 35
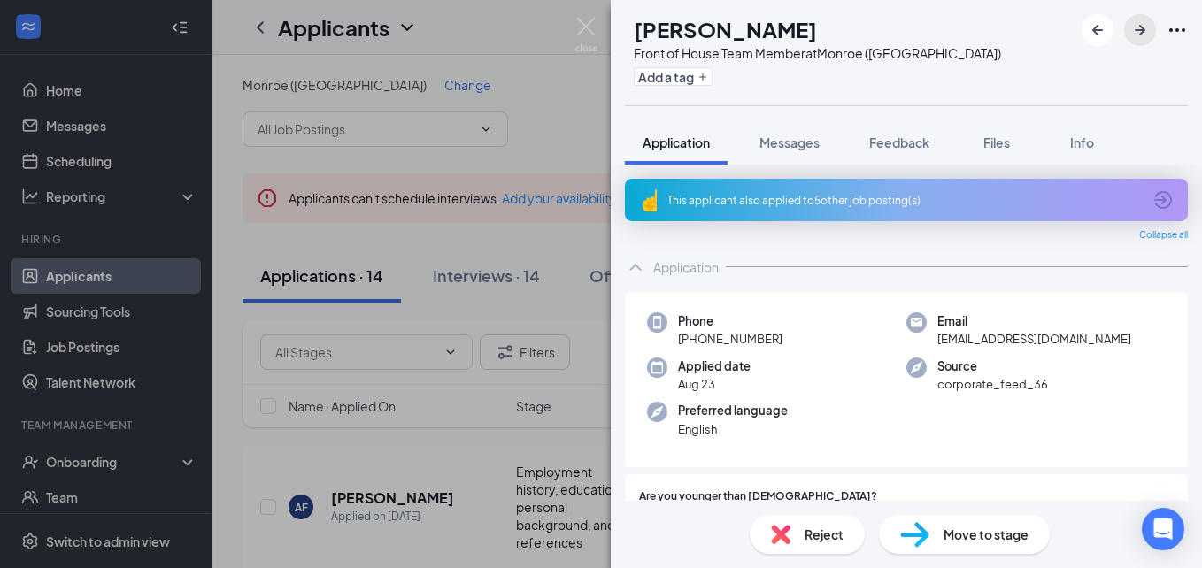
click at [1146, 22] on icon "ArrowRight" at bounding box center [1139, 29] width 21 height 21
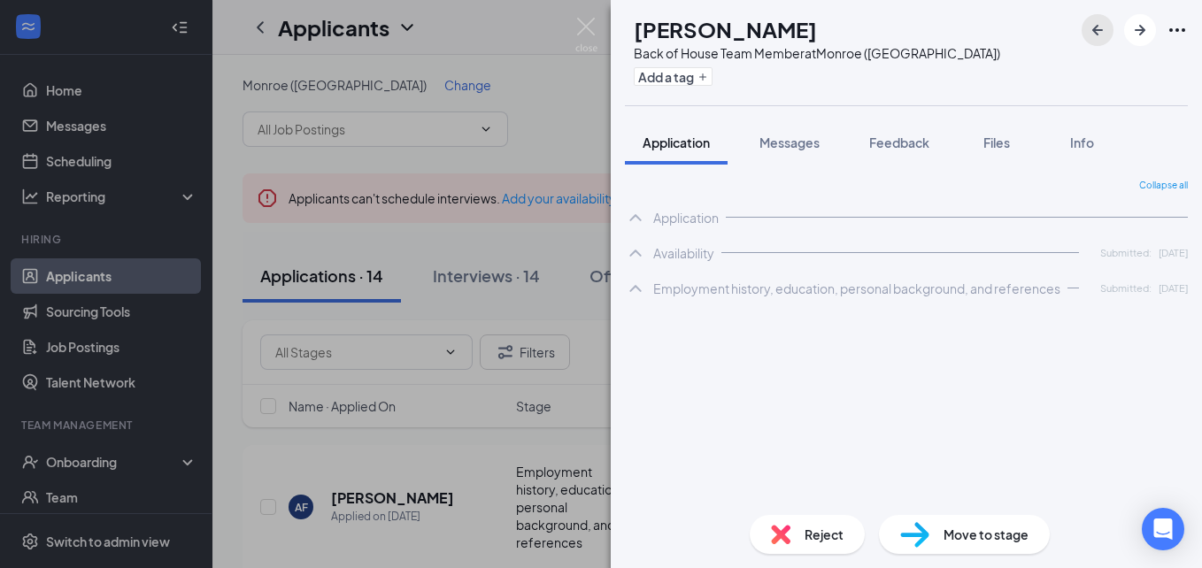
click at [1106, 34] on icon "ArrowLeftNew" at bounding box center [1097, 29] width 21 height 21
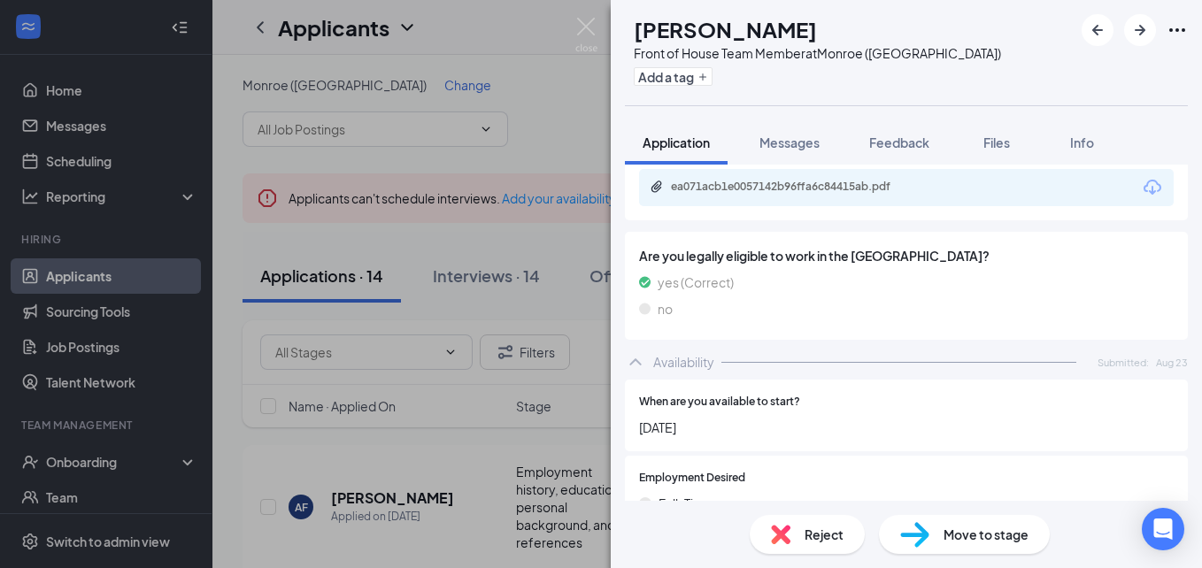
scroll to position [948, 0]
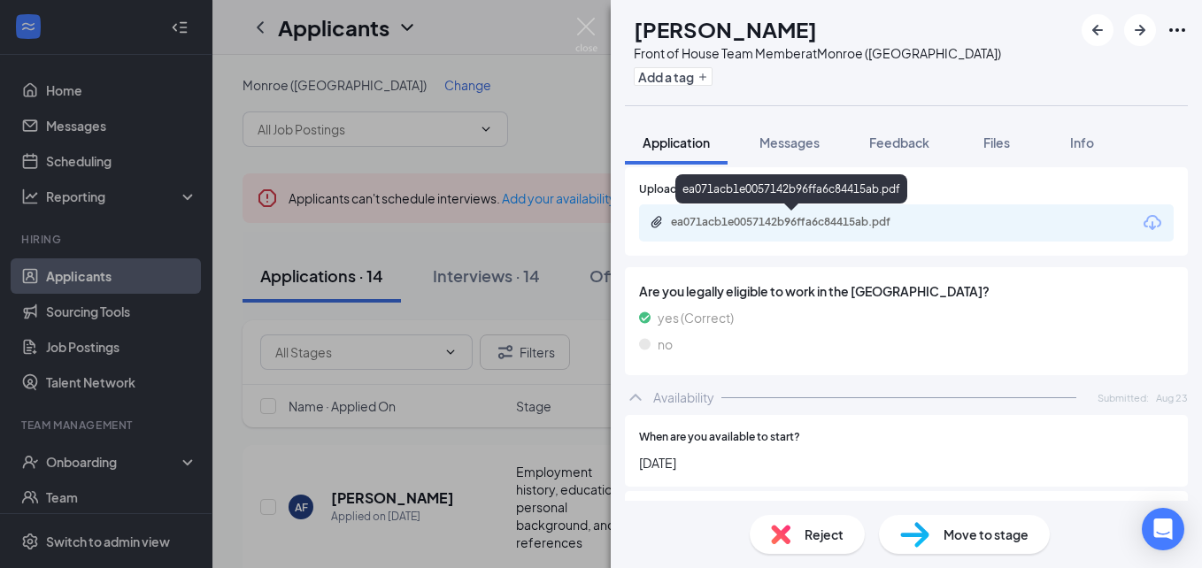
click at [838, 219] on div "ea071acb1e0057142b96ffa6c84415ab.pdf" at bounding box center [795, 222] width 248 height 14
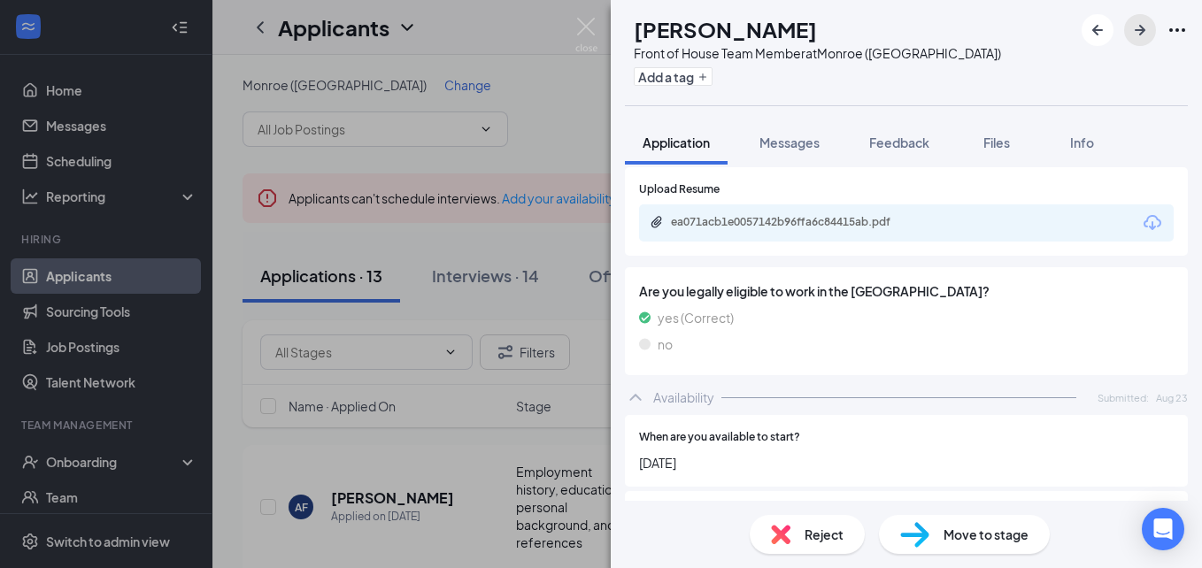
click at [1139, 33] on icon "ArrowRight" at bounding box center [1139, 29] width 21 height 21
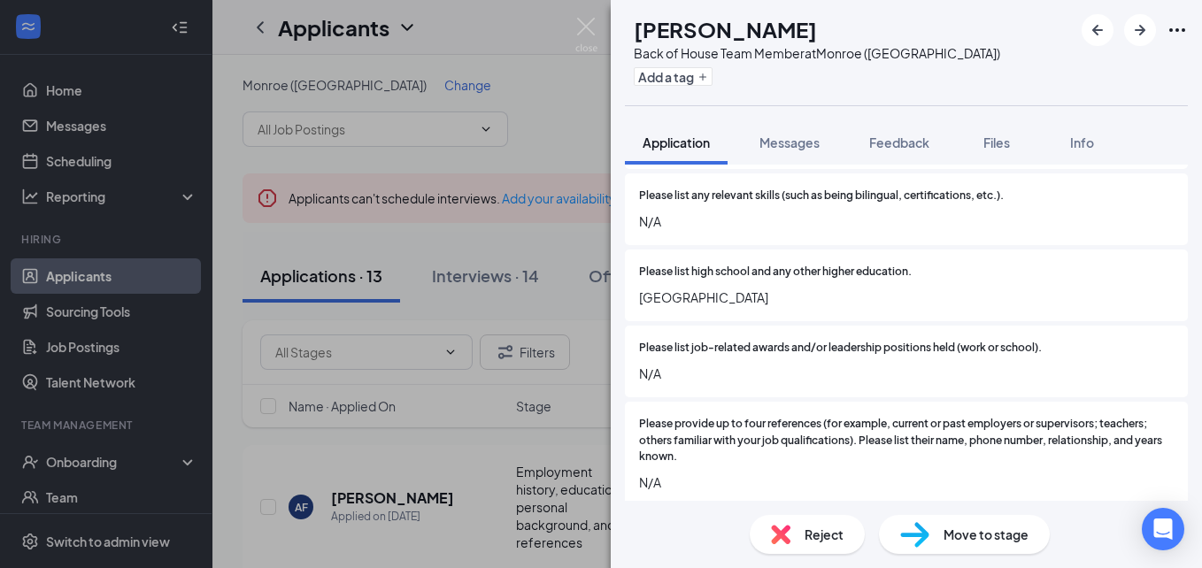
scroll to position [1899, 0]
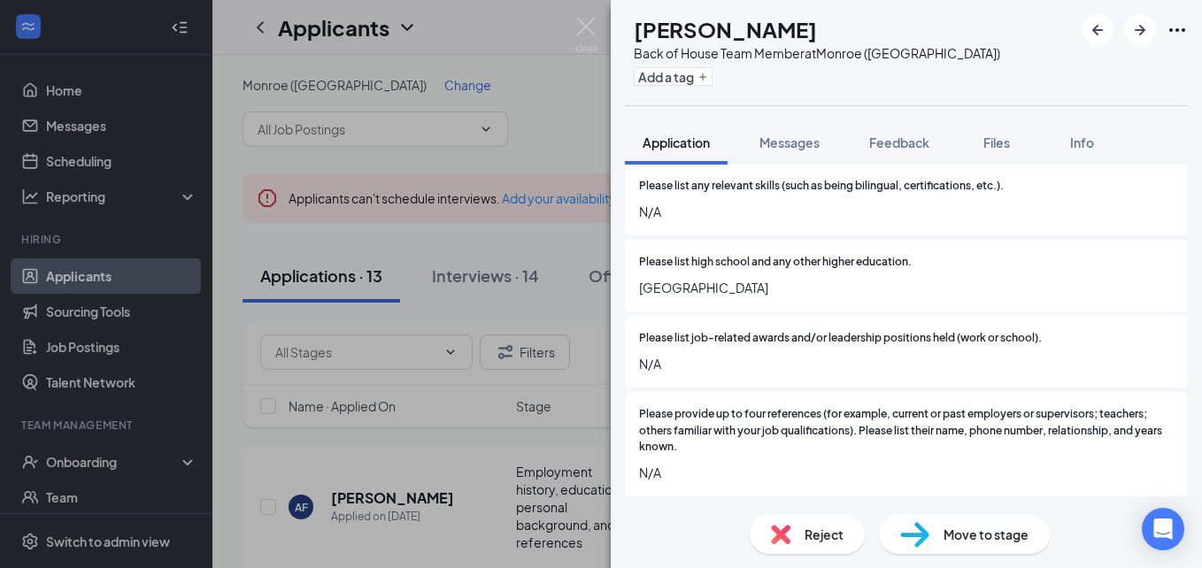
click at [847, 542] on div "Reject" at bounding box center [806, 534] width 115 height 39
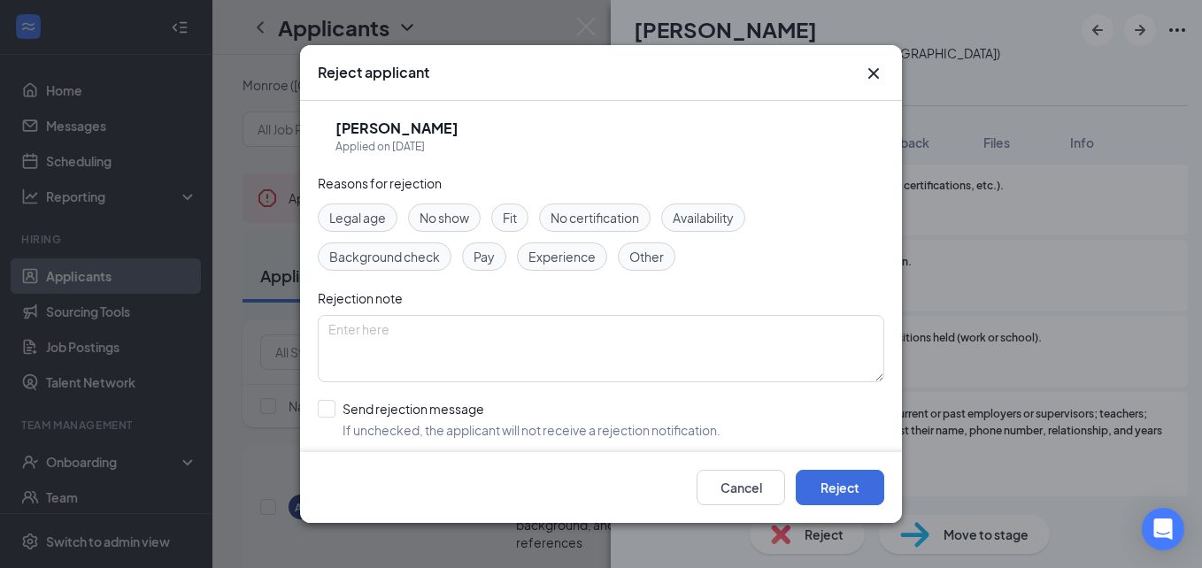
click at [717, 219] on span "Availability" at bounding box center [702, 217] width 61 height 19
click at [326, 405] on input "Send rejection message If unchecked, the applicant will not receive a rejection…" at bounding box center [519, 419] width 403 height 39
checkbox input "true"
click at [829, 491] on button "Reject" at bounding box center [839, 487] width 88 height 35
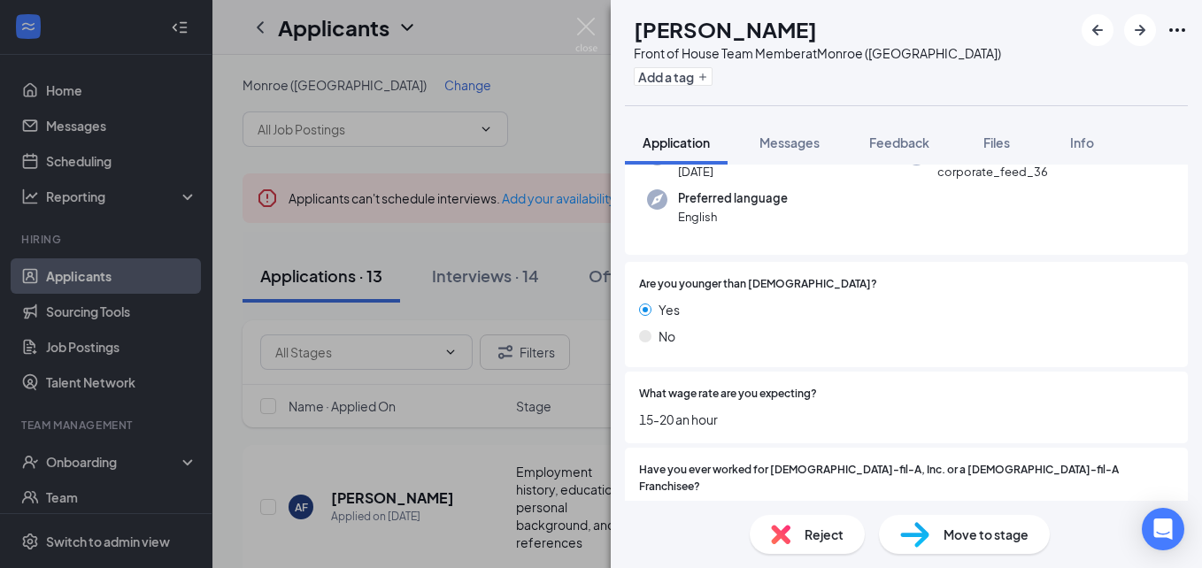
scroll to position [248, 0]
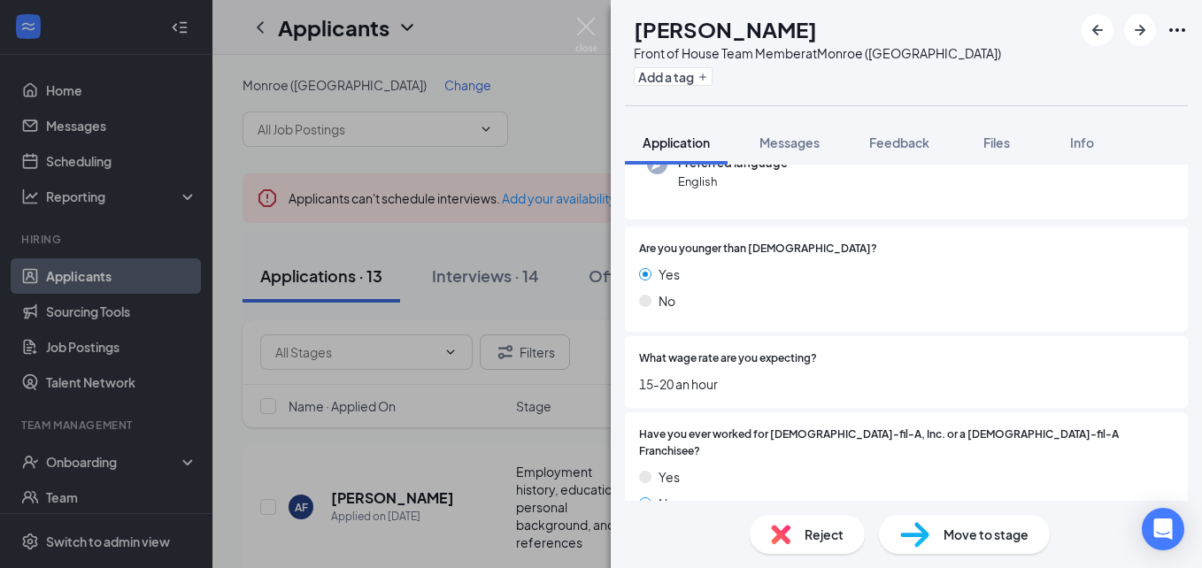
click at [814, 528] on span "Reject" at bounding box center [823, 534] width 39 height 19
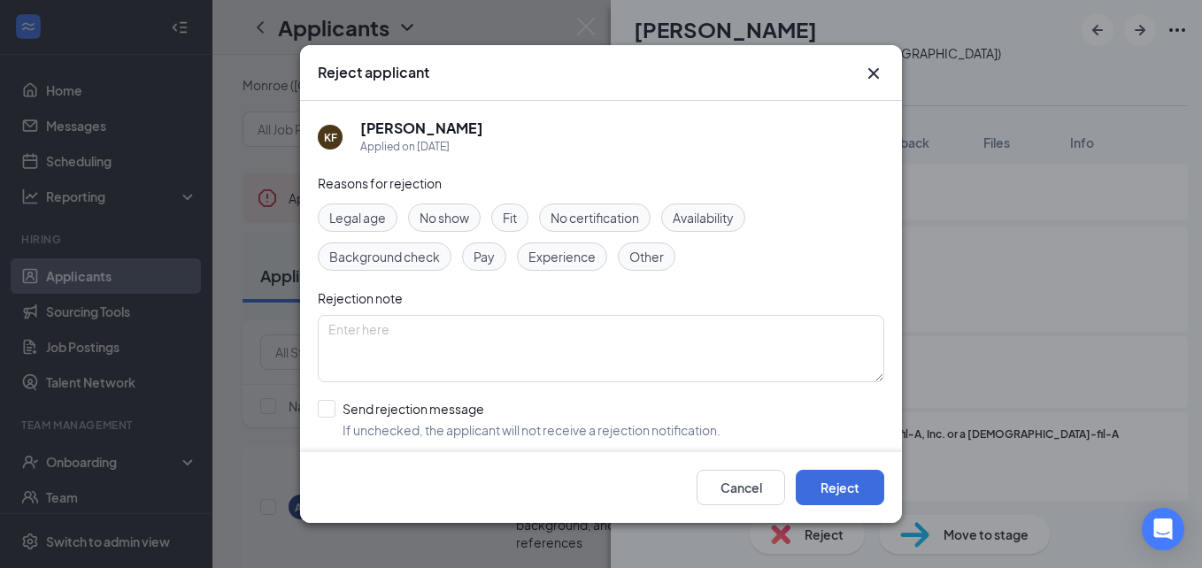
click at [692, 229] on div "Availability" at bounding box center [703, 218] width 84 height 28
click at [819, 484] on button "Reject" at bounding box center [839, 487] width 88 height 35
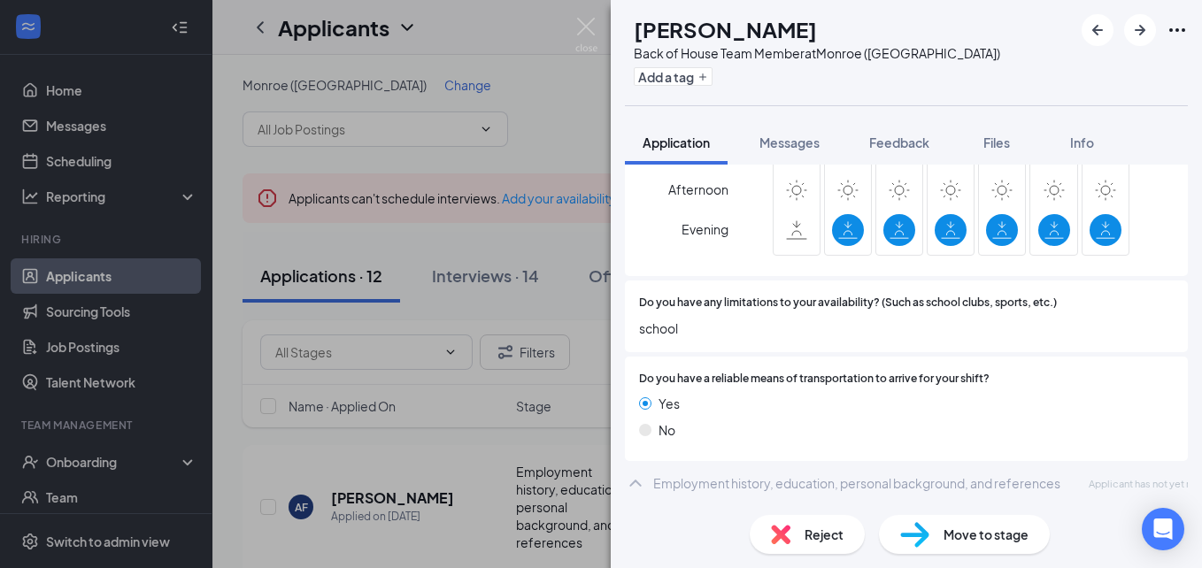
scroll to position [1565, 0]
click at [846, 537] on div "Reject" at bounding box center [806, 534] width 115 height 39
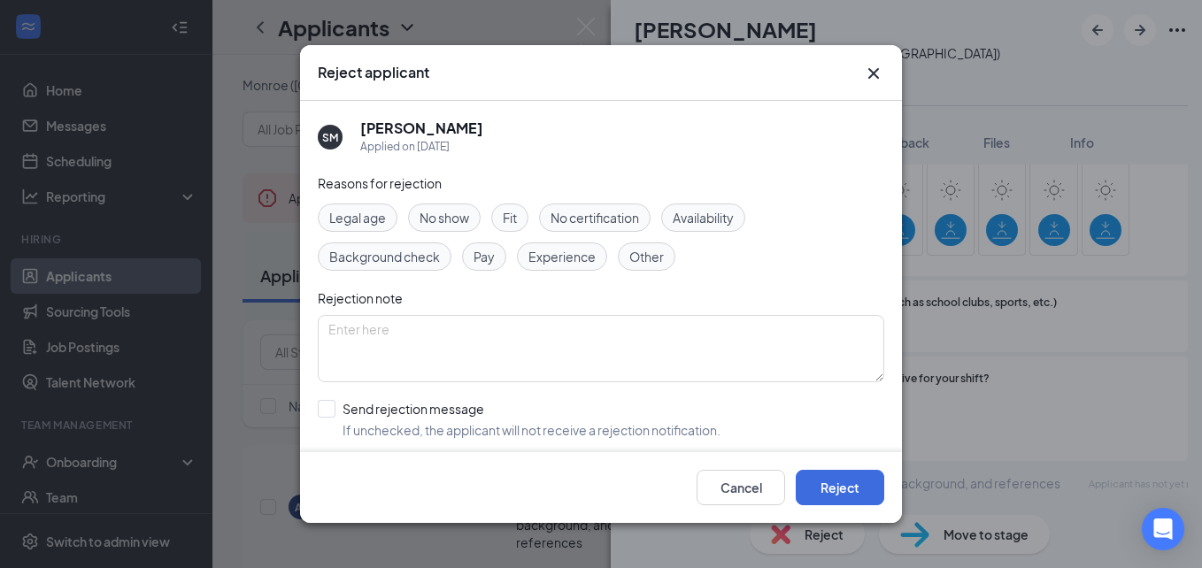
click at [688, 219] on span "Availability" at bounding box center [702, 217] width 61 height 19
click at [328, 404] on input "Send rejection message If unchecked, the applicant will not receive a rejection…" at bounding box center [519, 419] width 403 height 39
checkbox input "true"
click at [831, 482] on button "Reject" at bounding box center [839, 487] width 88 height 35
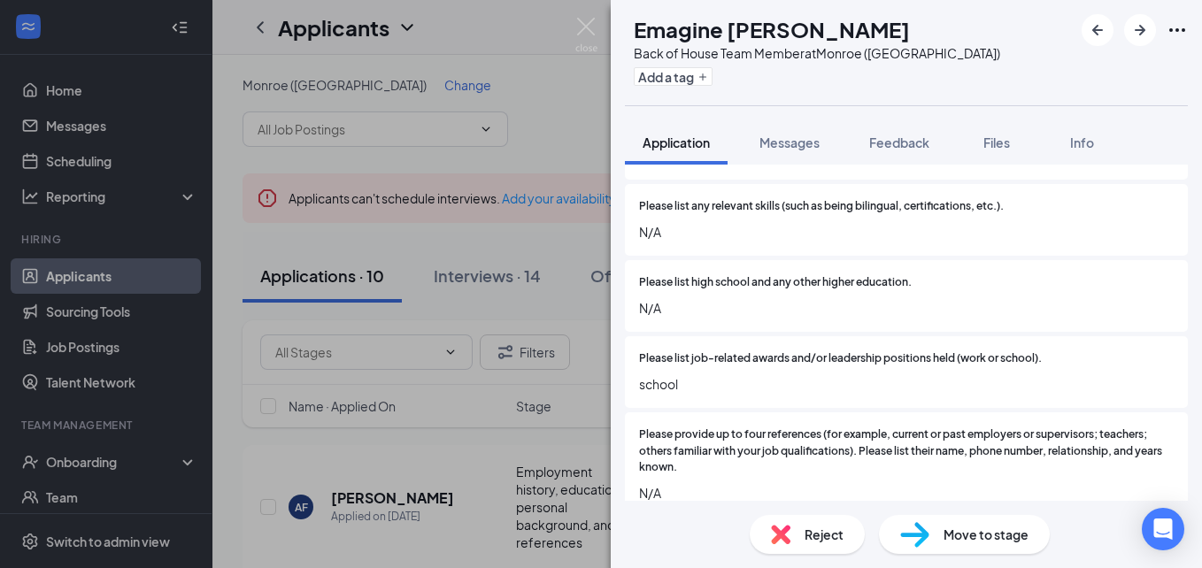
scroll to position [1948, 0]
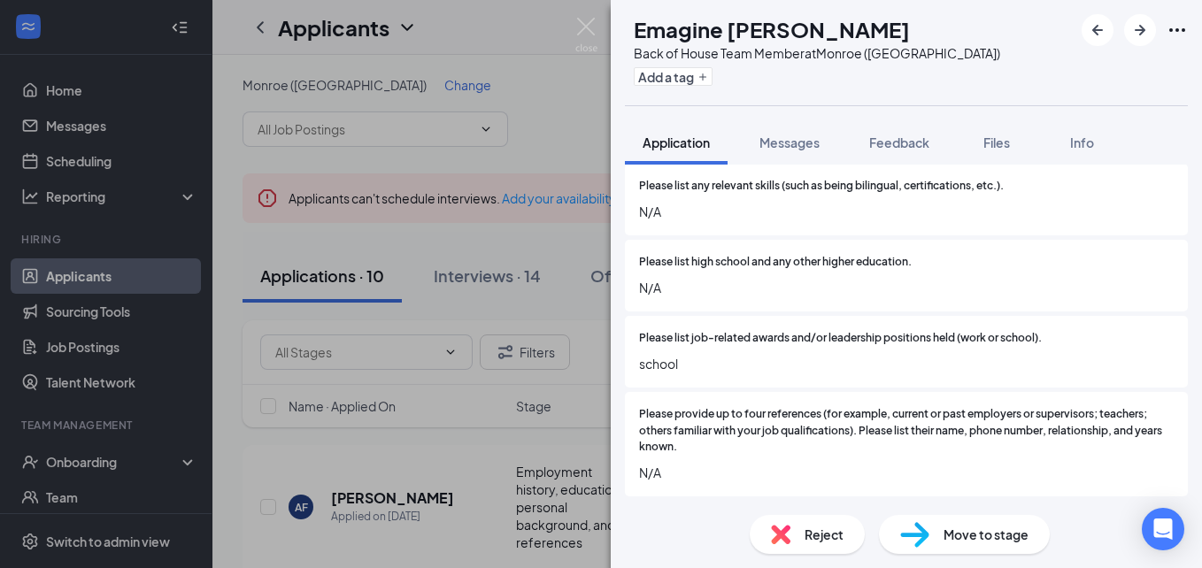
click at [848, 538] on div "Reject" at bounding box center [806, 534] width 115 height 39
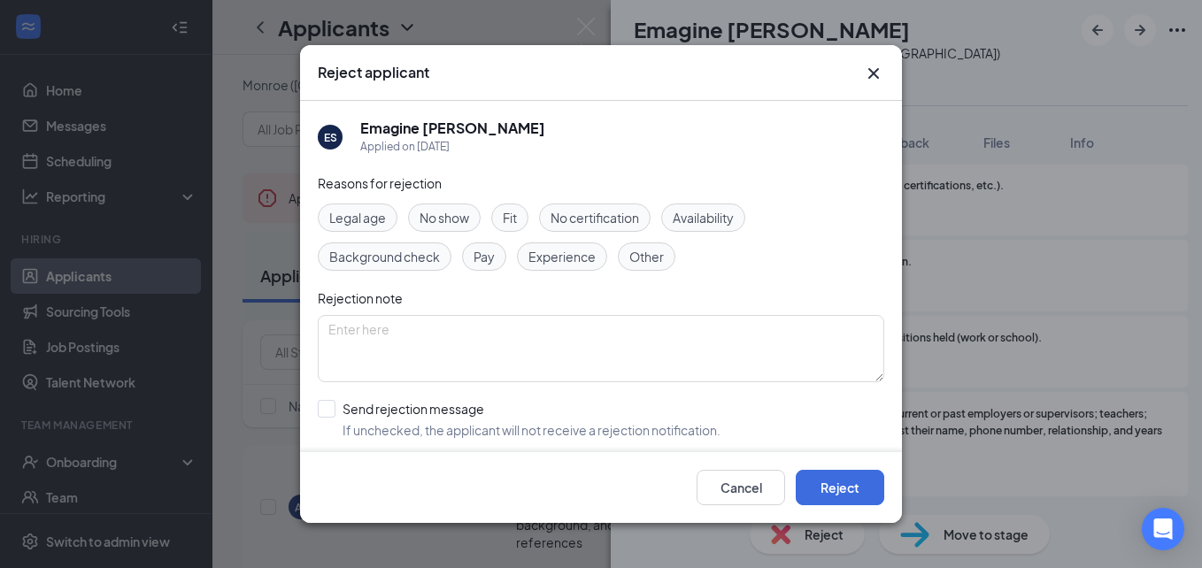
click at [731, 219] on span "Availability" at bounding box center [702, 217] width 61 height 19
click at [327, 419] on input "Send rejection message If unchecked, the applicant will not receive a rejection…" at bounding box center [519, 419] width 403 height 39
checkbox input "true"
click at [814, 480] on button "Reject" at bounding box center [839, 487] width 88 height 35
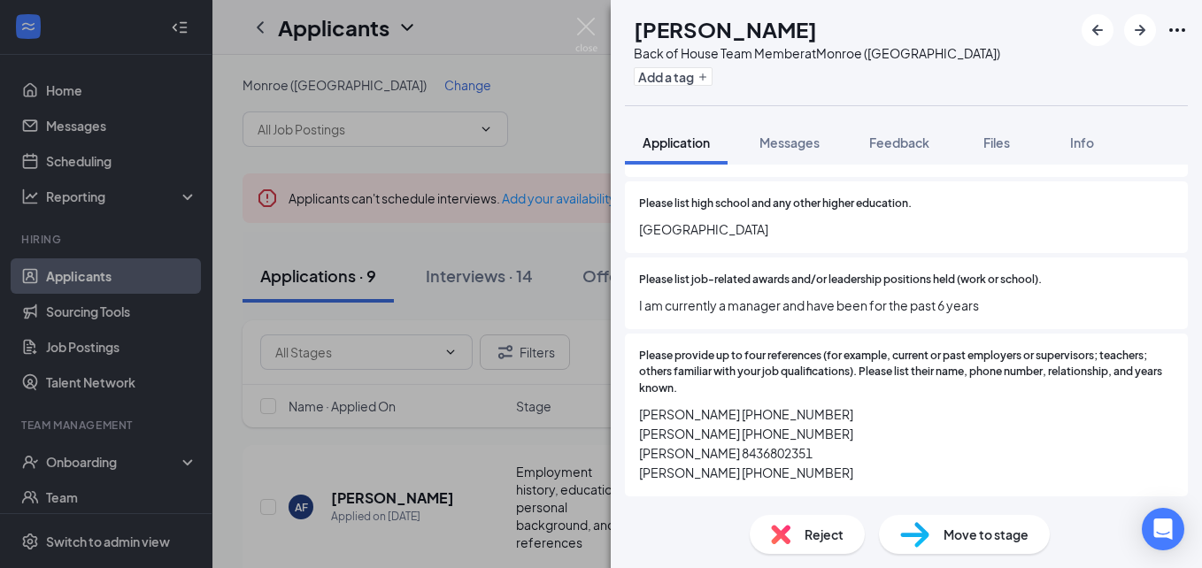
scroll to position [2151, 0]
click at [1134, 31] on icon "ArrowRight" at bounding box center [1139, 29] width 21 height 21
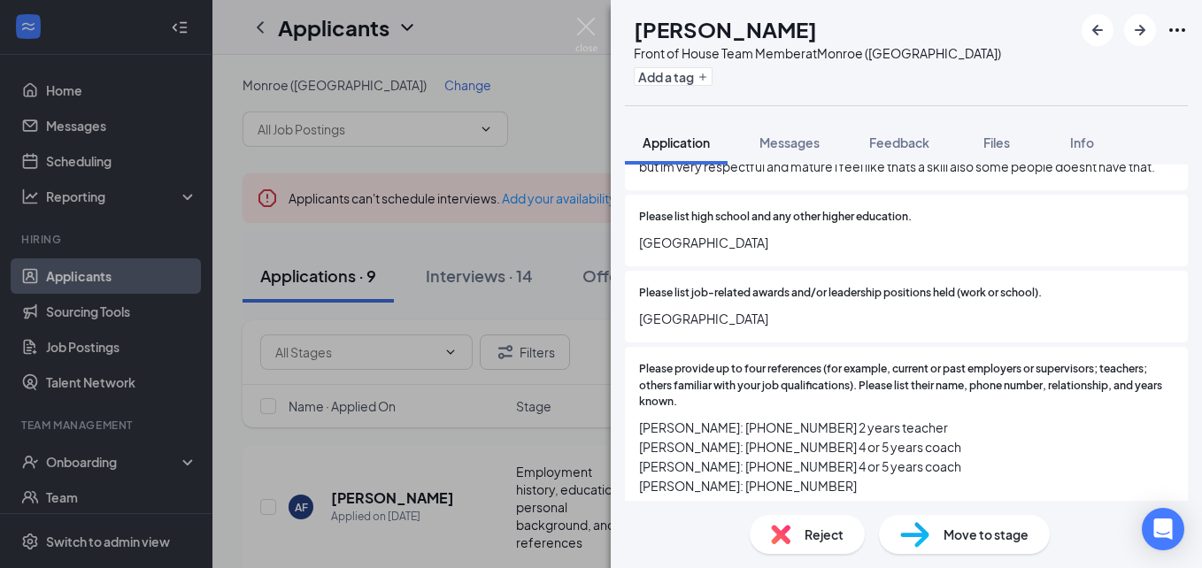
scroll to position [2017, 0]
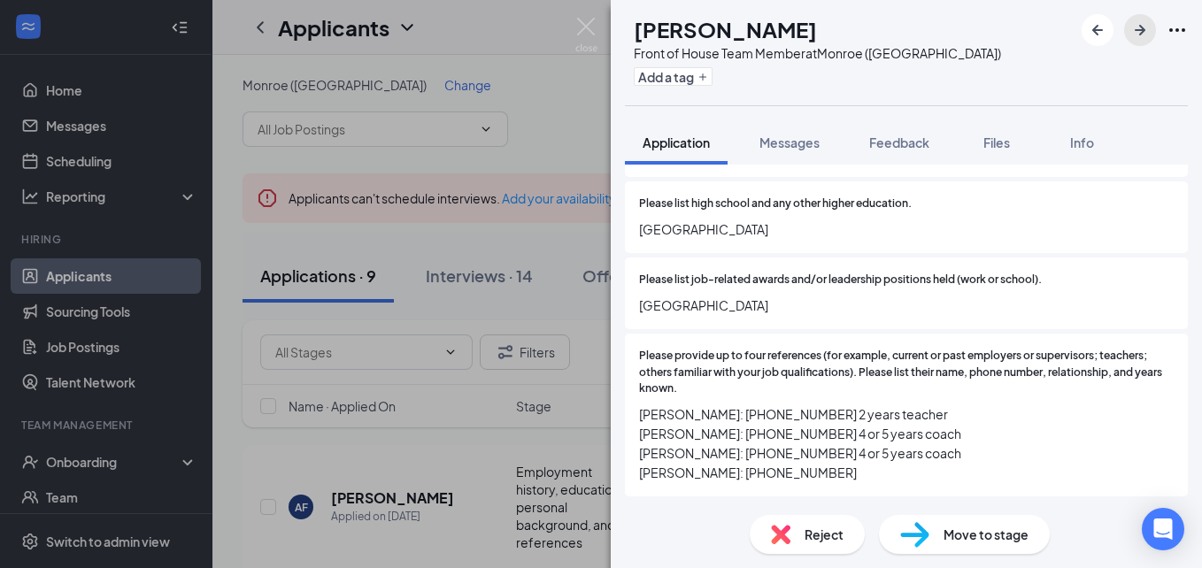
click at [1129, 32] on icon "ArrowRight" at bounding box center [1139, 29] width 21 height 21
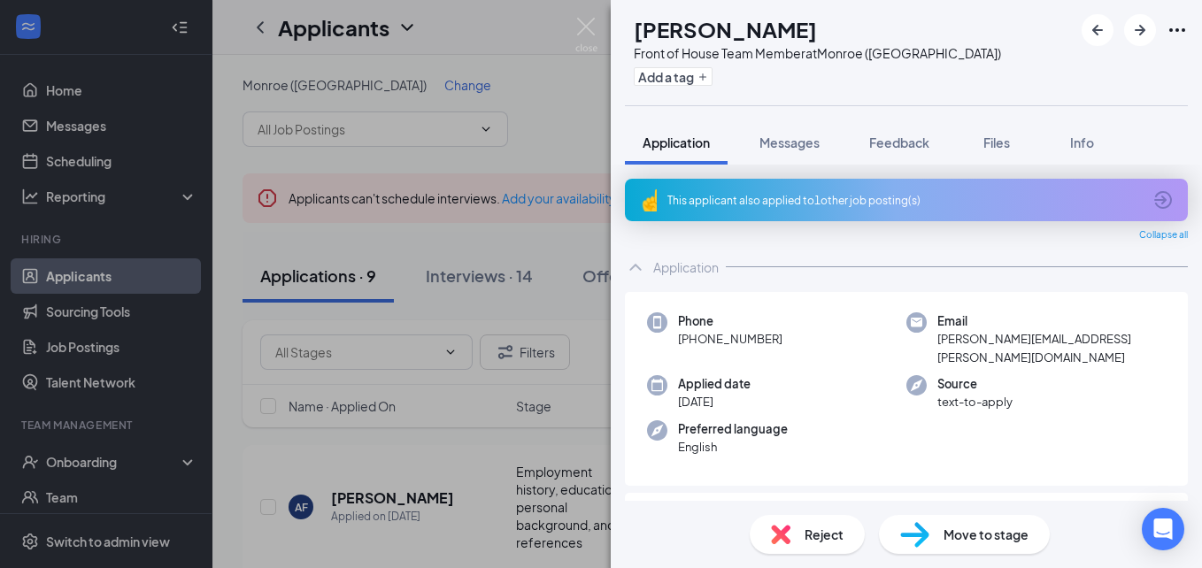
click at [807, 534] on span "Reject" at bounding box center [823, 534] width 39 height 19
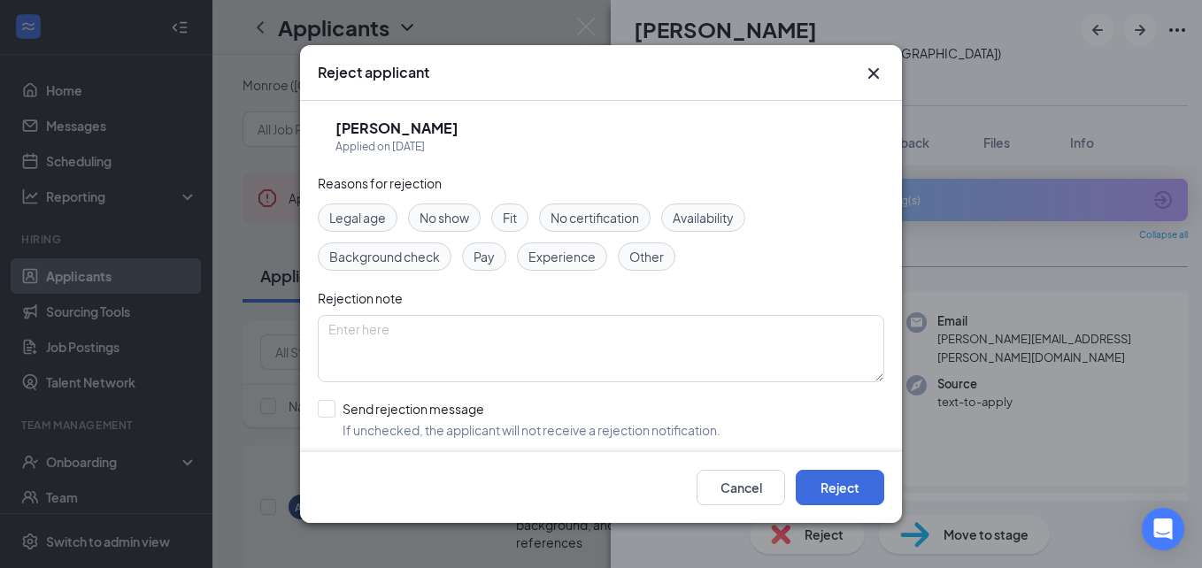
click at [450, 216] on span "No show" at bounding box center [444, 217] width 50 height 19
click at [327, 405] on input "Send rejection message If unchecked, the applicant will not receive a rejection…" at bounding box center [519, 419] width 403 height 39
checkbox input "true"
click at [821, 487] on button "Reject" at bounding box center [839, 487] width 88 height 35
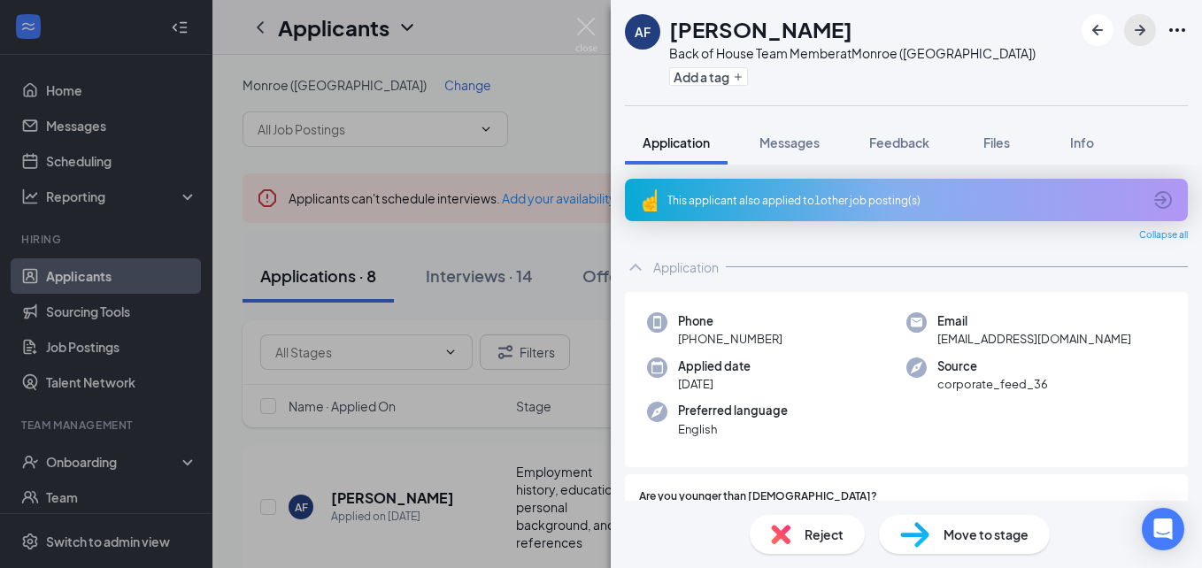
click at [1134, 33] on icon "ArrowRight" at bounding box center [1139, 29] width 21 height 21
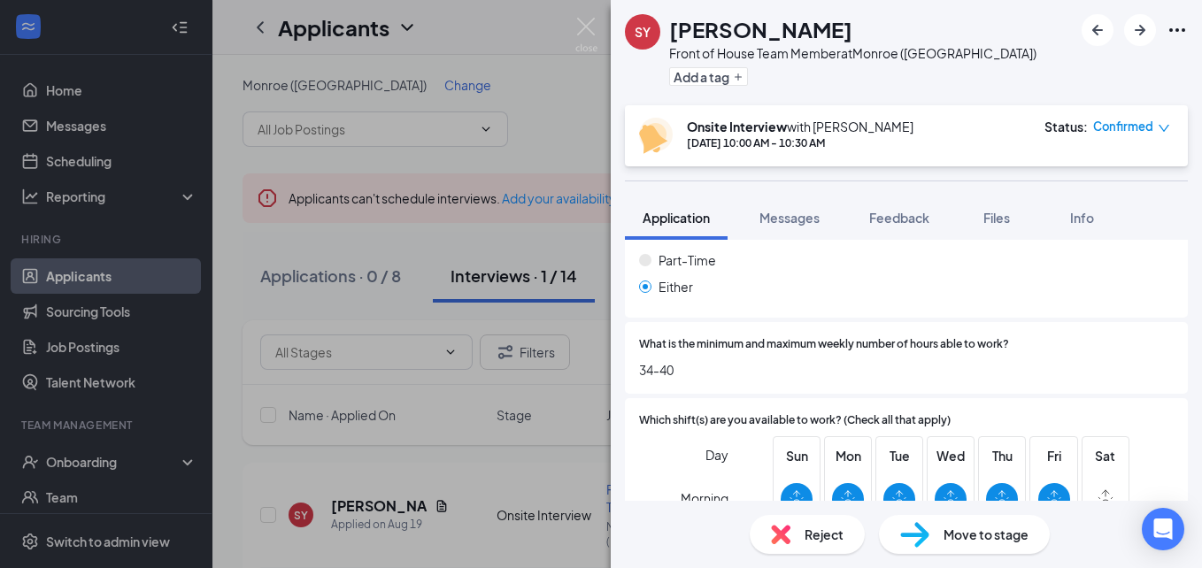
scroll to position [1172, 0]
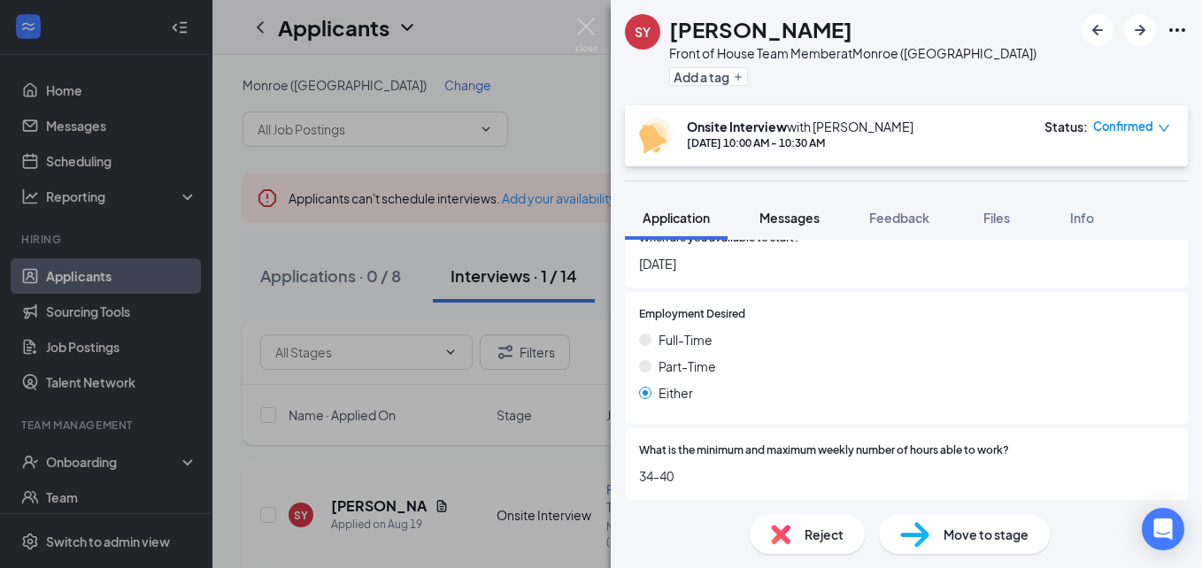
click at [790, 220] on span "Messages" at bounding box center [789, 218] width 60 height 16
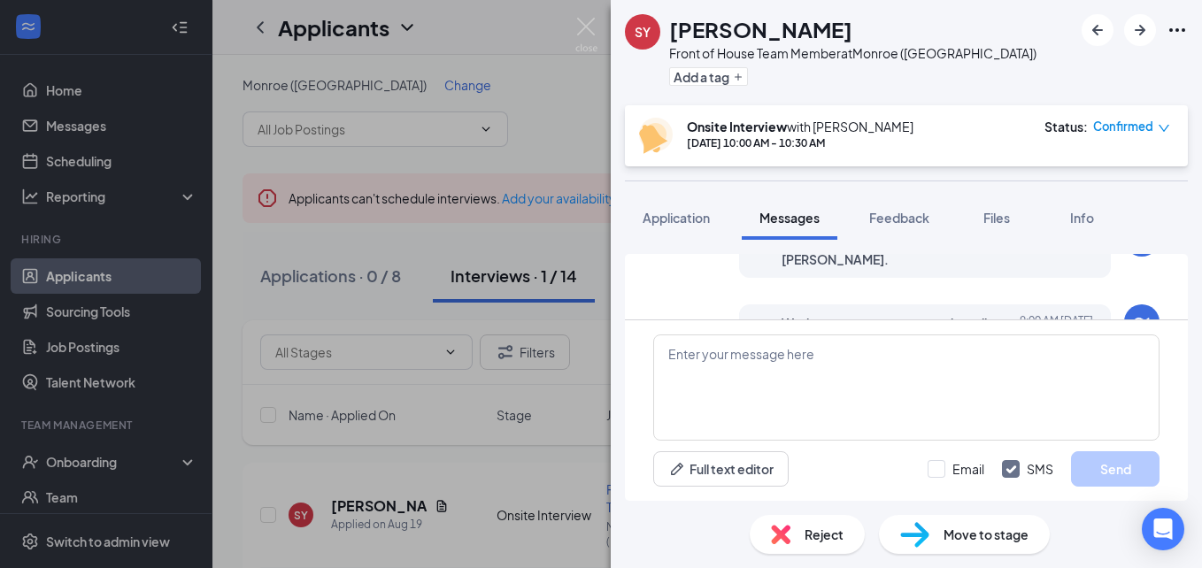
scroll to position [842, 0]
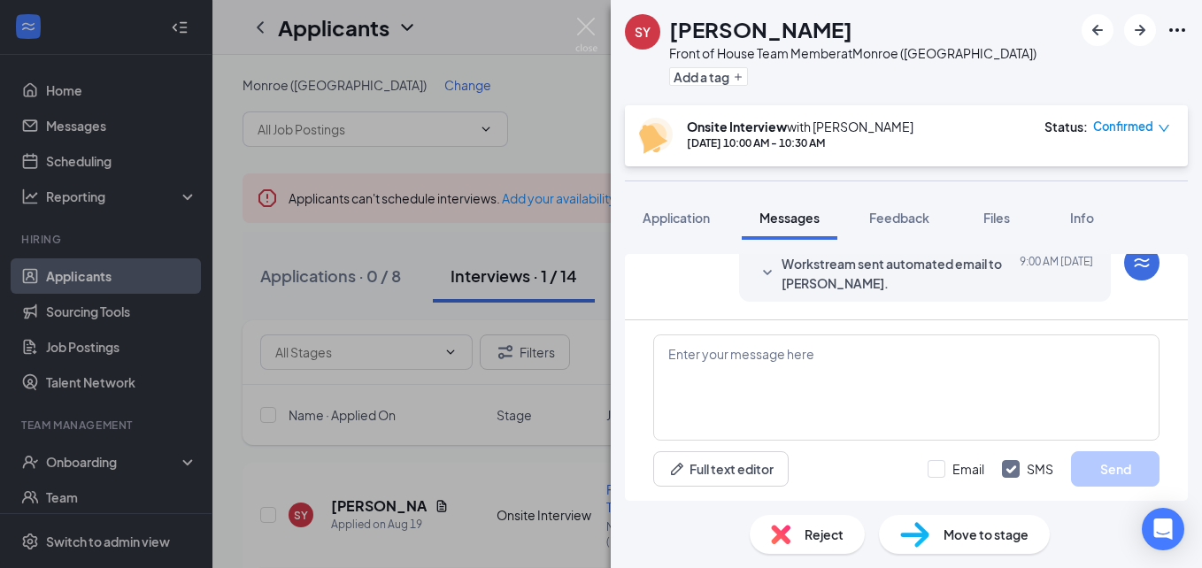
click at [804, 536] on span "Reject" at bounding box center [823, 534] width 39 height 19
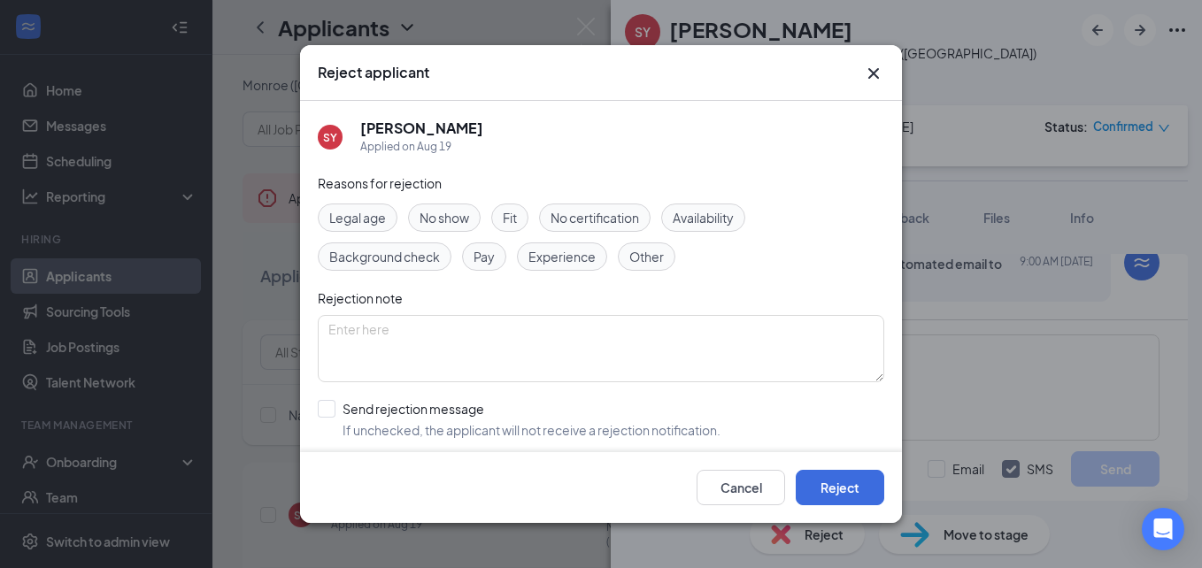
click at [449, 219] on span "No show" at bounding box center [444, 217] width 50 height 19
click at [328, 407] on input "Send rejection message If unchecked, the applicant will not receive a rejection…" at bounding box center [519, 419] width 403 height 39
checkbox input "true"
click at [830, 480] on button "Reject" at bounding box center [839, 487] width 88 height 35
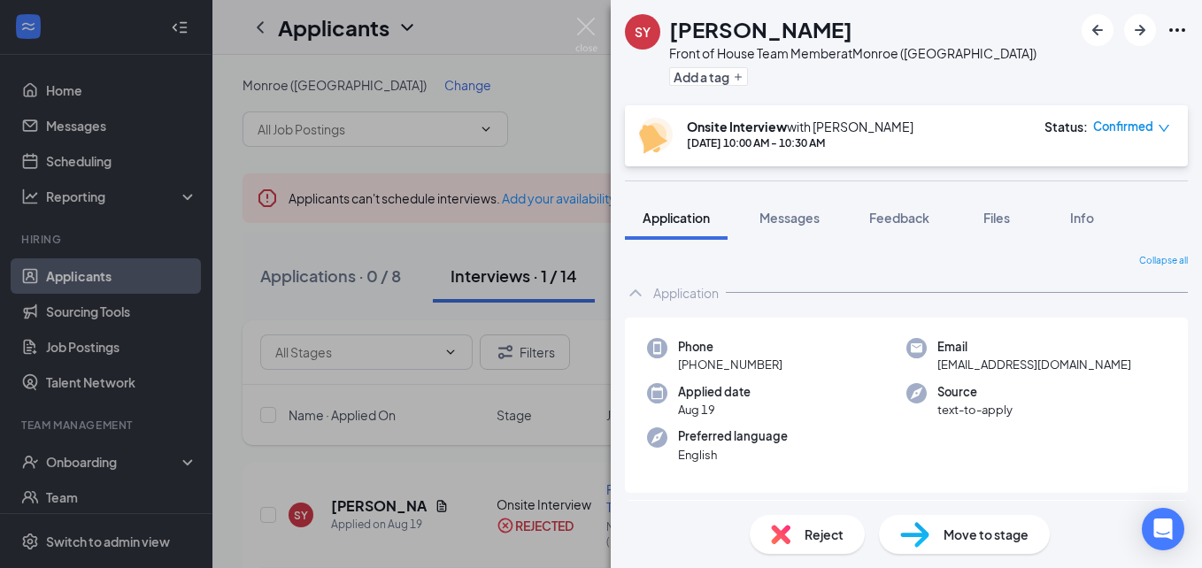
click at [807, 524] on div "Reject" at bounding box center [806, 534] width 115 height 39
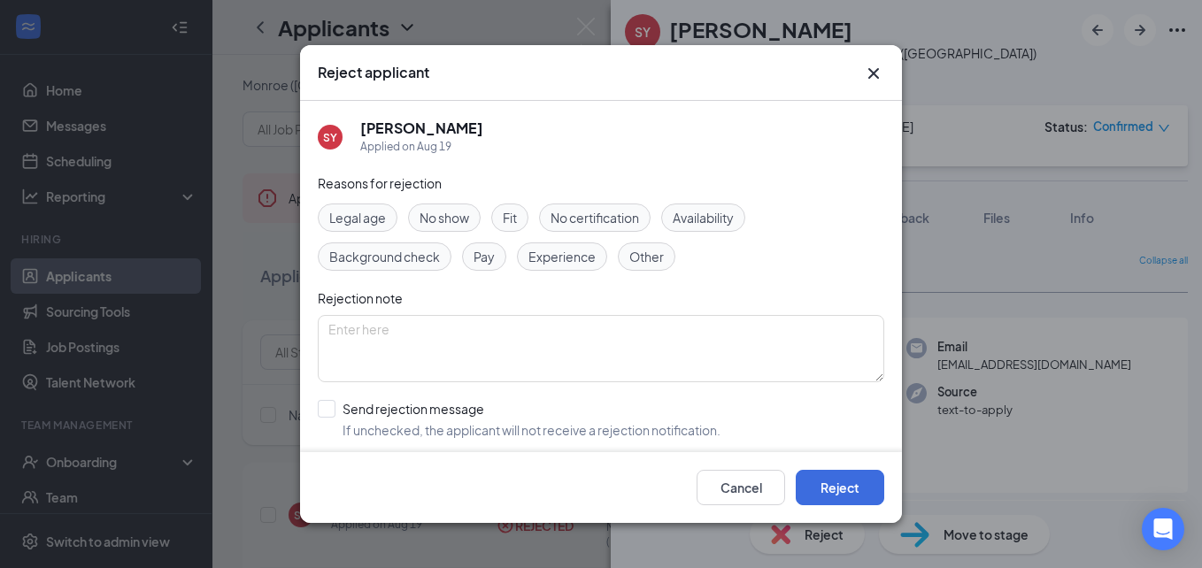
click at [457, 221] on span "No show" at bounding box center [444, 217] width 50 height 19
click at [814, 485] on button "Reject" at bounding box center [839, 487] width 88 height 35
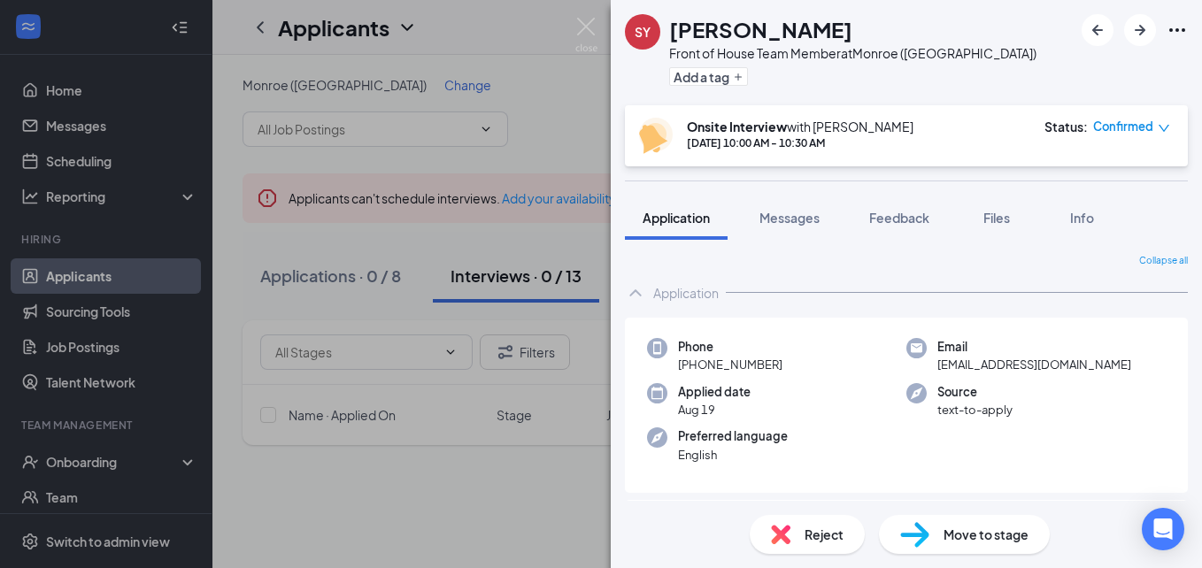
click at [818, 534] on span "Reject" at bounding box center [823, 534] width 39 height 19
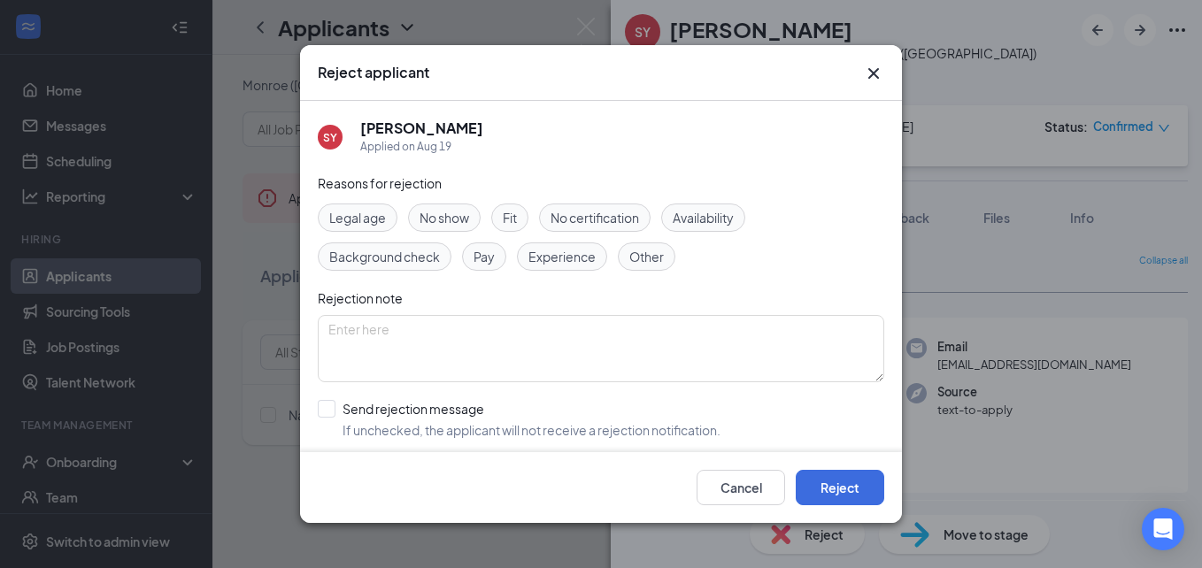
click at [875, 70] on icon "Cross" at bounding box center [873, 73] width 21 height 21
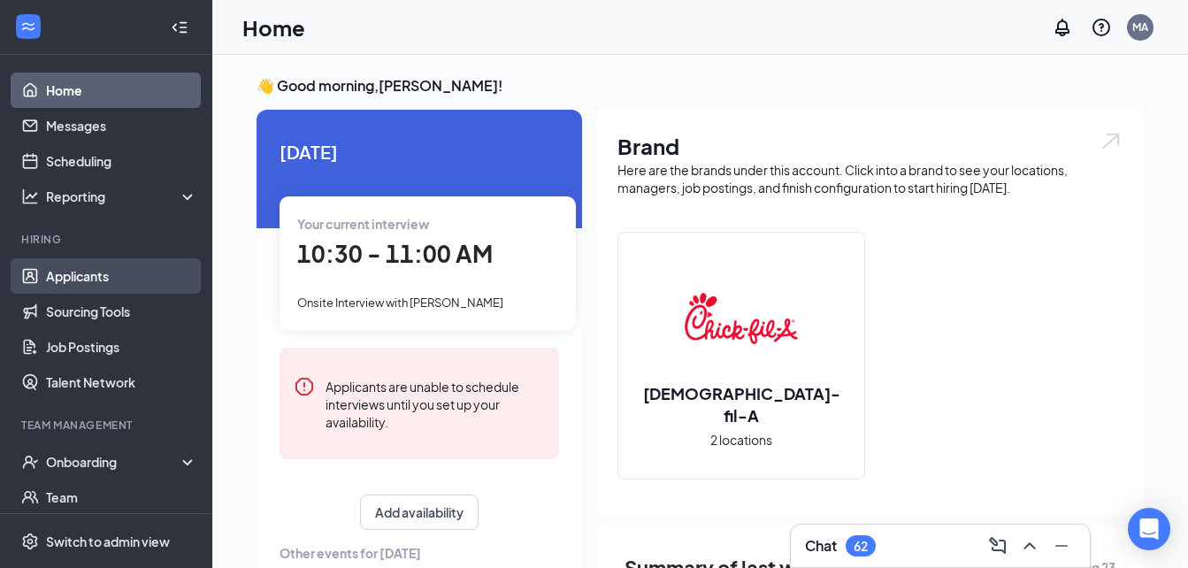
click at [77, 278] on link "Applicants" at bounding box center [121, 275] width 151 height 35
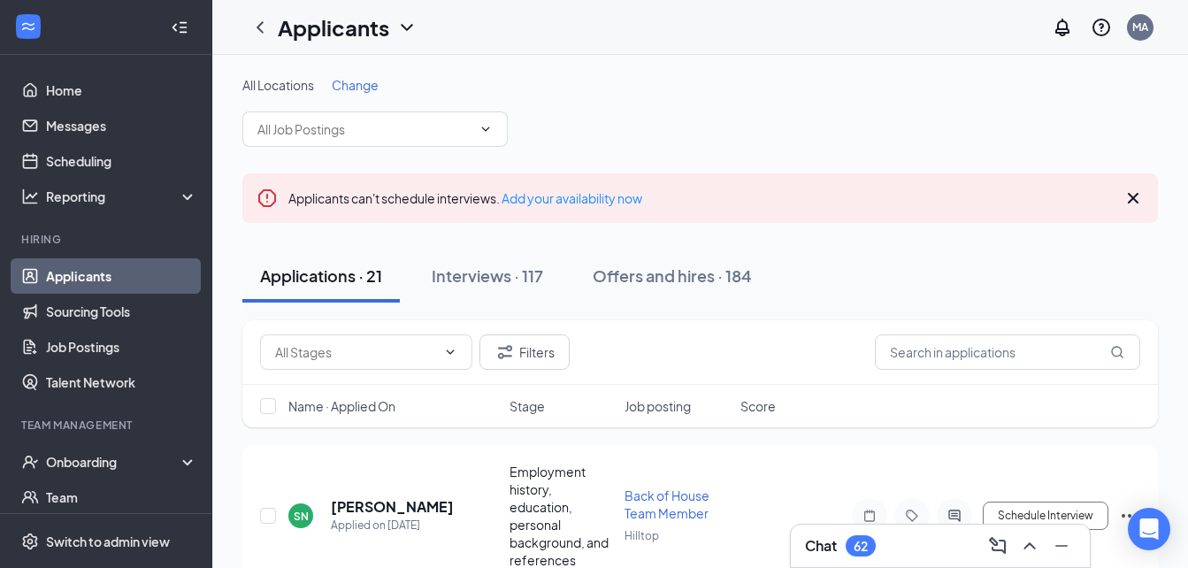
click at [350, 89] on span "Change" at bounding box center [355, 85] width 47 height 16
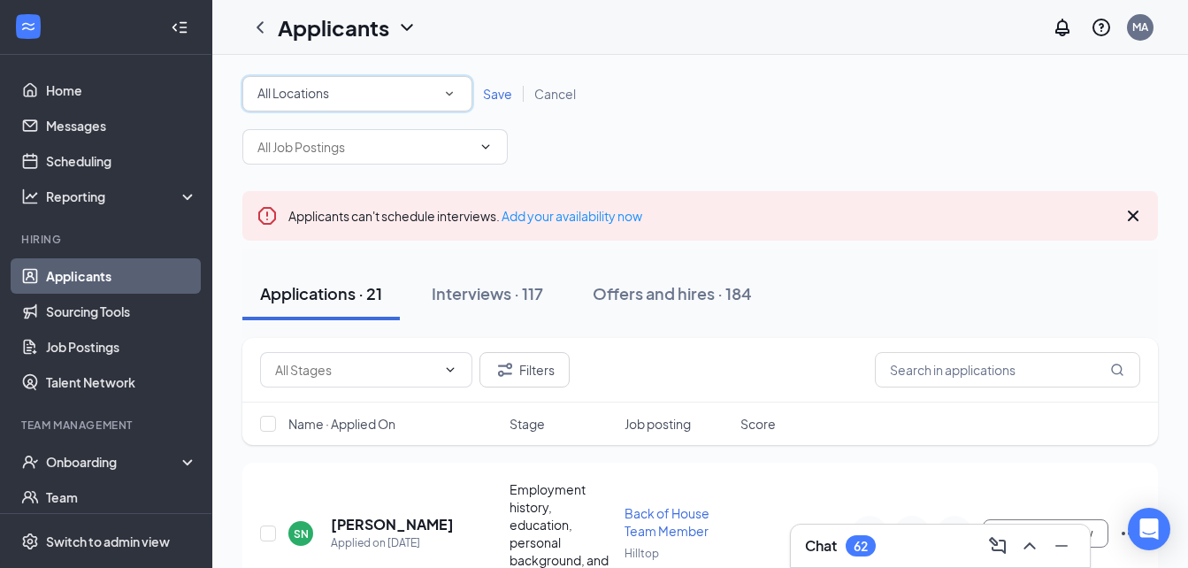
click at [447, 89] on icon "SmallChevronDown" at bounding box center [450, 94] width 16 height 16
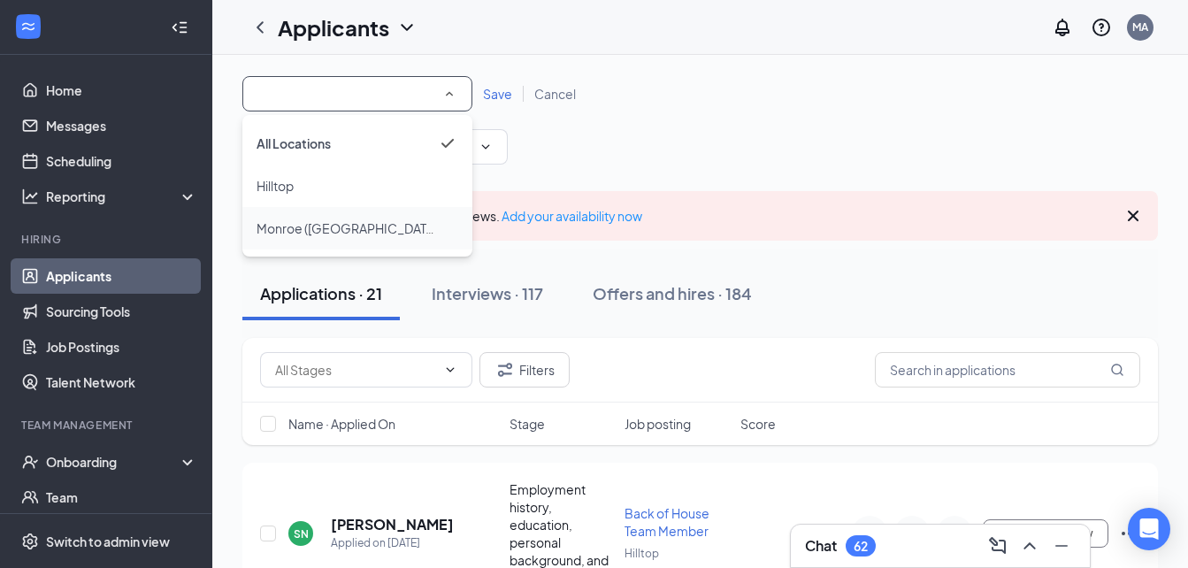
click at [311, 228] on span "Monroe ([GEOGRAPHIC_DATA])" at bounding box center [349, 228] width 184 height 16
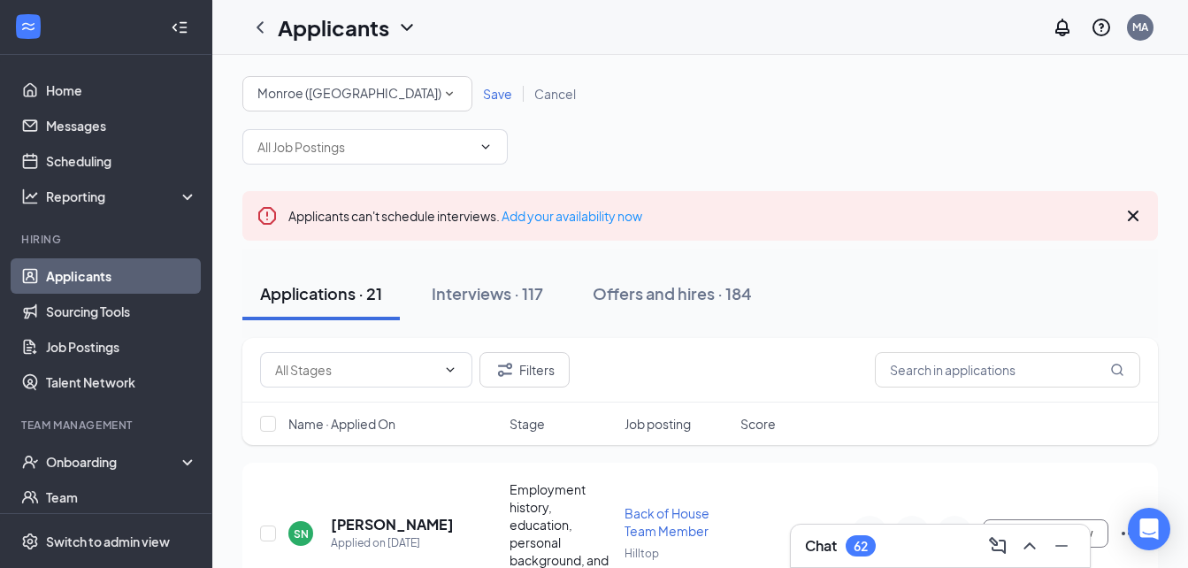
click at [496, 92] on span "Save" at bounding box center [497, 94] width 29 height 16
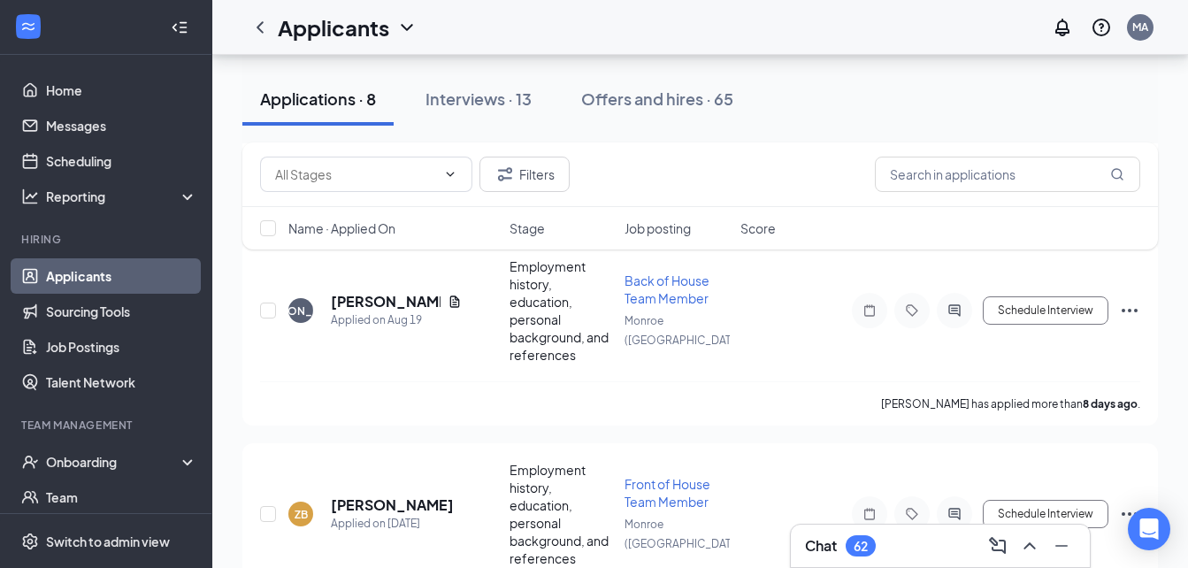
scroll to position [1509, 0]
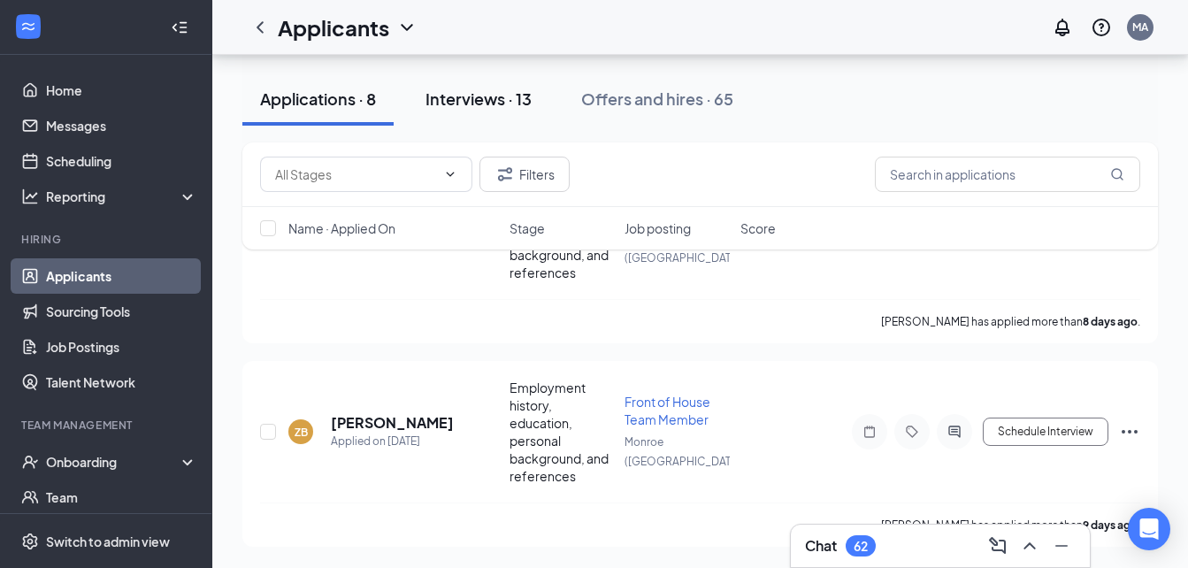
click at [489, 97] on div "Interviews · 13" at bounding box center [479, 99] width 106 height 22
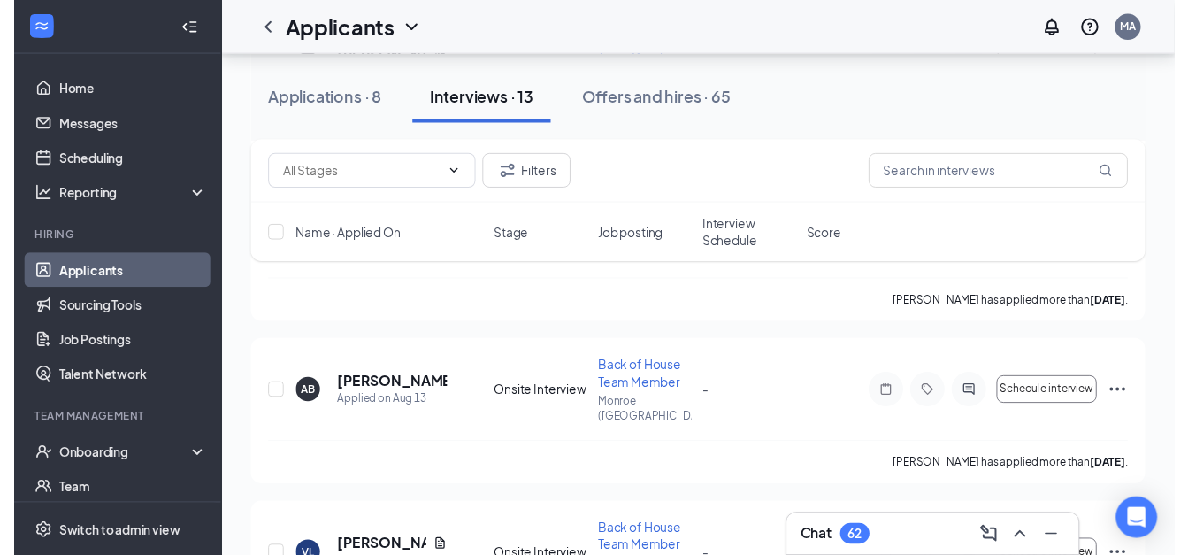
scroll to position [1865, 0]
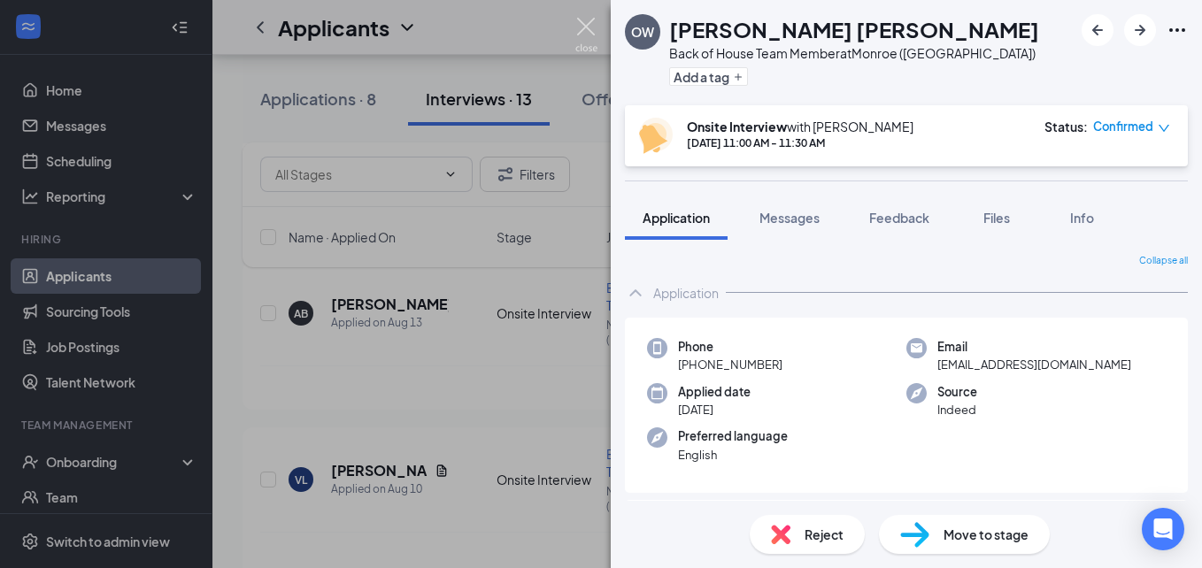
click at [588, 26] on img at bounding box center [586, 35] width 22 height 35
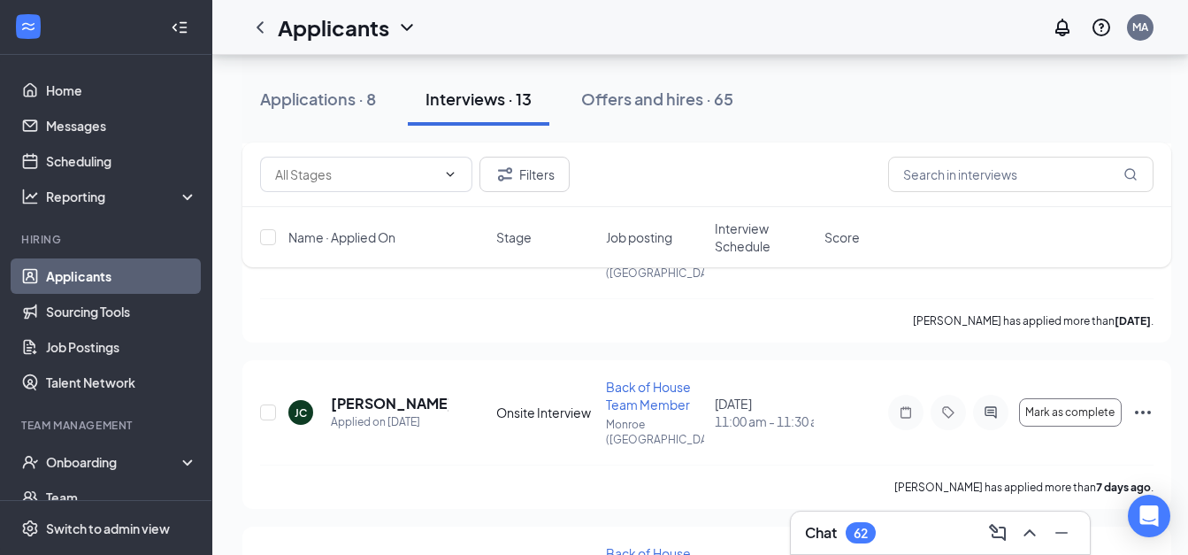
scroll to position [721, 0]
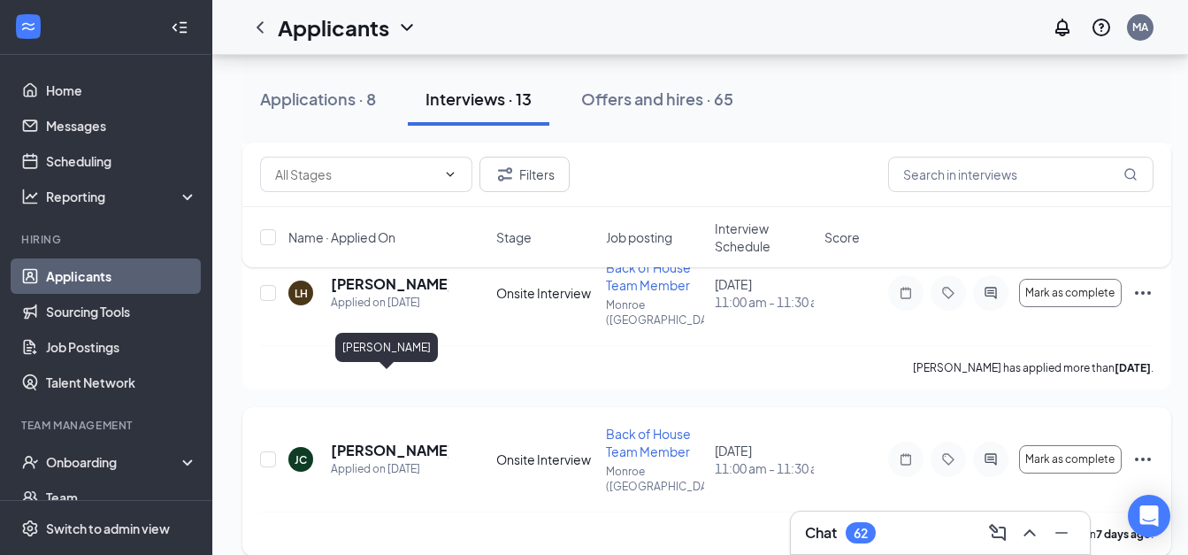
click at [360, 441] on h5 "Justice Clark" at bounding box center [390, 450] width 118 height 19
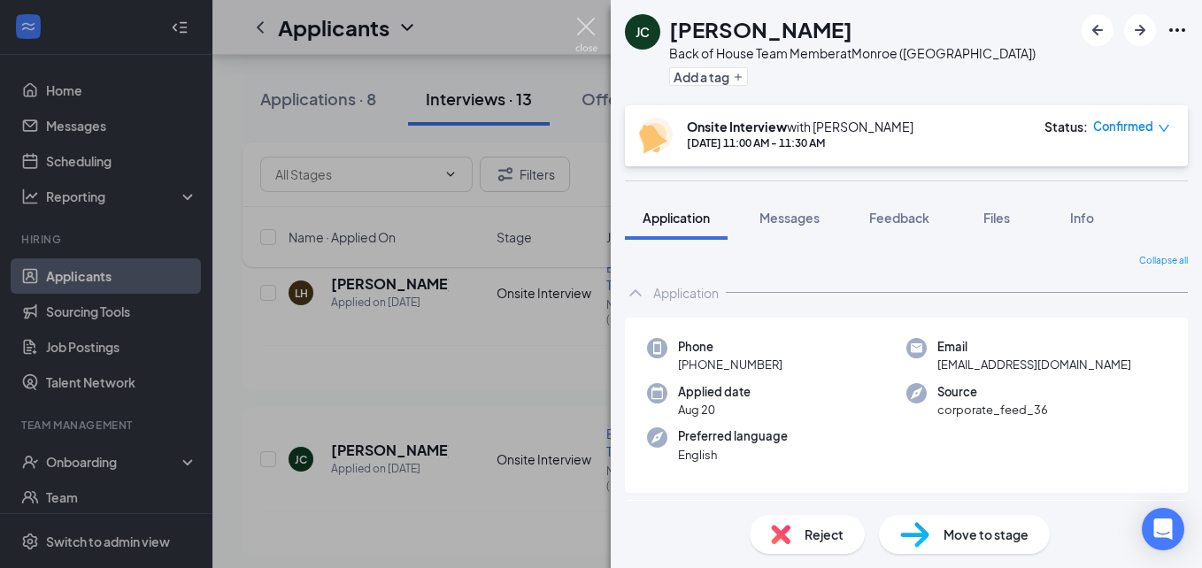
click at [588, 28] on img at bounding box center [586, 35] width 22 height 35
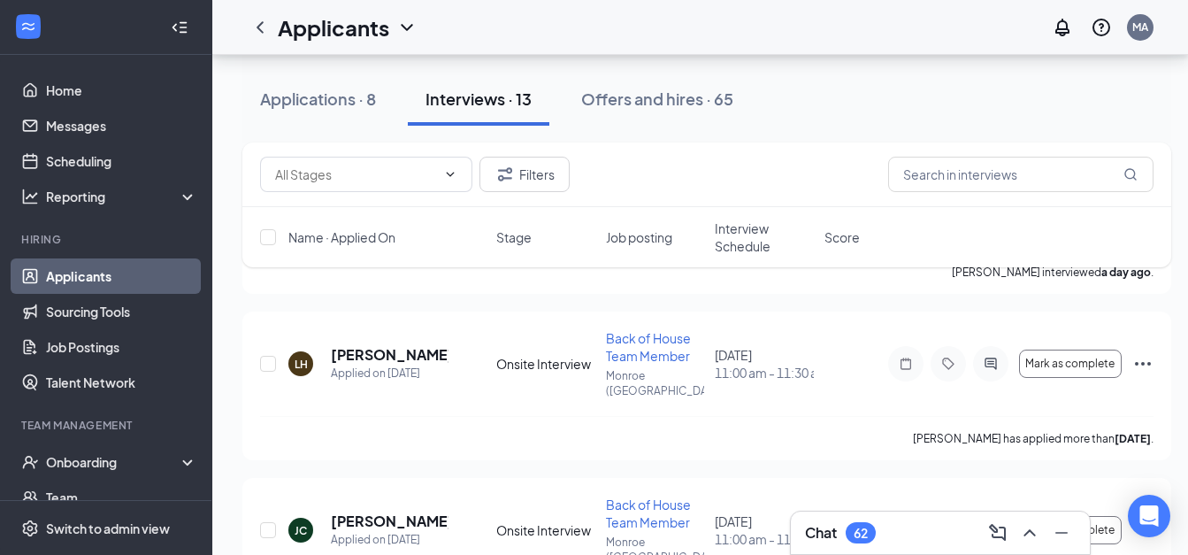
scroll to position [615, 0]
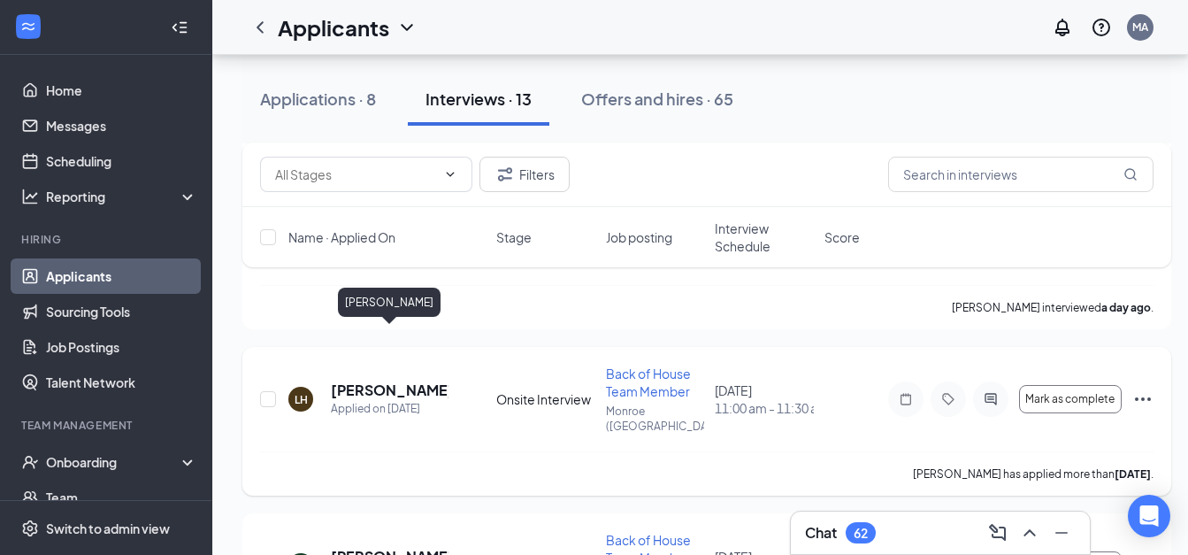
click at [419, 380] on h5 "[PERSON_NAME]" at bounding box center [390, 389] width 118 height 19
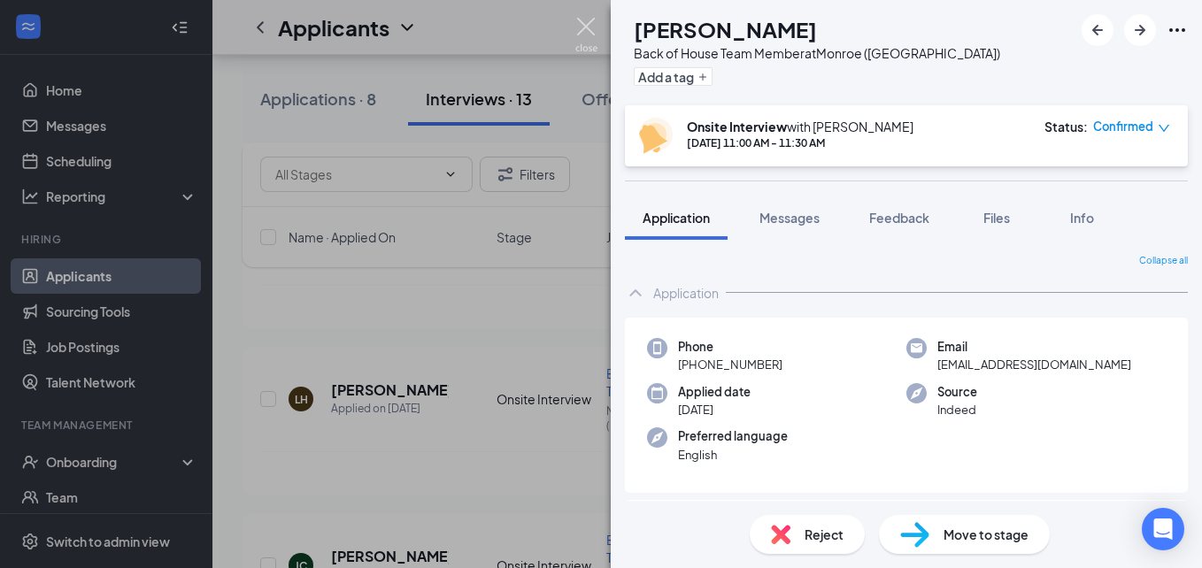
click at [583, 27] on img at bounding box center [586, 35] width 22 height 35
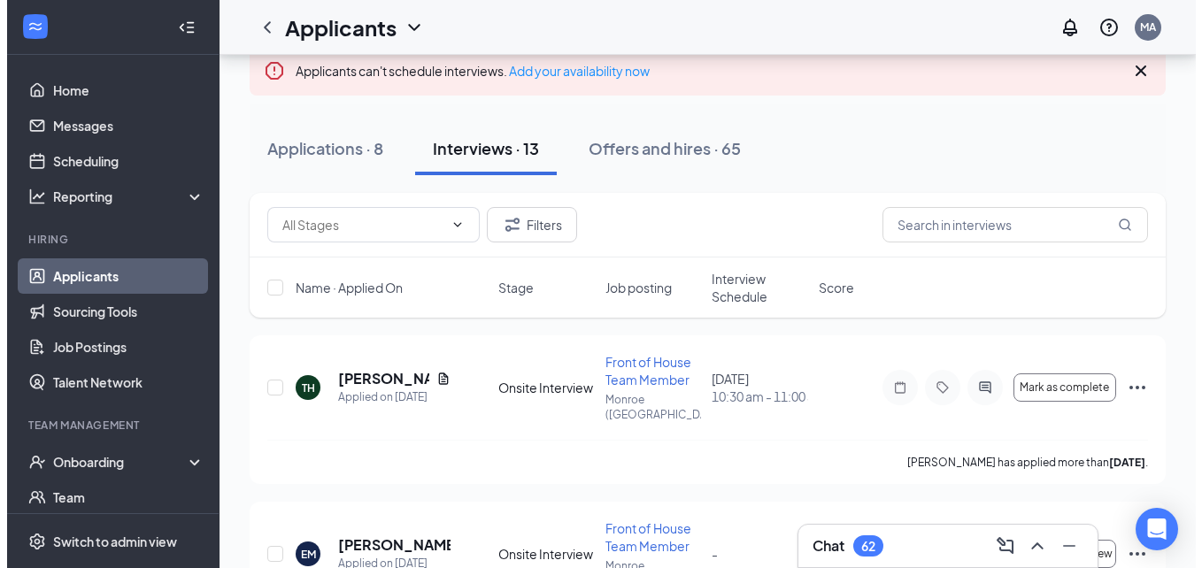
scroll to position [119, 0]
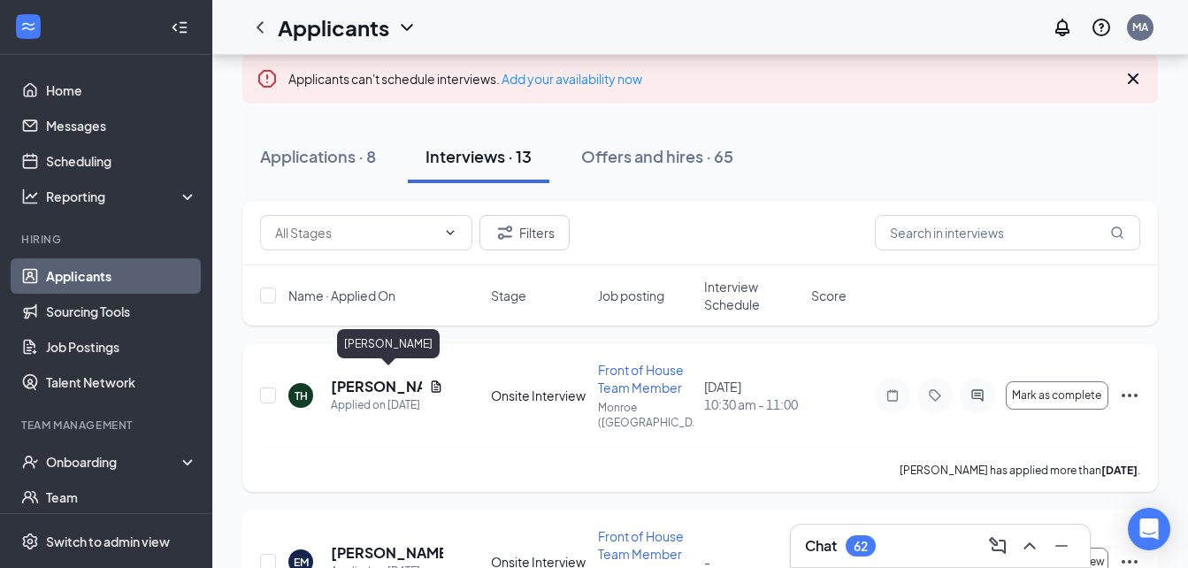
click at [388, 381] on h5 "Taylor Hinson" at bounding box center [376, 386] width 91 height 19
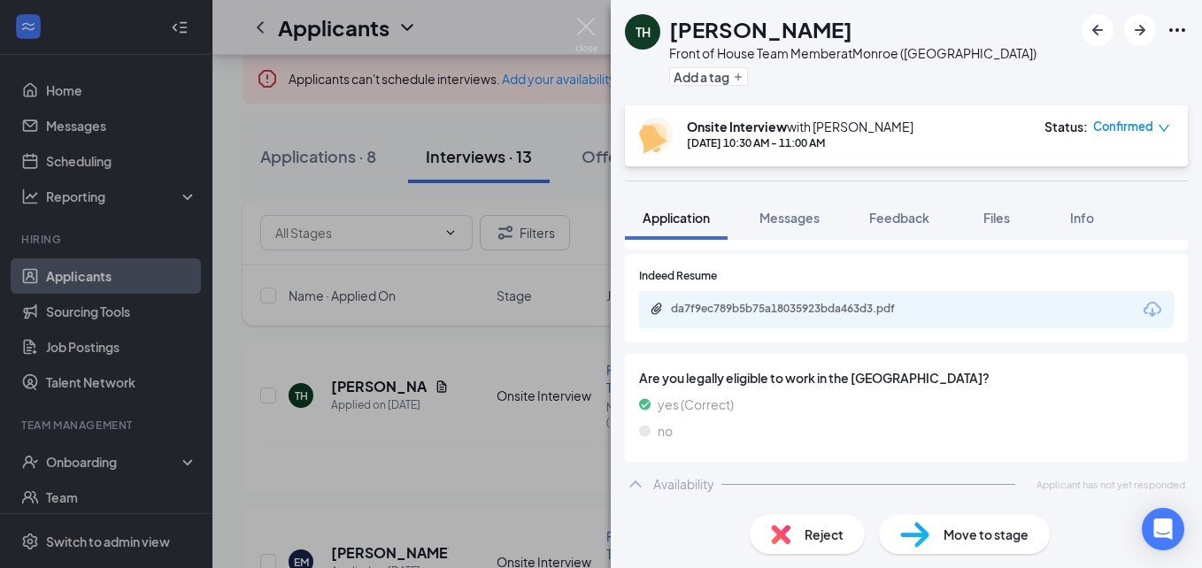
scroll to position [888, 0]
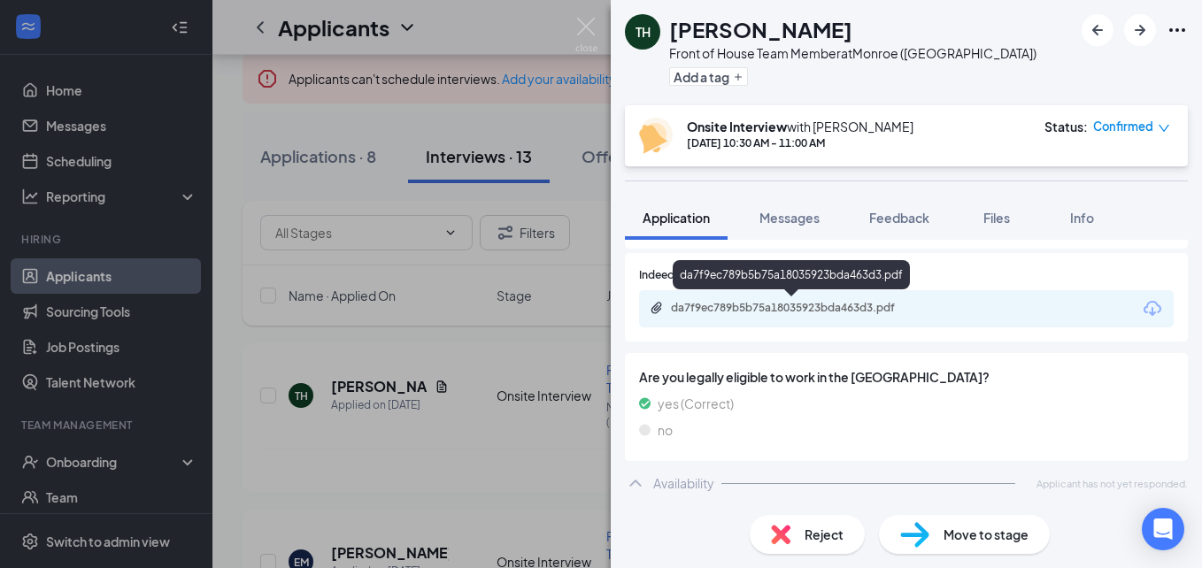
click at [811, 305] on div "da7f9ec789b5b75a18035923bda463d3.pdf" at bounding box center [795, 308] width 248 height 14
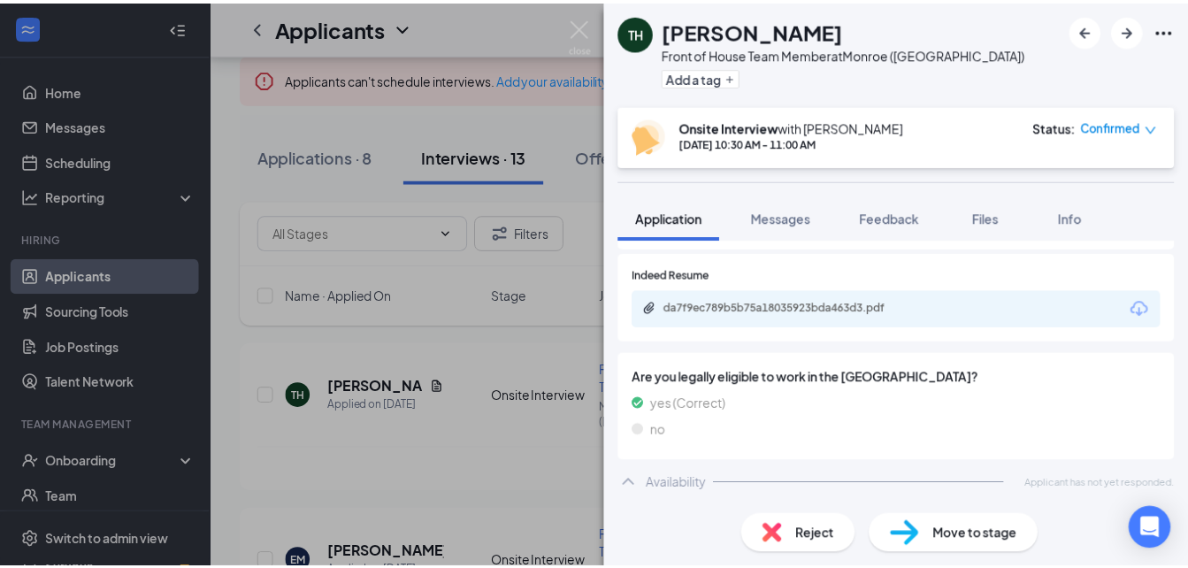
scroll to position [881, 0]
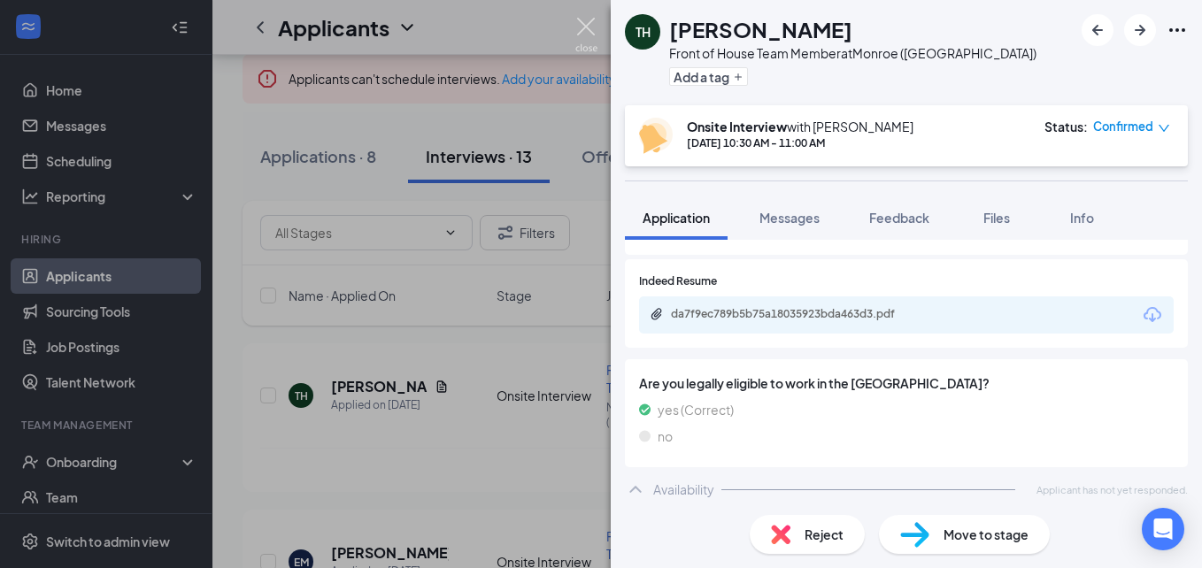
click at [586, 21] on img at bounding box center [586, 35] width 22 height 35
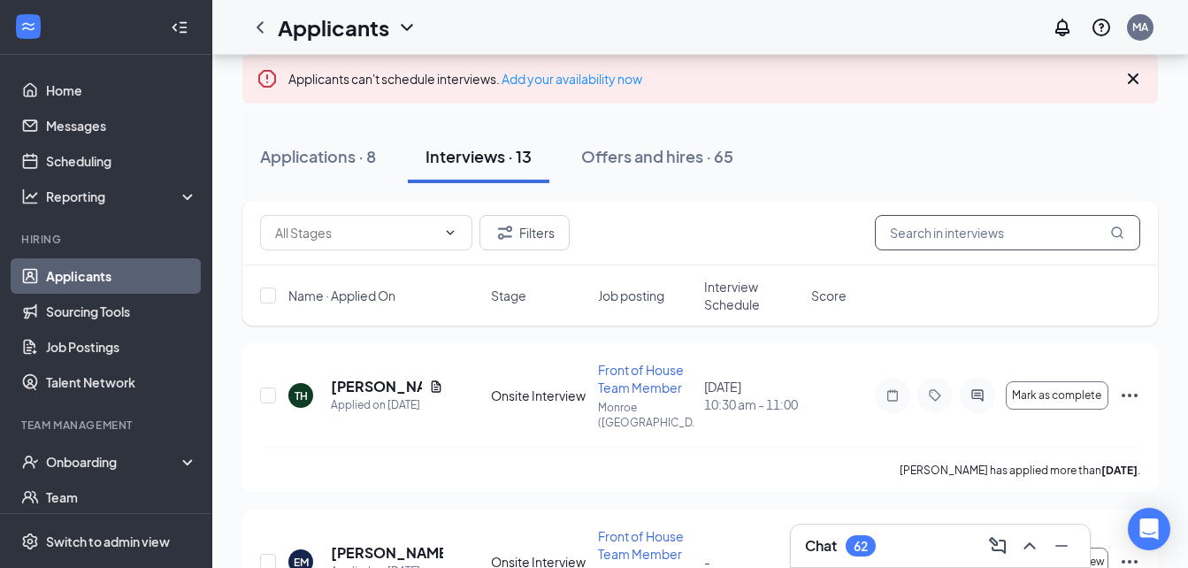
click at [972, 239] on input "text" at bounding box center [1007, 232] width 265 height 35
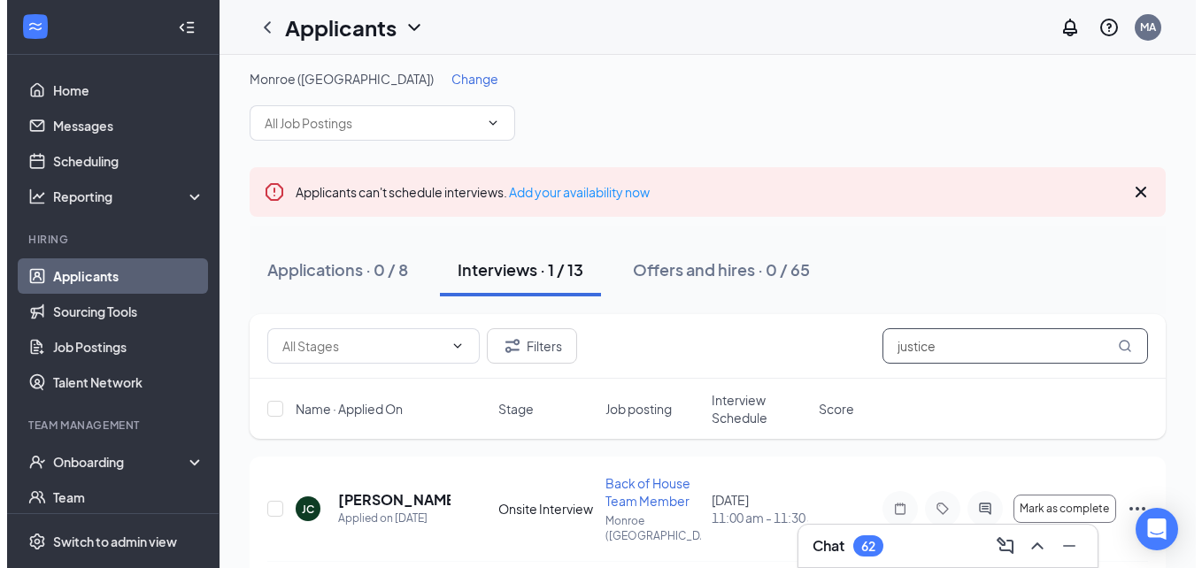
scroll to position [50, 0]
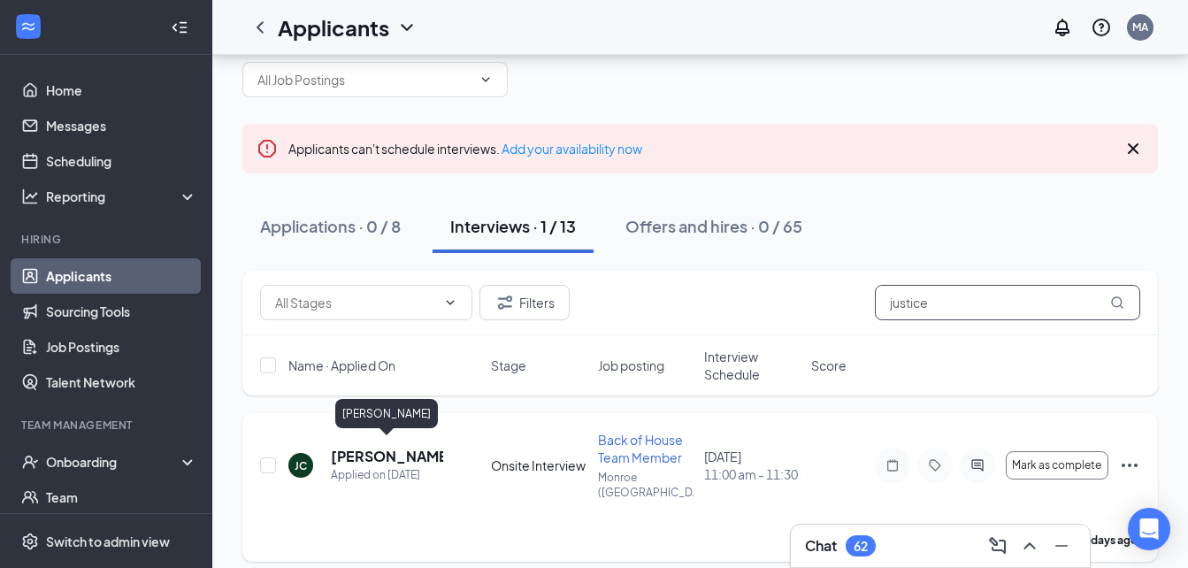
type input "justice"
click at [380, 447] on h5 "Justice Clark" at bounding box center [387, 456] width 112 height 19
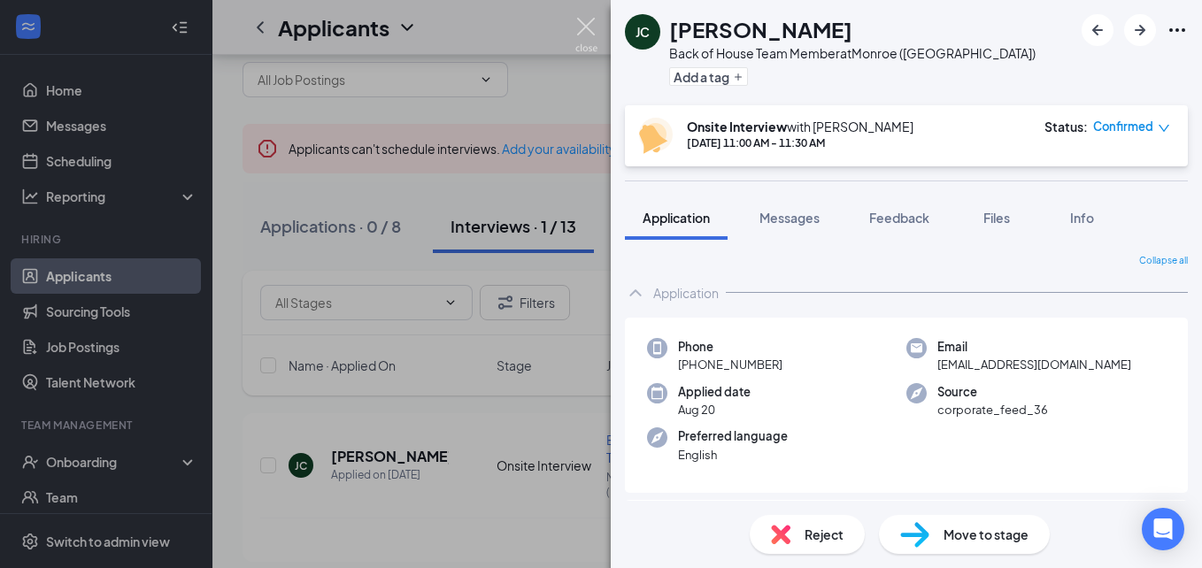
click at [588, 23] on img at bounding box center [586, 35] width 22 height 35
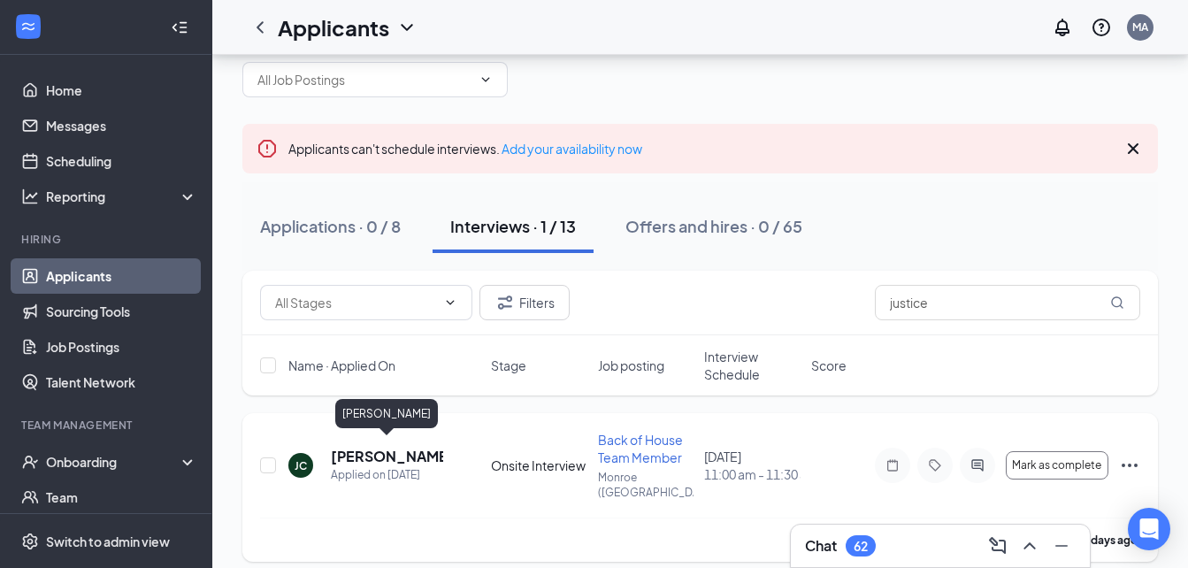
click at [365, 448] on h5 "Justice Clark" at bounding box center [387, 456] width 112 height 19
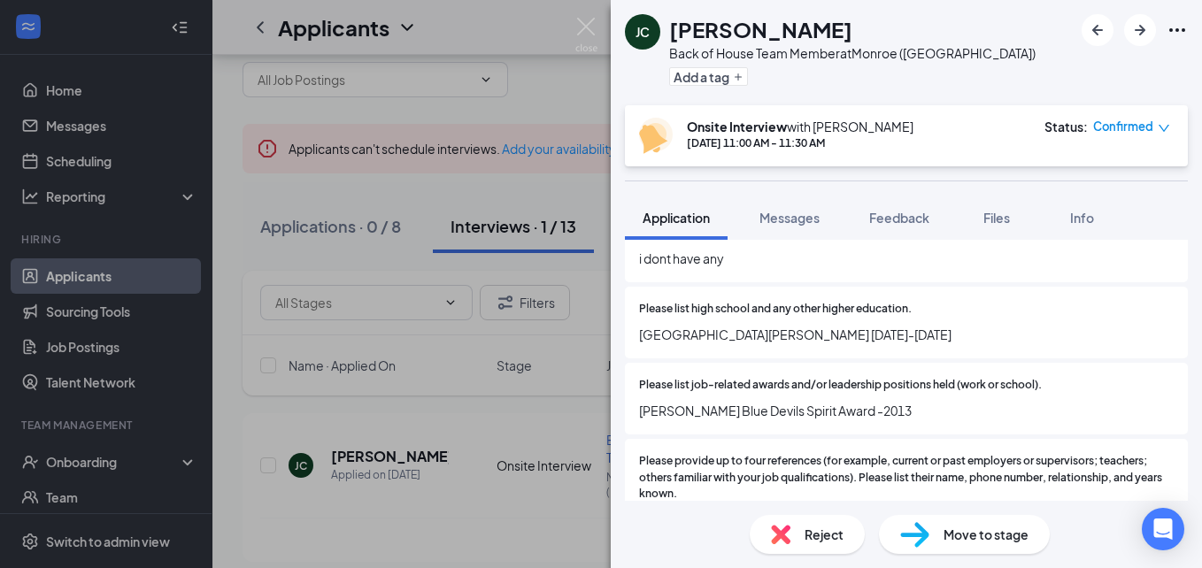
scroll to position [1955, 0]
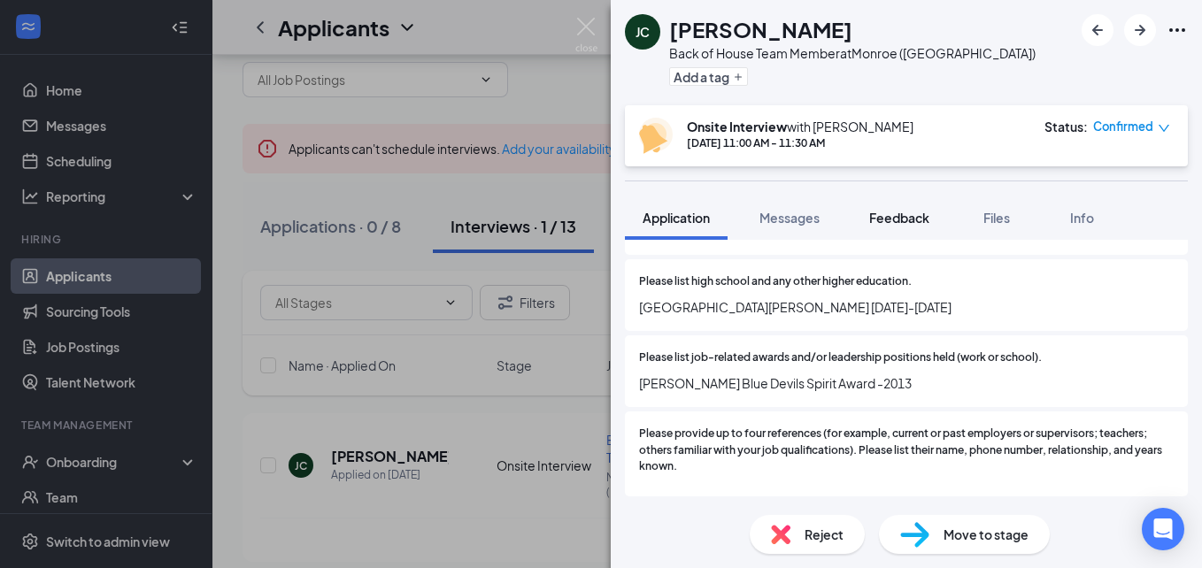
click at [907, 215] on span "Feedback" at bounding box center [899, 218] width 60 height 16
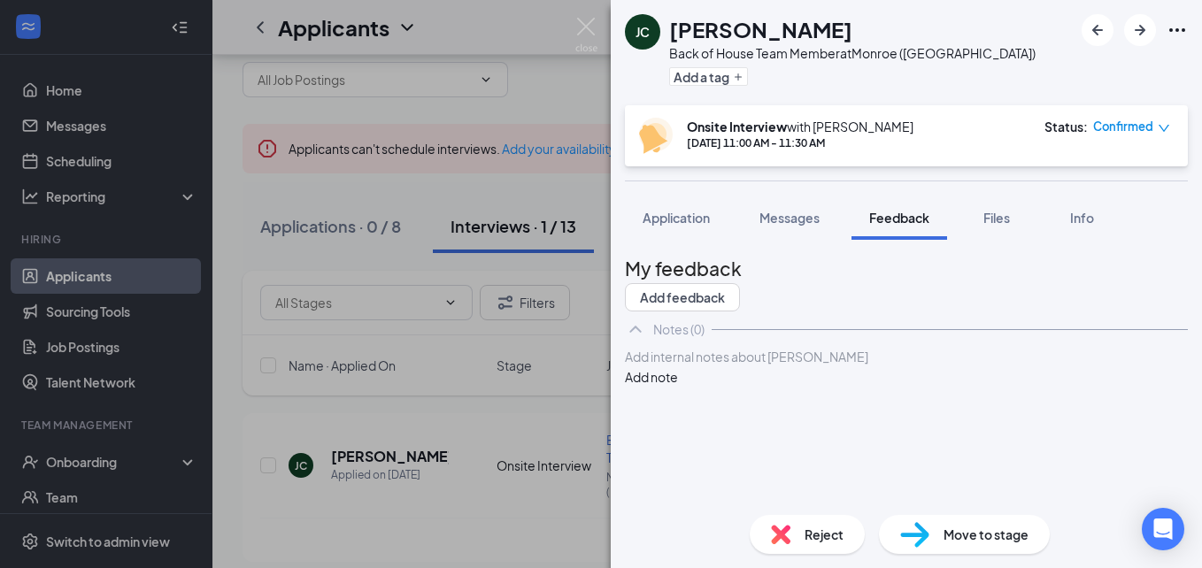
drag, startPoint x: 853, startPoint y: 430, endPoint x: 827, endPoint y: 404, distance: 36.3
click at [828, 387] on div "Add internal notes about Justice Clark Add note" at bounding box center [906, 367] width 563 height 40
click at [826, 366] on div at bounding box center [906, 357] width 561 height 19
click at [678, 387] on button "Add note" at bounding box center [651, 376] width 53 height 19
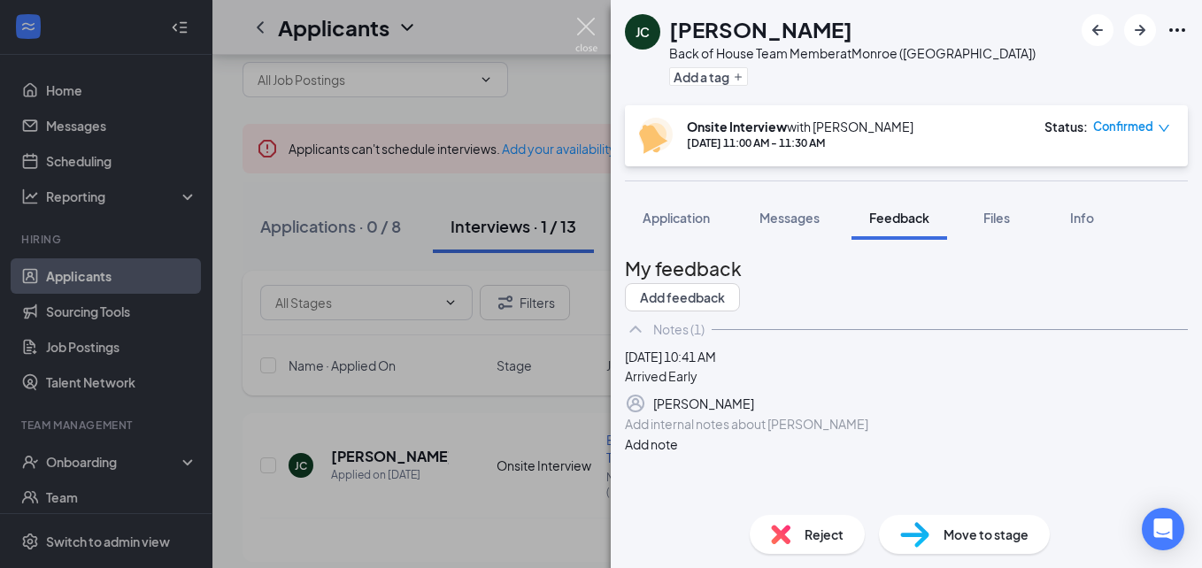
click at [587, 27] on img at bounding box center [586, 35] width 22 height 35
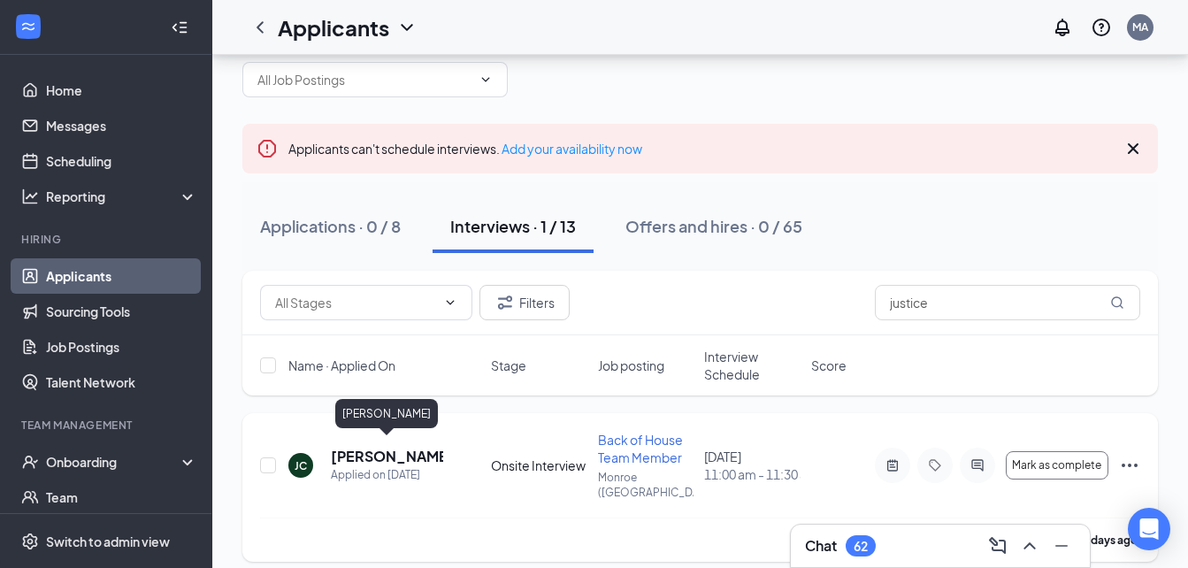
click at [384, 450] on h5 "Justice Clark" at bounding box center [387, 456] width 112 height 19
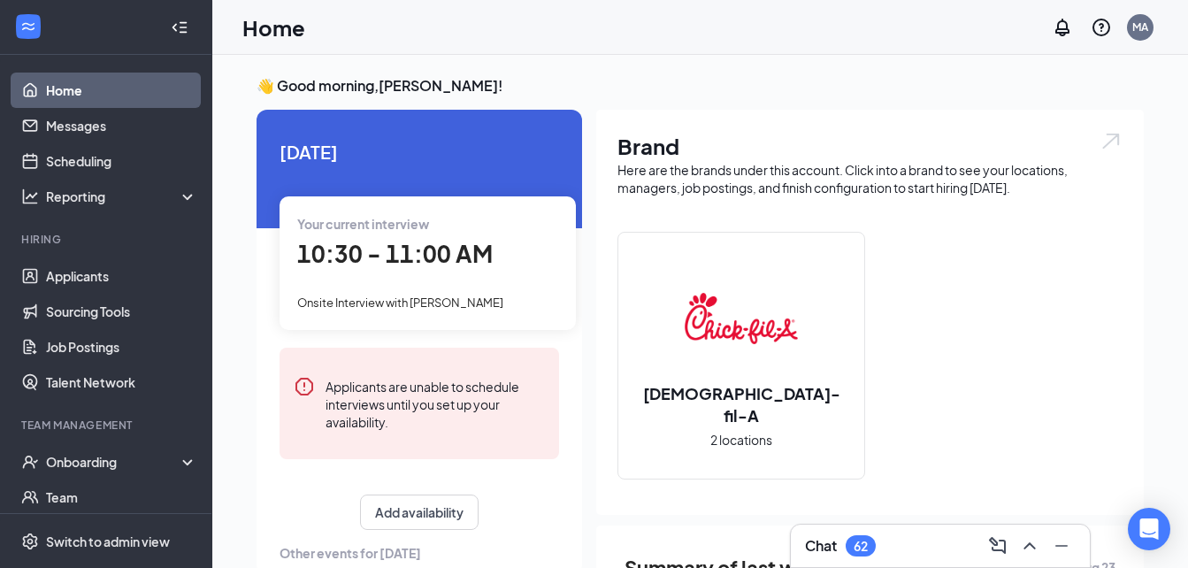
click at [349, 292] on div "Onsite Interview with [PERSON_NAME]" at bounding box center [427, 301] width 261 height 19
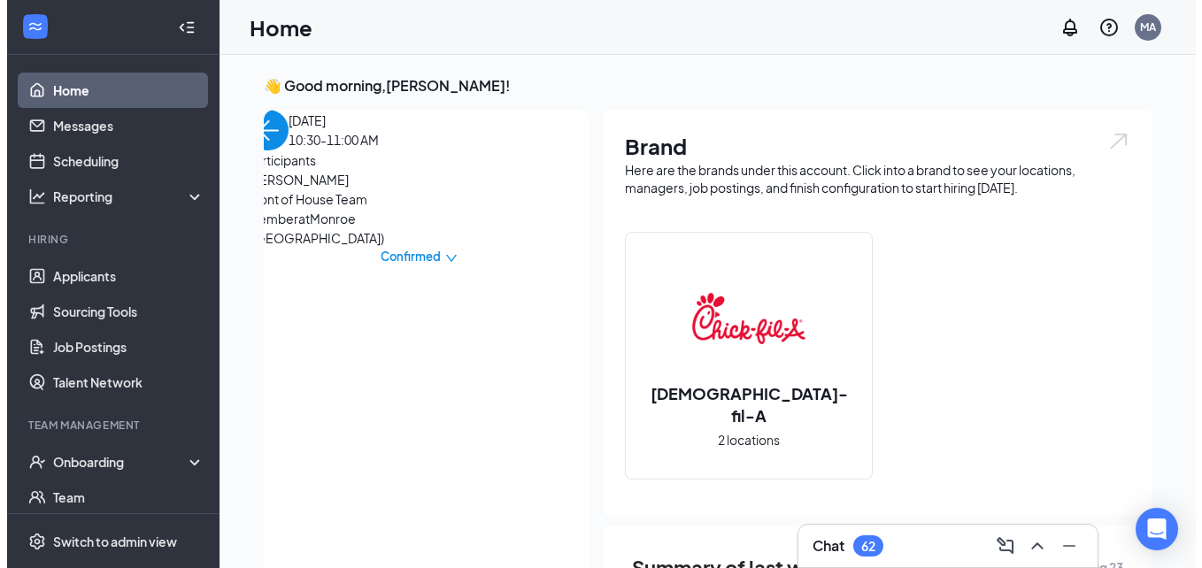
scroll to position [7, 0]
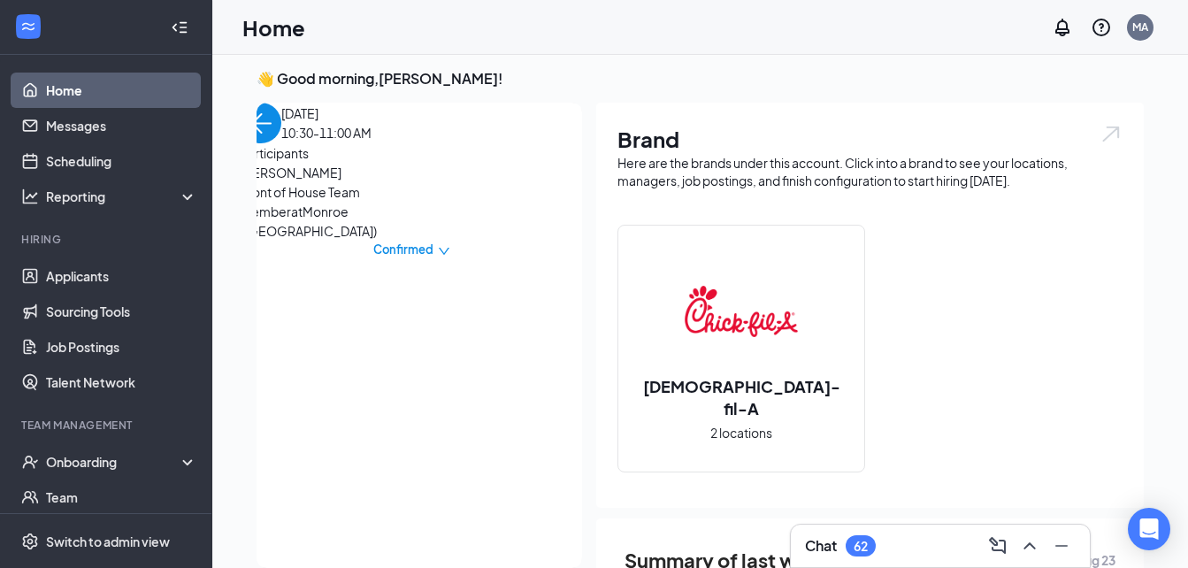
click at [310, 182] on span "Taylor Hinson" at bounding box center [334, 172] width 186 height 19
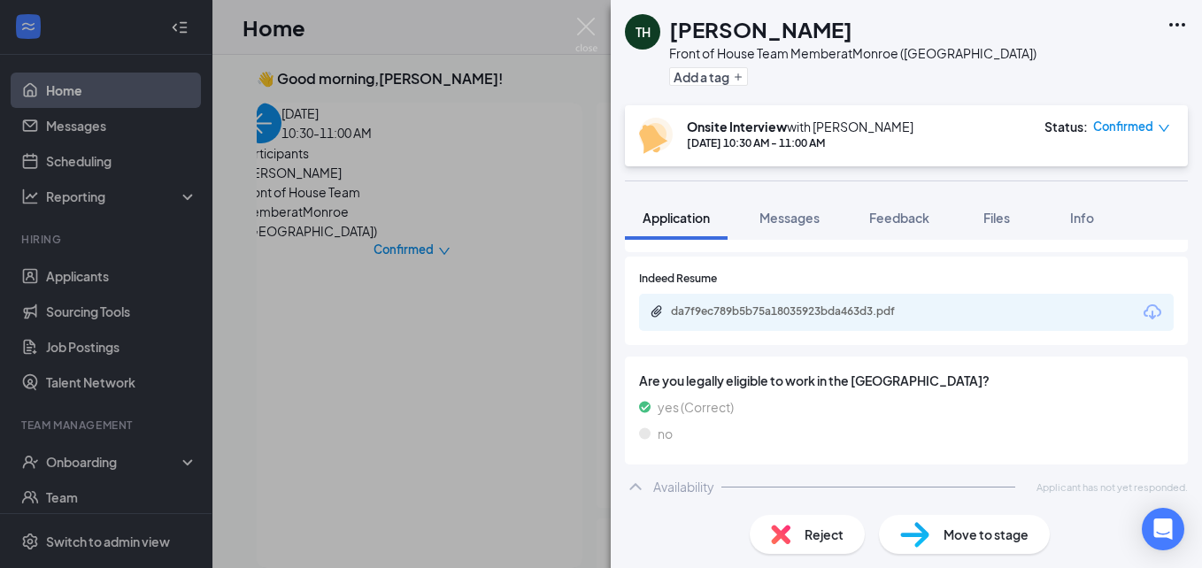
scroll to position [888, 0]
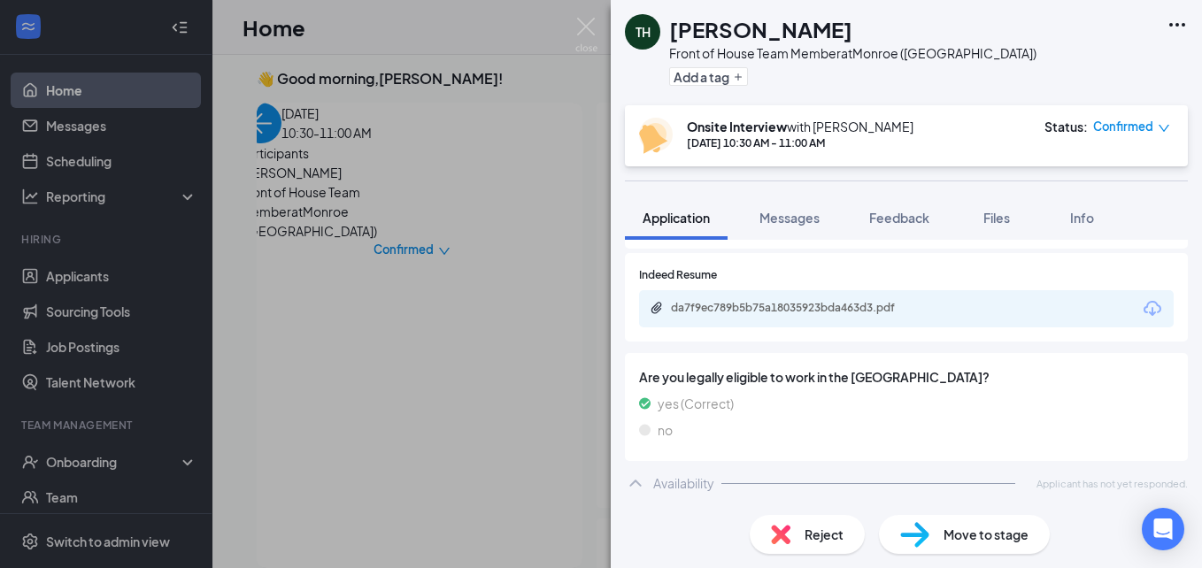
click at [830, 544] on div "Reject" at bounding box center [806, 534] width 115 height 39
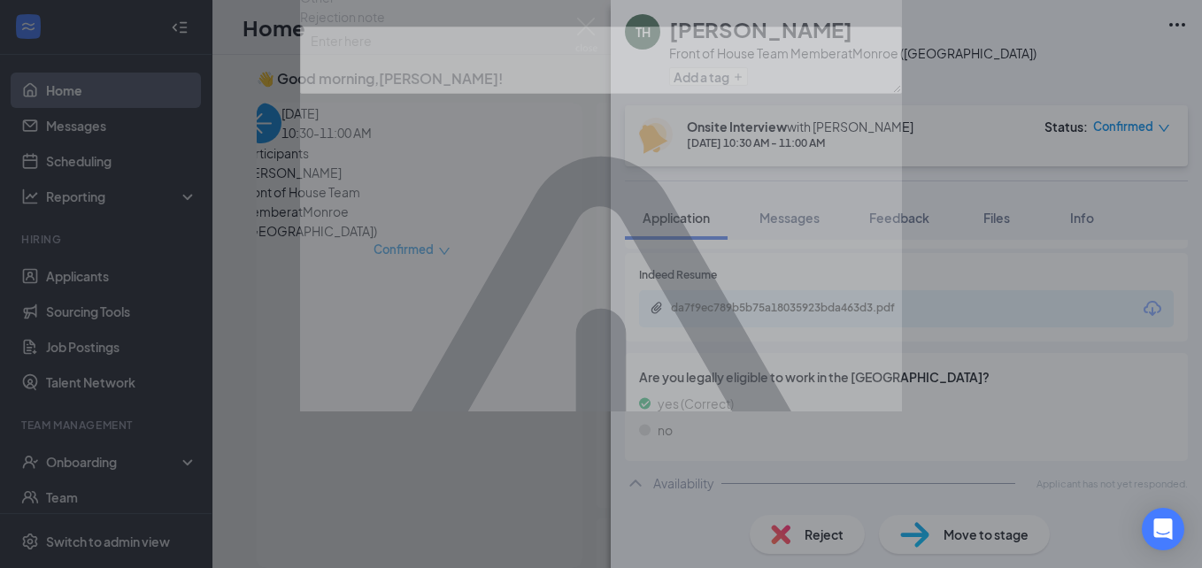
scroll to position [881, 0]
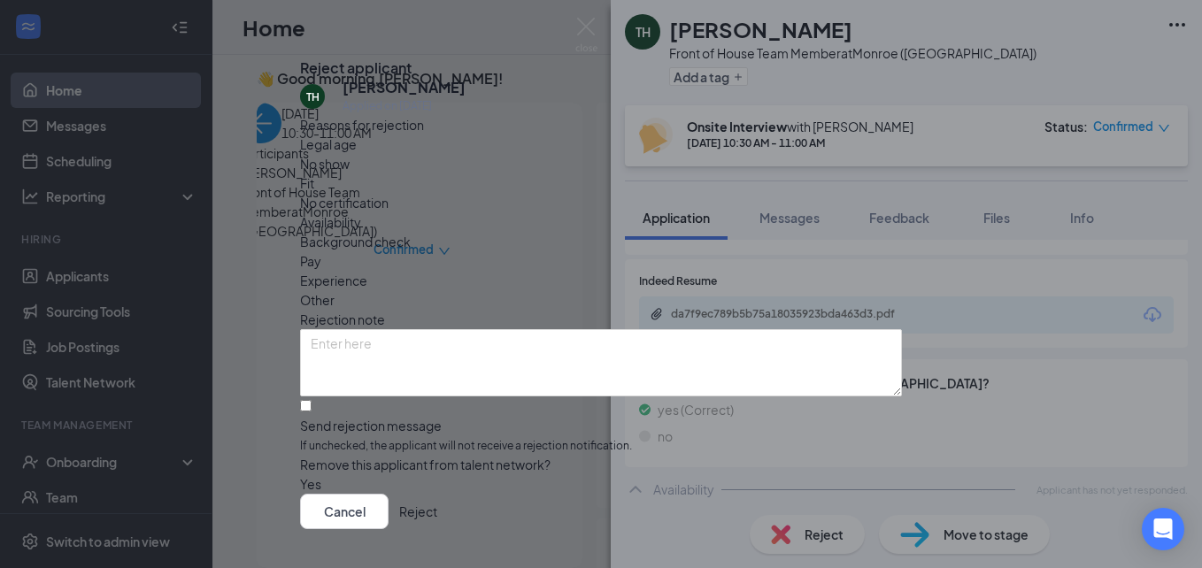
click at [300, 54] on icon "Cross" at bounding box center [300, 54] width 0 height 0
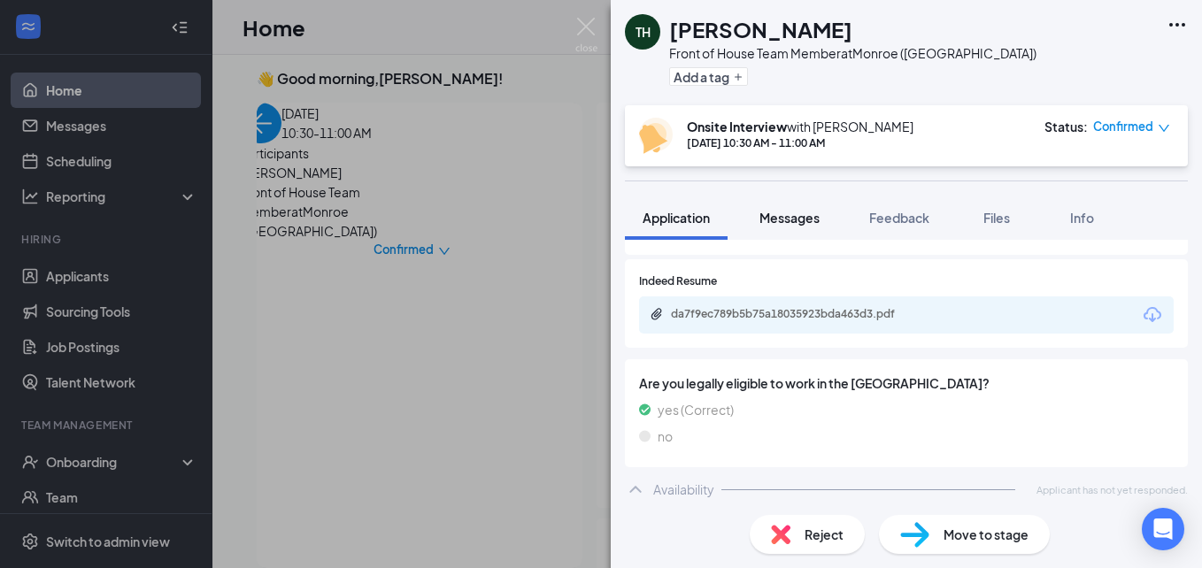
click at [802, 210] on span "Messages" at bounding box center [789, 218] width 60 height 16
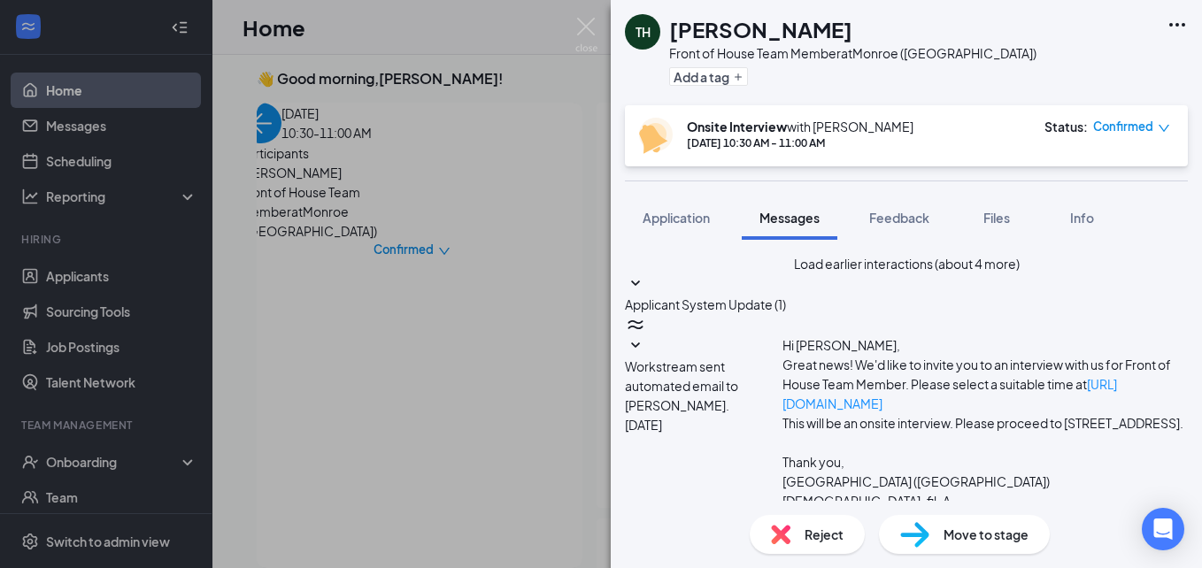
scroll to position [370, 0]
click at [801, 532] on div "Reject" at bounding box center [806, 534] width 115 height 39
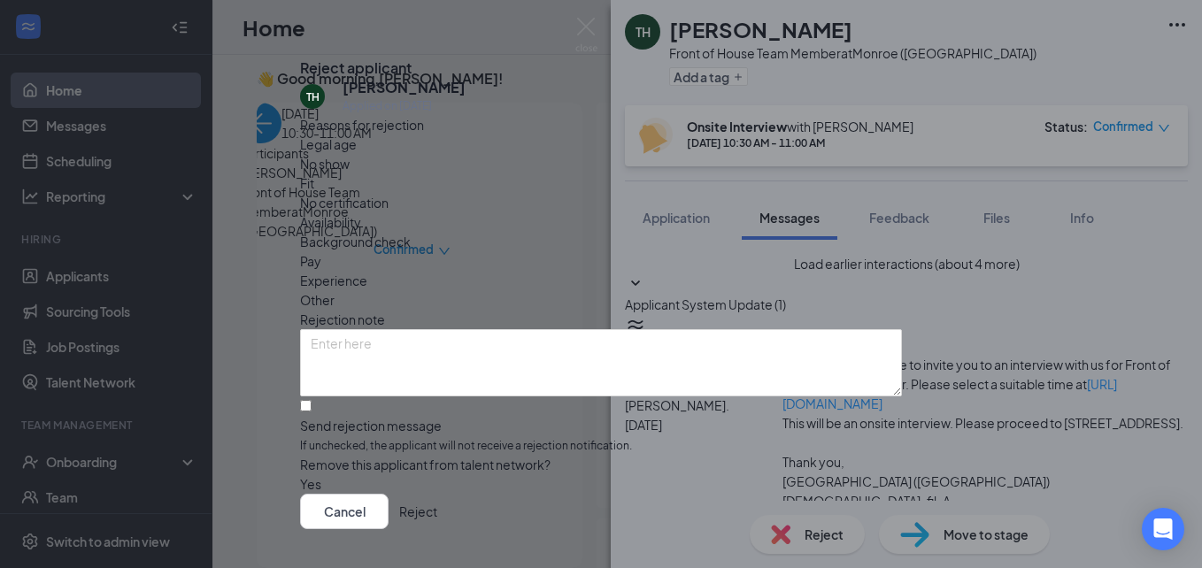
click at [350, 173] on span "No show" at bounding box center [325, 163] width 50 height 19
click at [311, 405] on input "Send rejection message If unchecked, the applicant will not receive a rejection…" at bounding box center [306, 406] width 12 height 12
checkbox input "true"
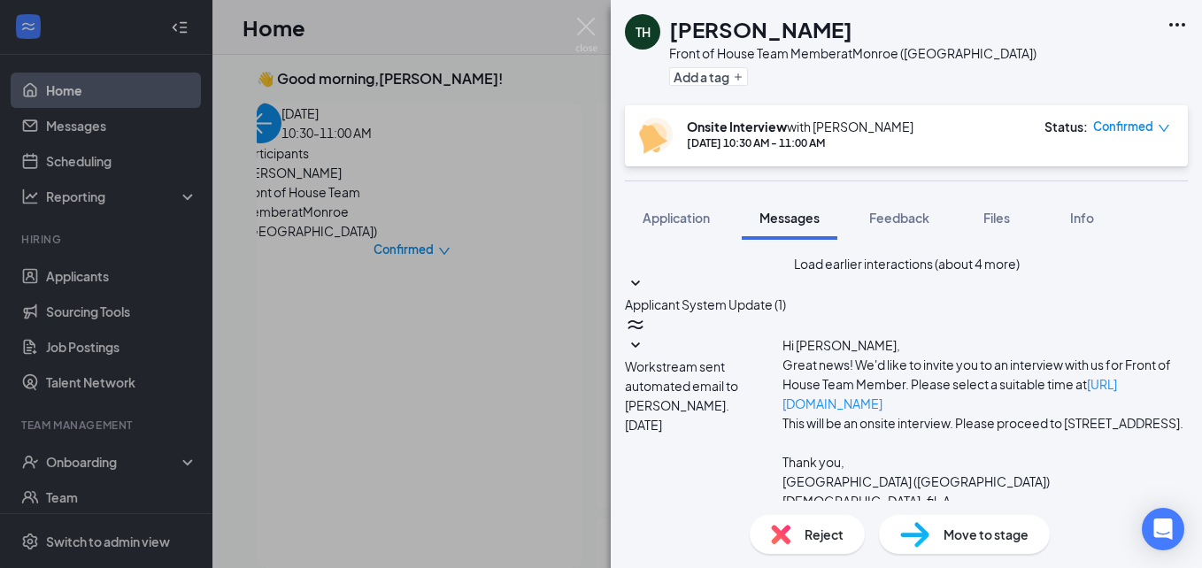
click at [823, 541] on span "Reject" at bounding box center [823, 534] width 39 height 19
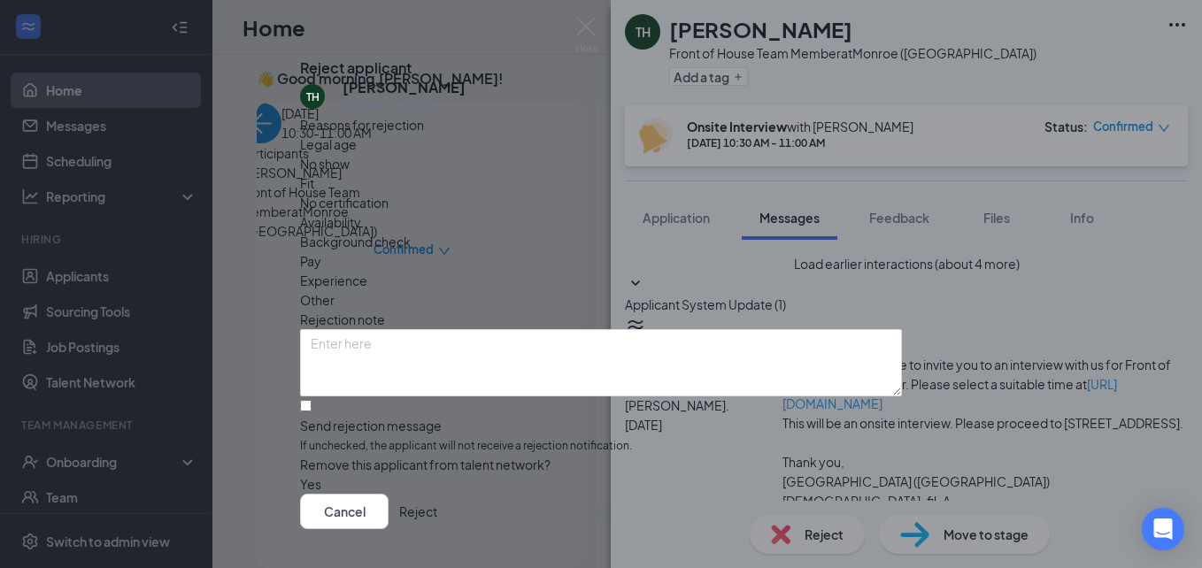
click at [350, 173] on span "No show" at bounding box center [325, 163] width 50 height 19
click at [311, 411] on input "Send rejection message If unchecked, the applicant will not receive a rejection…" at bounding box center [306, 406] width 12 height 12
checkbox input "true"
